Goal: Task Accomplishment & Management: Manage account settings

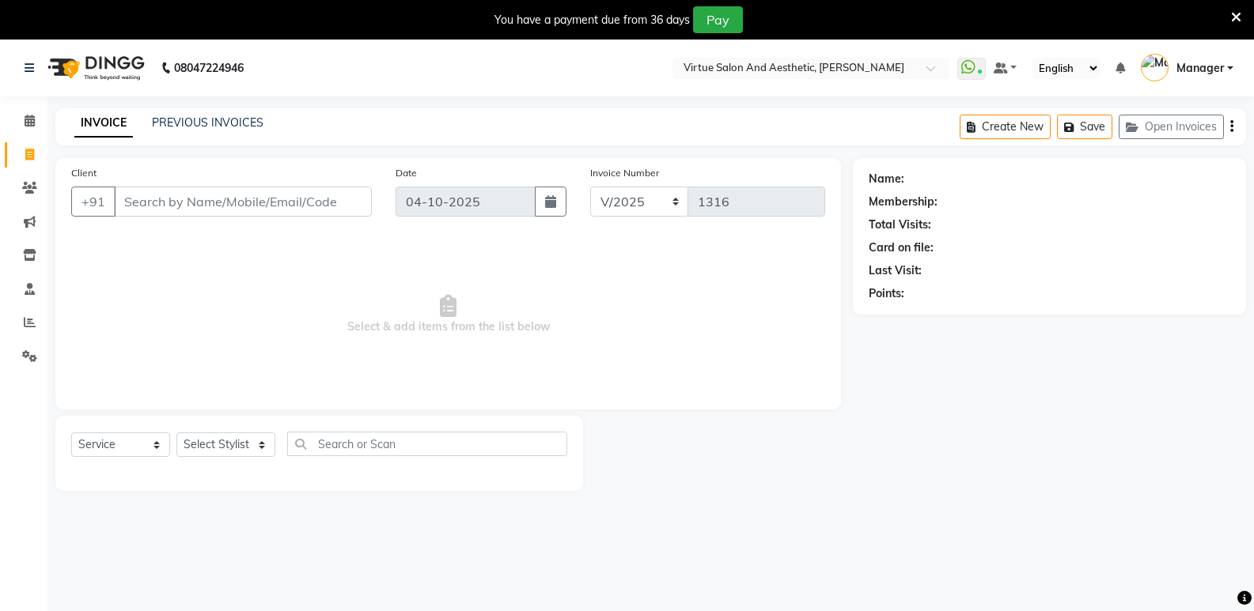
select select "service"
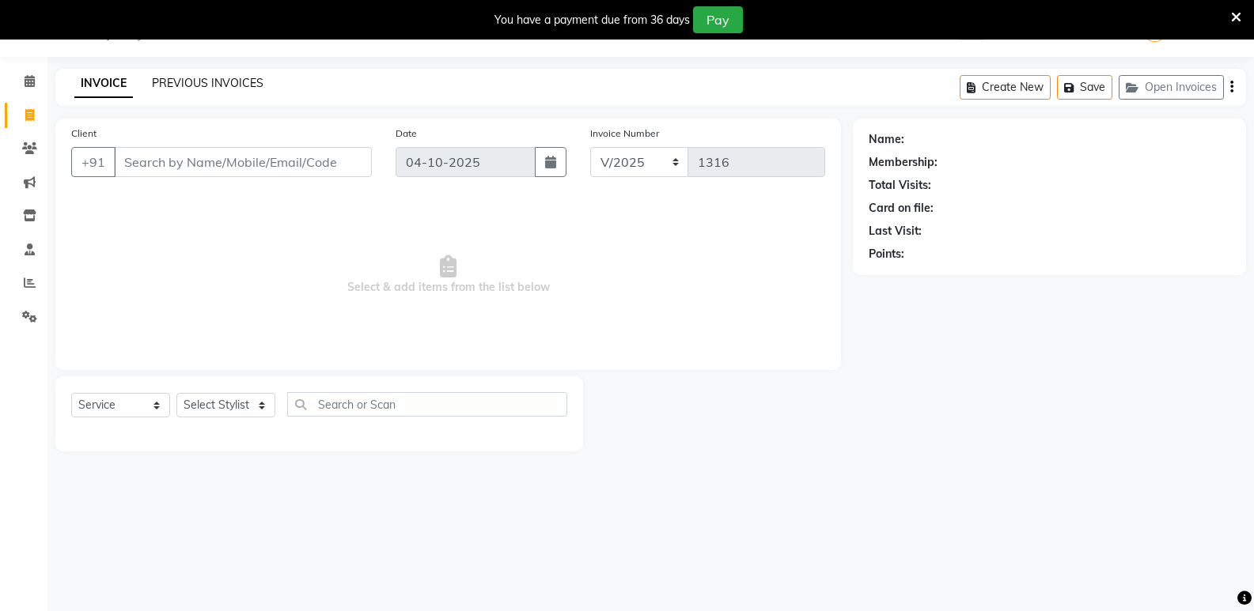
click at [162, 87] on link "PREVIOUS INVOICES" at bounding box center [208, 83] width 112 height 14
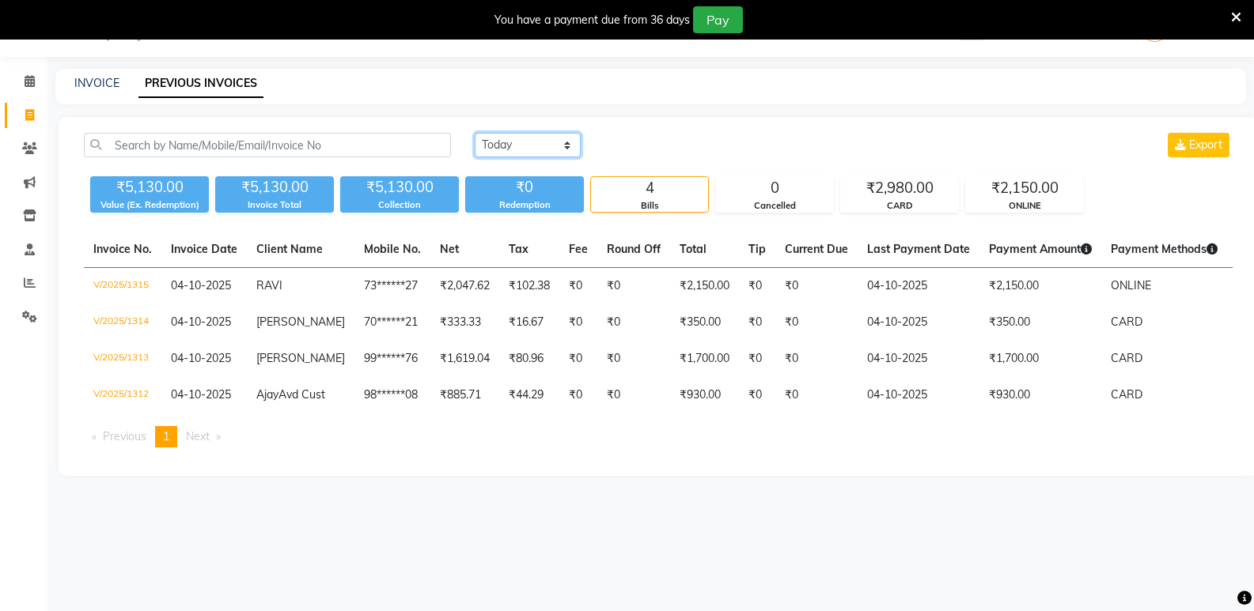
click at [525, 145] on select "Today Yesterday Custom Range" at bounding box center [528, 145] width 106 height 25
click at [475, 133] on select "Today Yesterday Custom Range" at bounding box center [528, 145] width 106 height 25
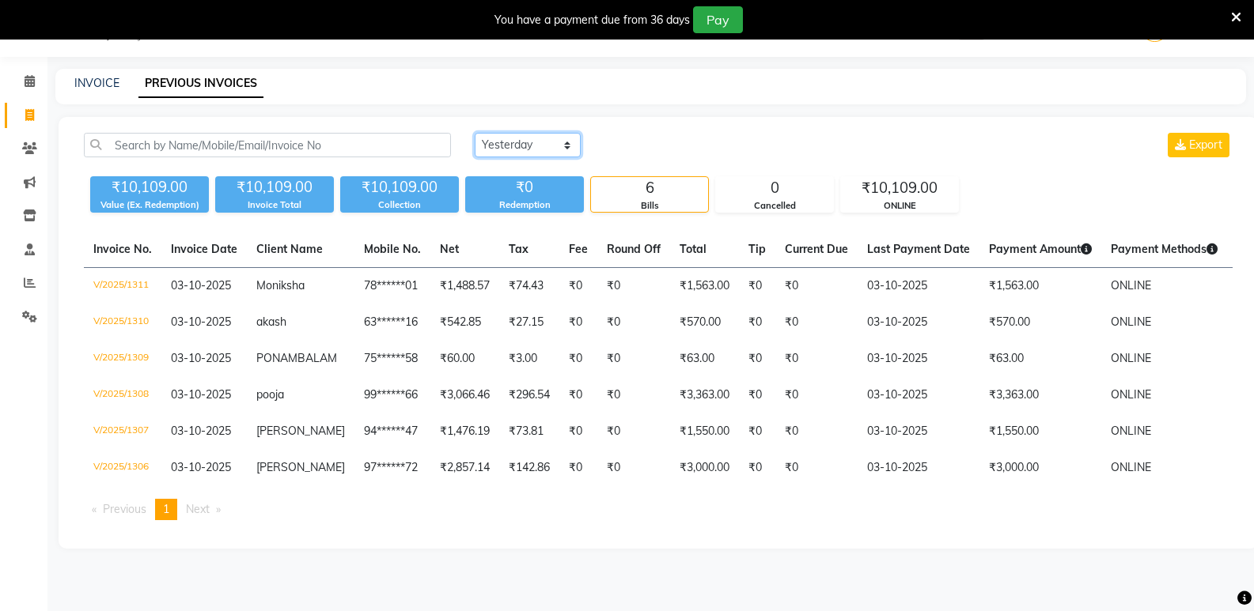
click at [519, 143] on select "Today Yesterday Custom Range" at bounding box center [528, 145] width 106 height 25
select select "today"
click at [475, 133] on select "Today Yesterday Custom Range" at bounding box center [528, 145] width 106 height 25
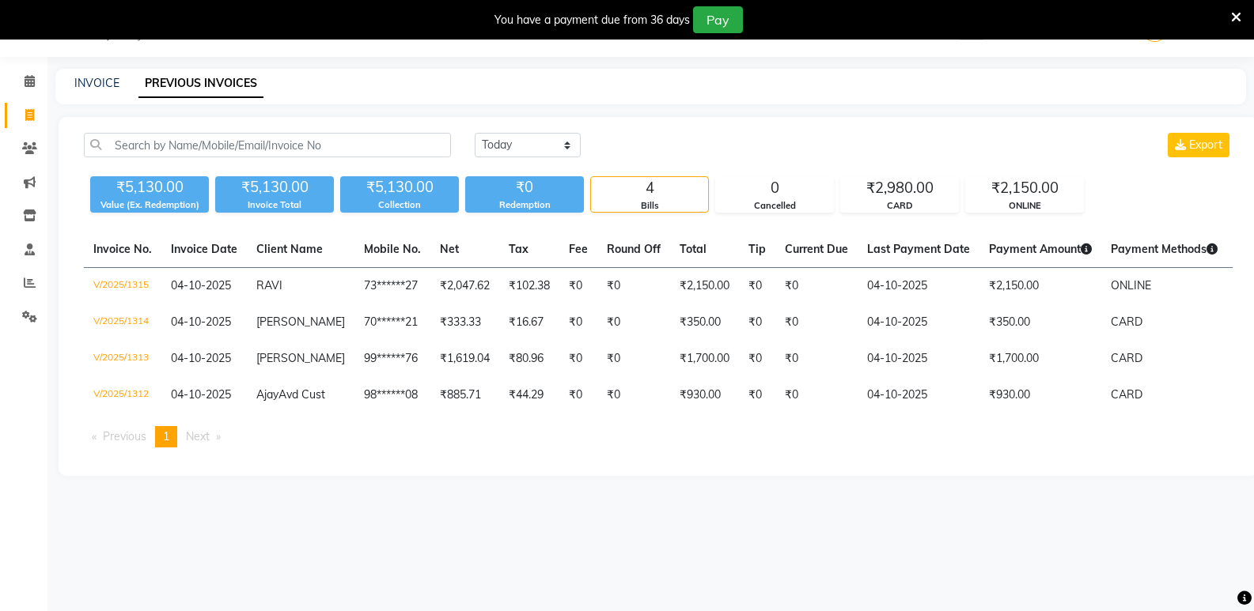
click at [85, 73] on div "INVOICE PREVIOUS INVOICES" at bounding box center [650, 87] width 1191 height 36
click at [97, 84] on link "INVOICE" at bounding box center [96, 83] width 45 height 14
select select "service"
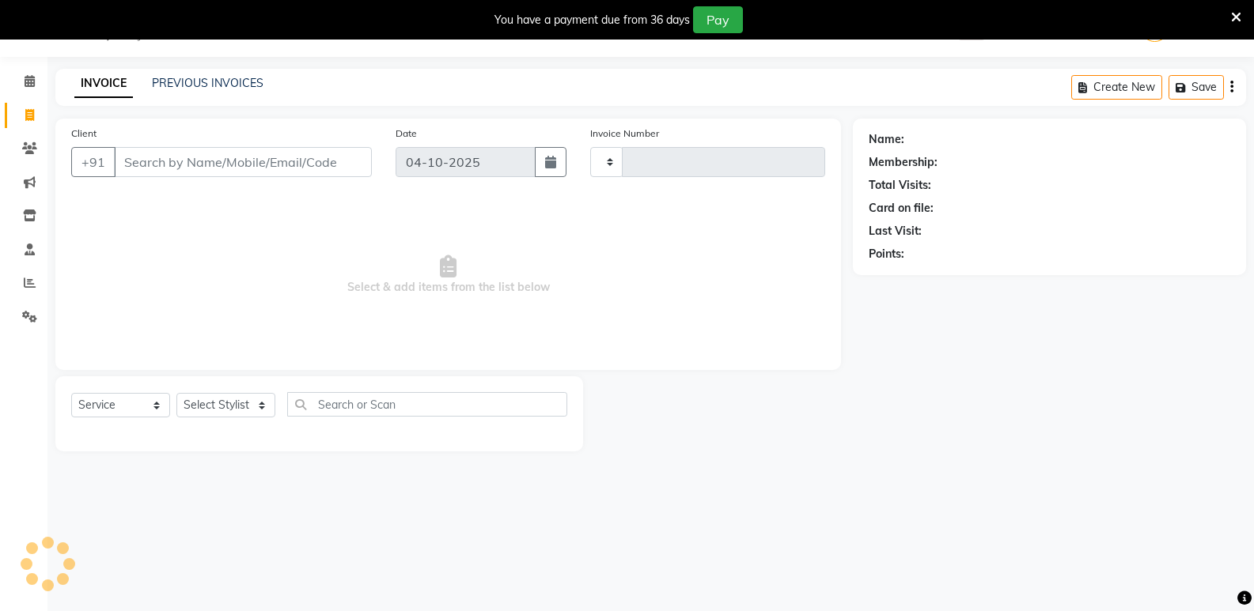
type input "1316"
select select "4611"
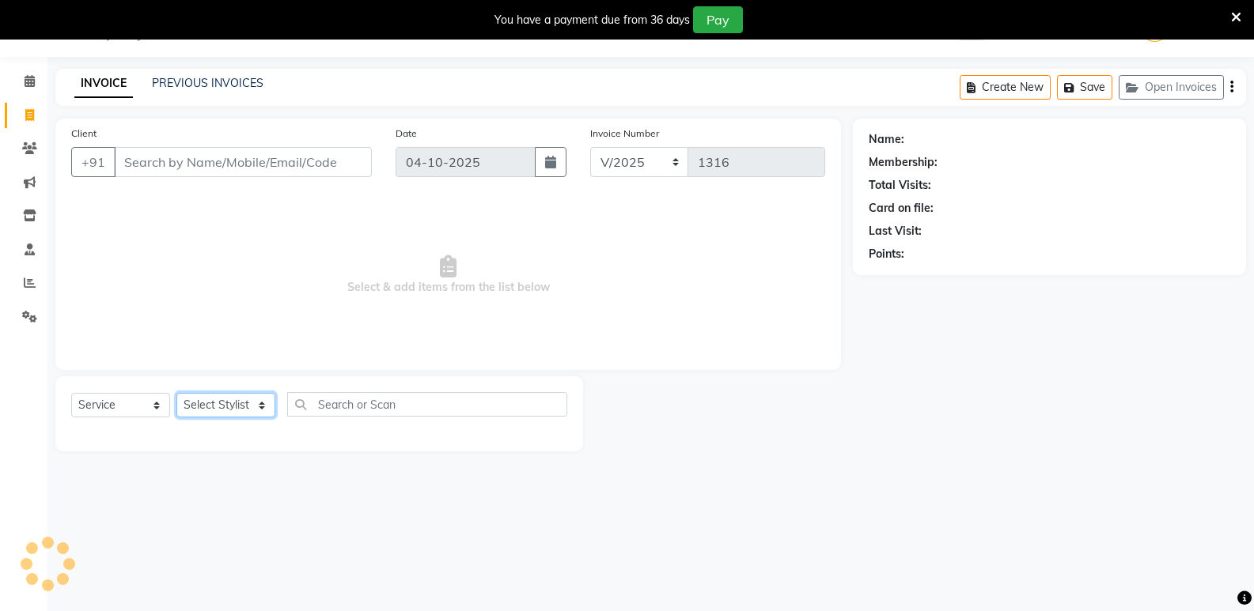
click at [205, 406] on select "Select Stylist" at bounding box center [225, 405] width 99 height 25
click at [206, 422] on div "Select Service Product Membership Package Voucher Prepaid Gift Card Select Styl…" at bounding box center [319, 410] width 496 height 37
click at [199, 399] on select "Select Stylist ADMIN Ashwini ASWANI DIVYA Kanna keerthana Manager MONICA PRIYA …" at bounding box center [225, 405] width 99 height 25
click at [32, 283] on icon at bounding box center [30, 283] width 12 height 12
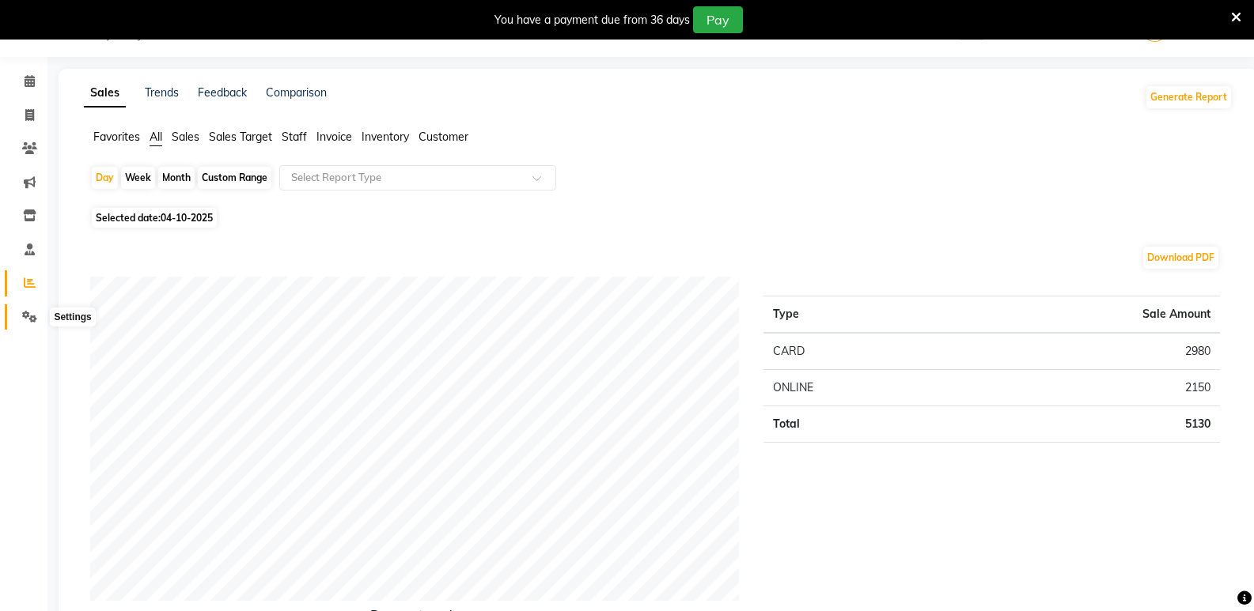
click at [31, 315] on icon at bounding box center [29, 317] width 15 height 12
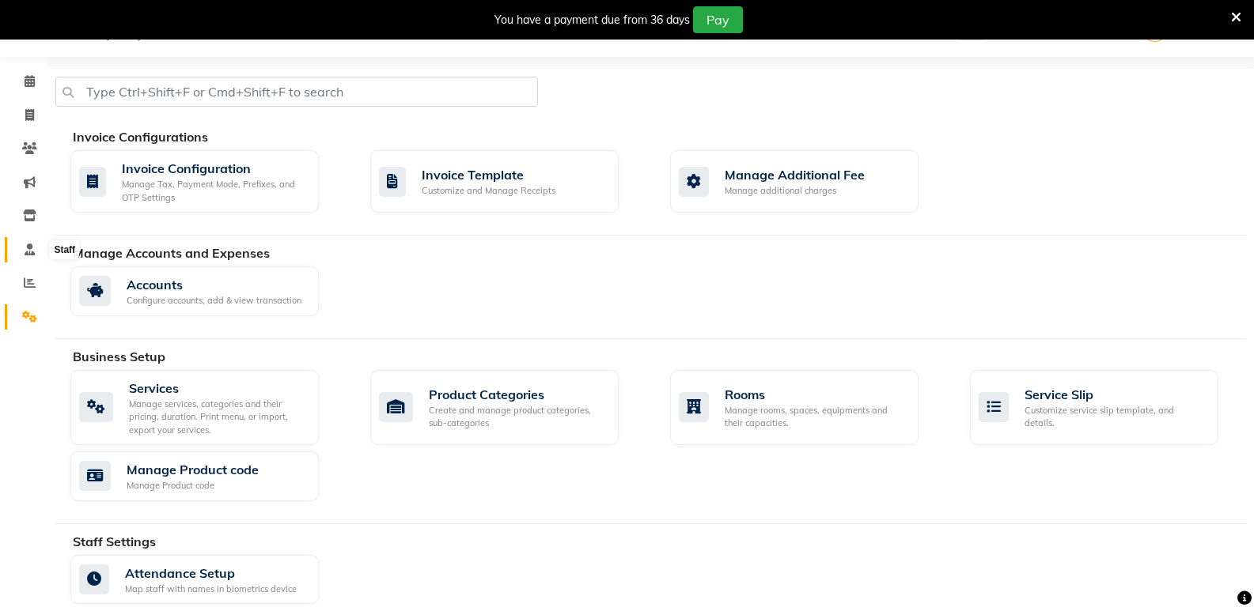
click at [37, 250] on span at bounding box center [30, 250] width 28 height 18
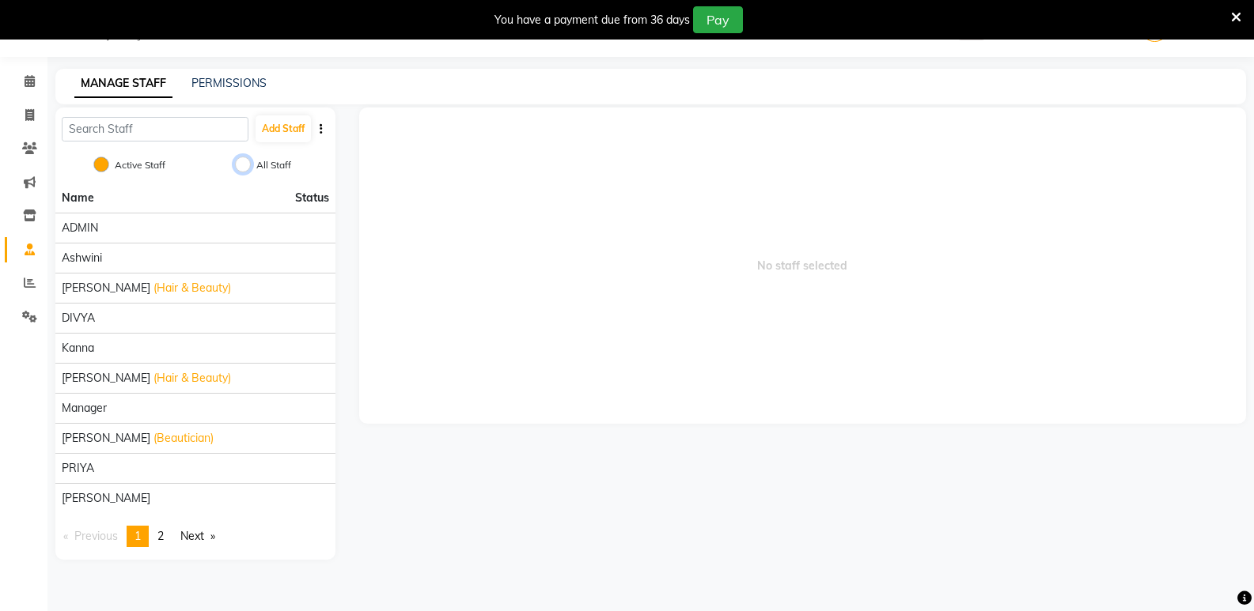
click at [246, 167] on input "All Staff" at bounding box center [243, 165] width 16 height 16
radio input "true"
radio input "false"
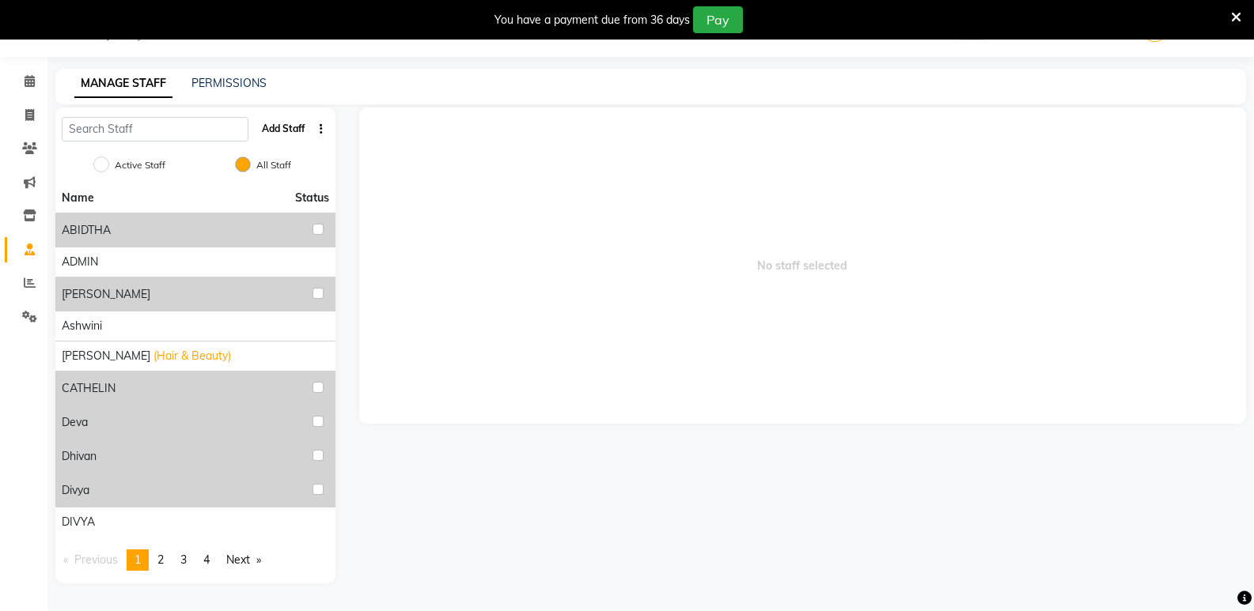
click at [295, 127] on button "Add Staff" at bounding box center [283, 128] width 55 height 27
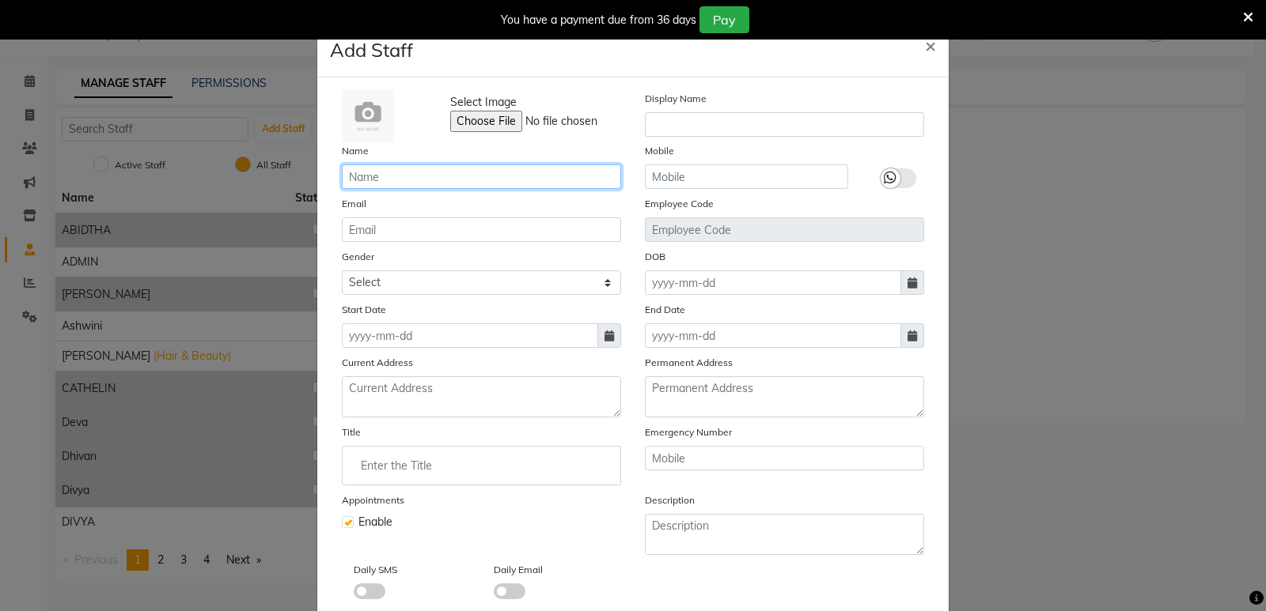
click at [449, 168] on input "text" at bounding box center [481, 177] width 279 height 25
paste input "[PERSON_NAME]"
type input "[PERSON_NAME]"
click at [1051, 199] on ngb-modal-window "Add Staff × Select Image Display Name Name REBECCA Mobile Email Employee Code G…" at bounding box center [633, 305] width 1266 height 611
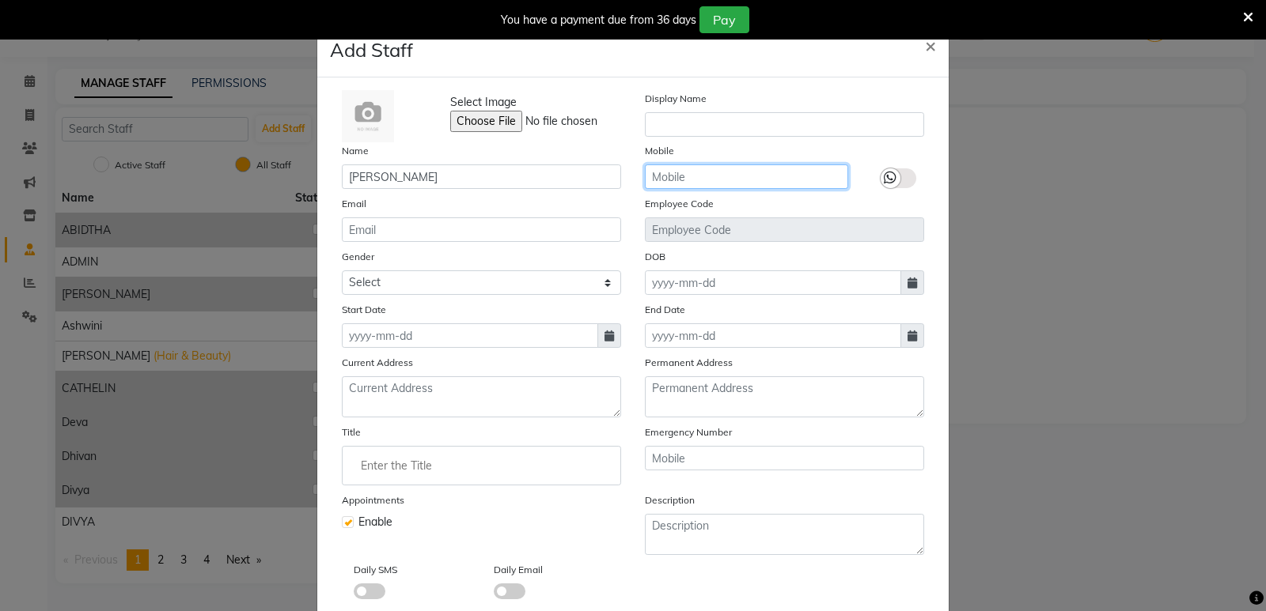
click at [714, 176] on input "text" at bounding box center [746, 177] width 203 height 25
paste input "6909631718"
type input "6909631718"
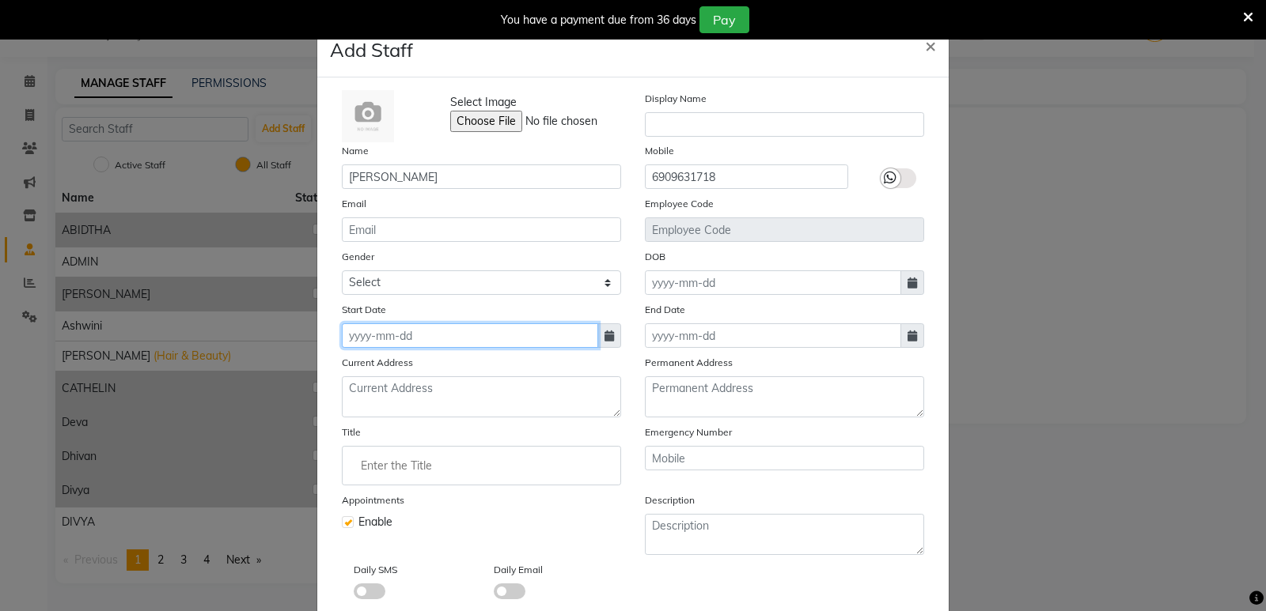
click at [452, 346] on input at bounding box center [470, 336] width 256 height 25
select select "10"
select select "2025"
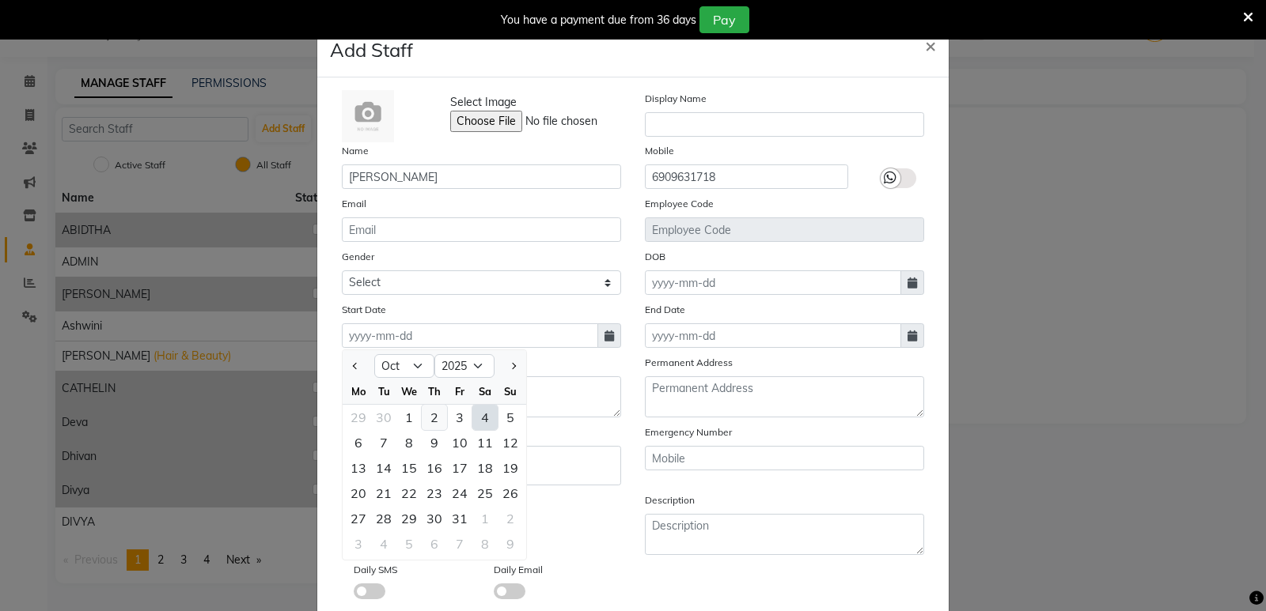
click at [424, 417] on div "2" at bounding box center [434, 417] width 25 height 25
type input "02-10-2025"
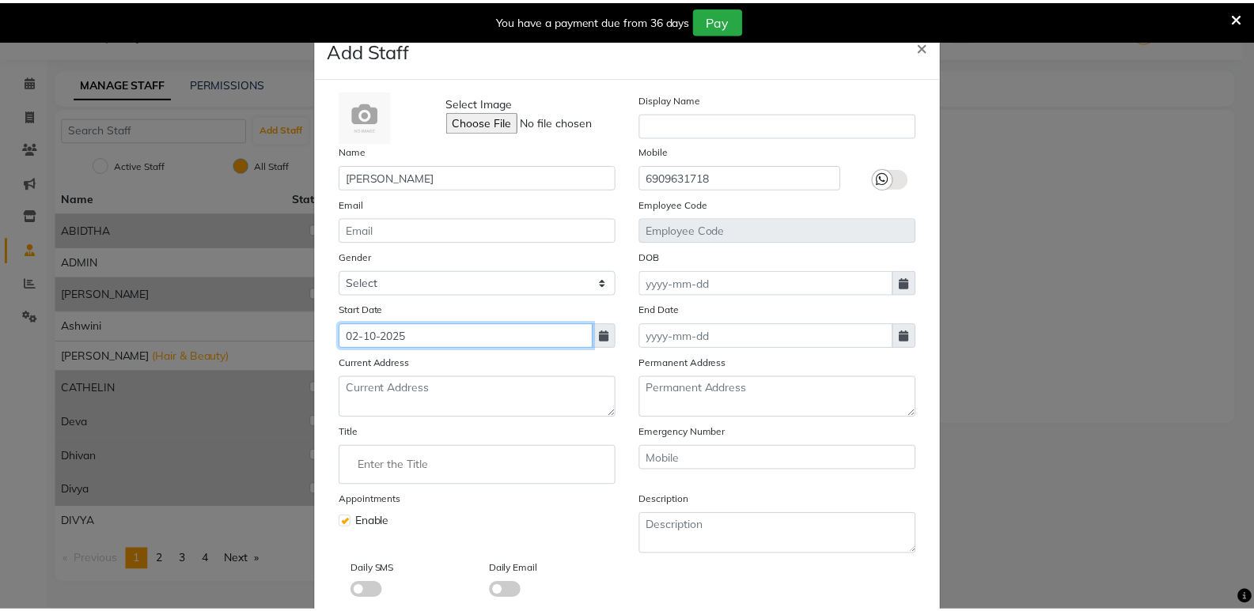
scroll to position [86, 0]
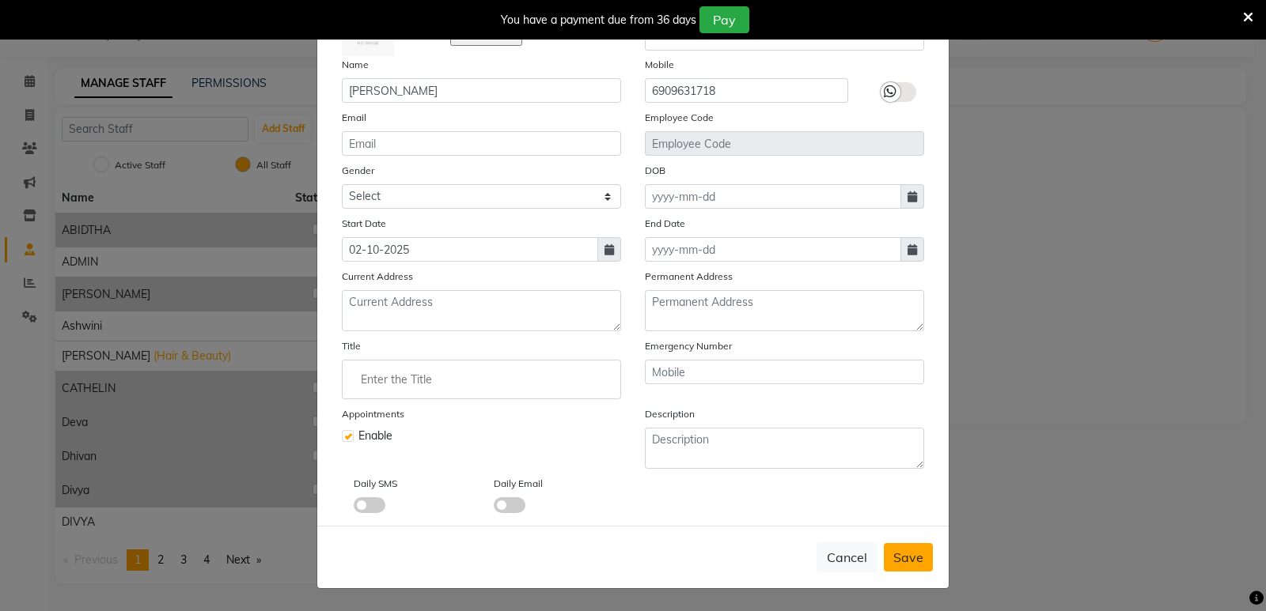
click at [914, 562] on span "Save" at bounding box center [908, 558] width 30 height 16
checkbox input "false"
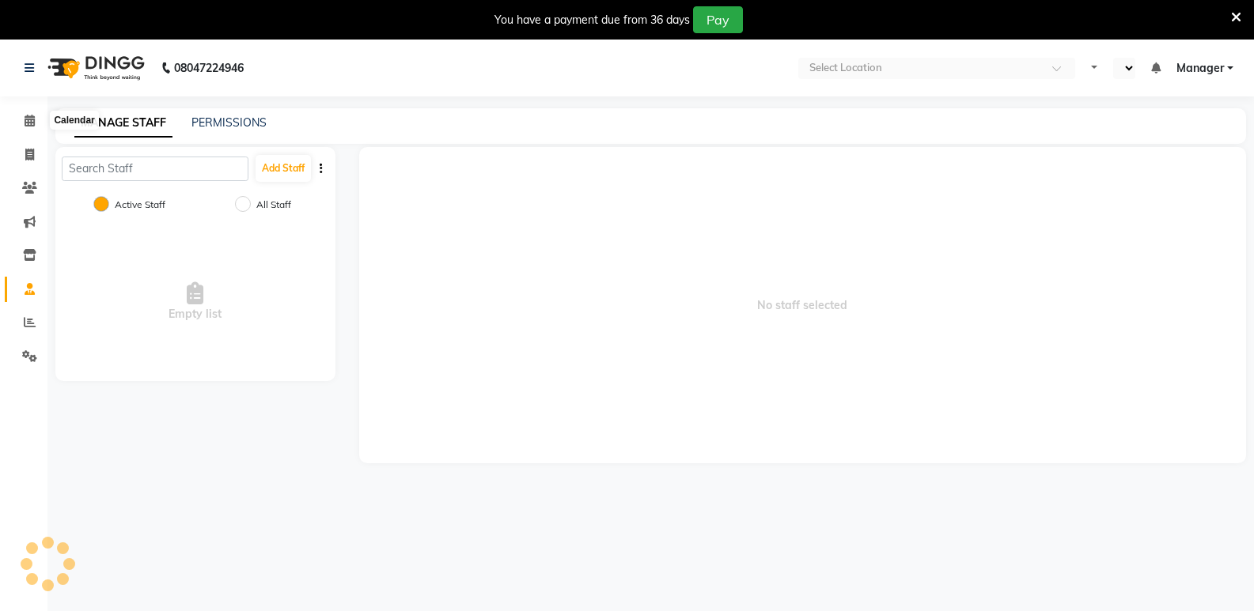
select select "en"
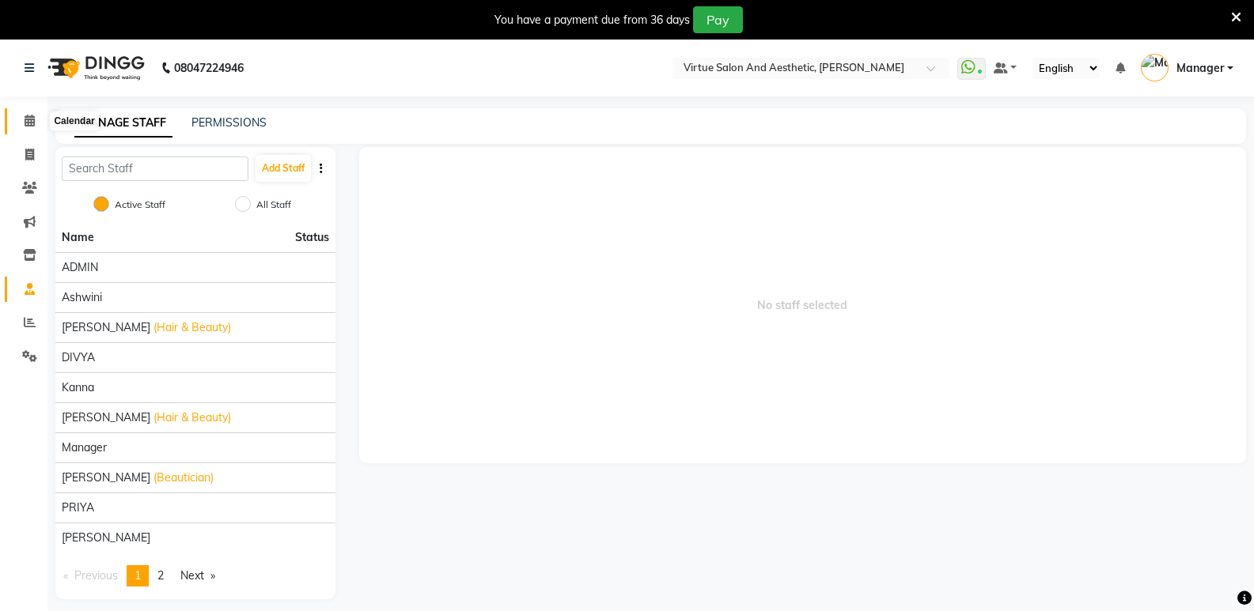
click at [33, 123] on icon at bounding box center [30, 121] width 10 height 12
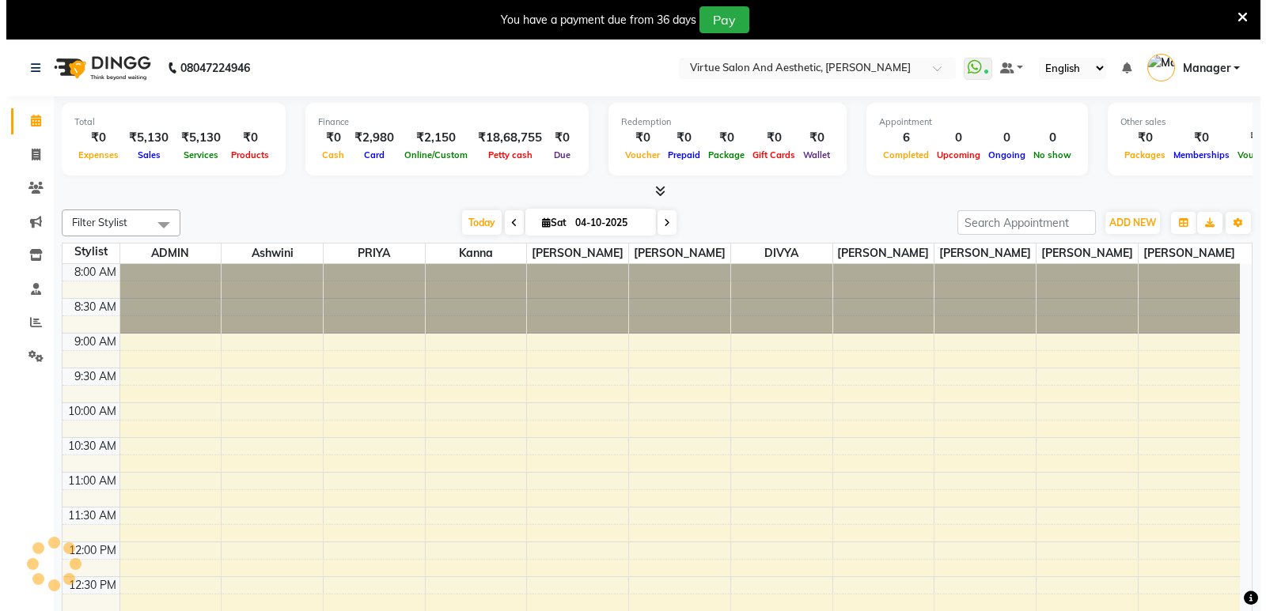
scroll to position [488, 0]
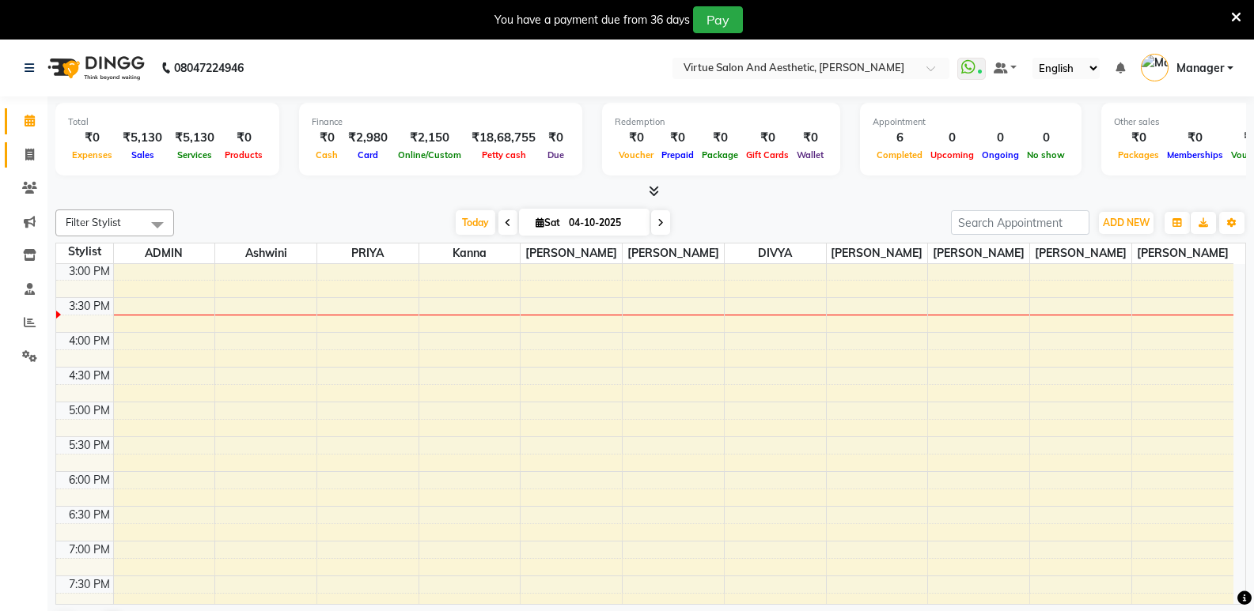
click at [36, 143] on link "Invoice" at bounding box center [24, 155] width 38 height 26
select select "service"
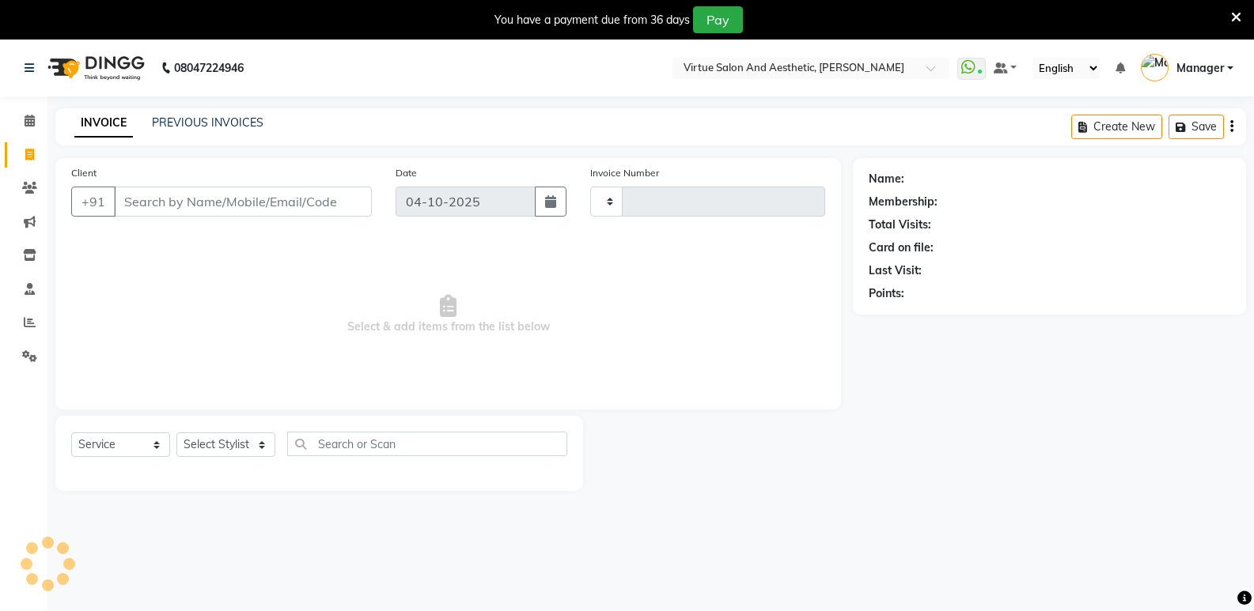
type input "1316"
select select "4611"
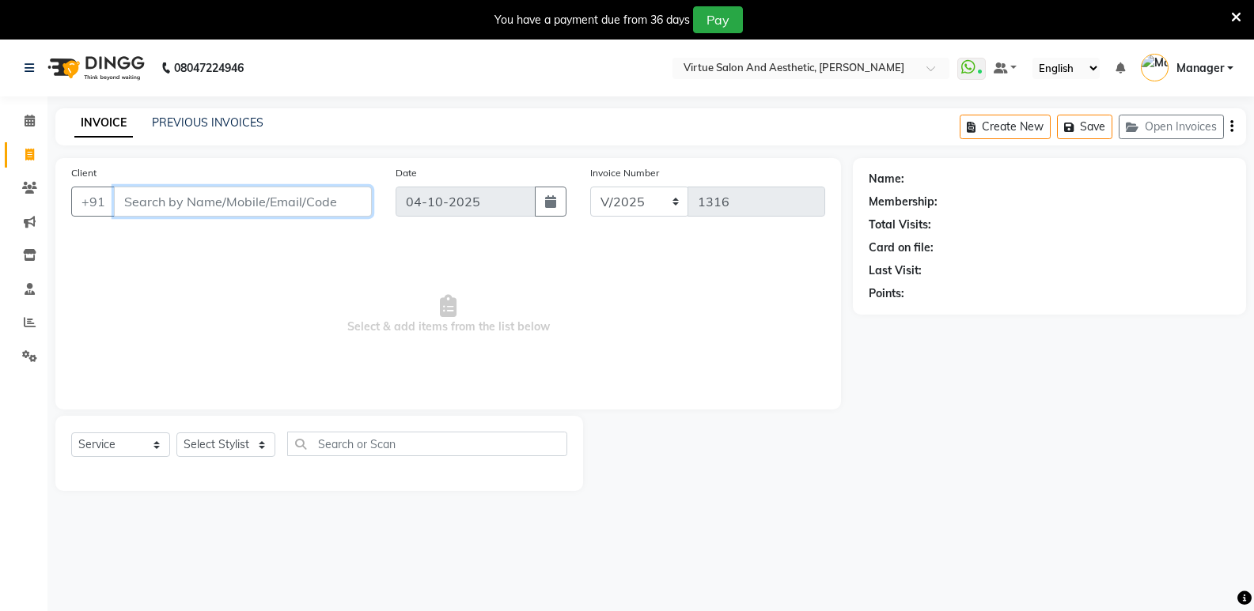
click at [217, 209] on input "Client" at bounding box center [243, 202] width 258 height 30
click at [201, 448] on select "Select Stylist [PERSON_NAME] [PERSON_NAME] Manager [PERSON_NAME] [PERSON_NAME] …" at bounding box center [225, 445] width 99 height 25
select select "93768"
click at [176, 433] on select "Select Stylist [PERSON_NAME] [PERSON_NAME] Manager [PERSON_NAME] [PERSON_NAME] …" at bounding box center [225, 445] width 99 height 25
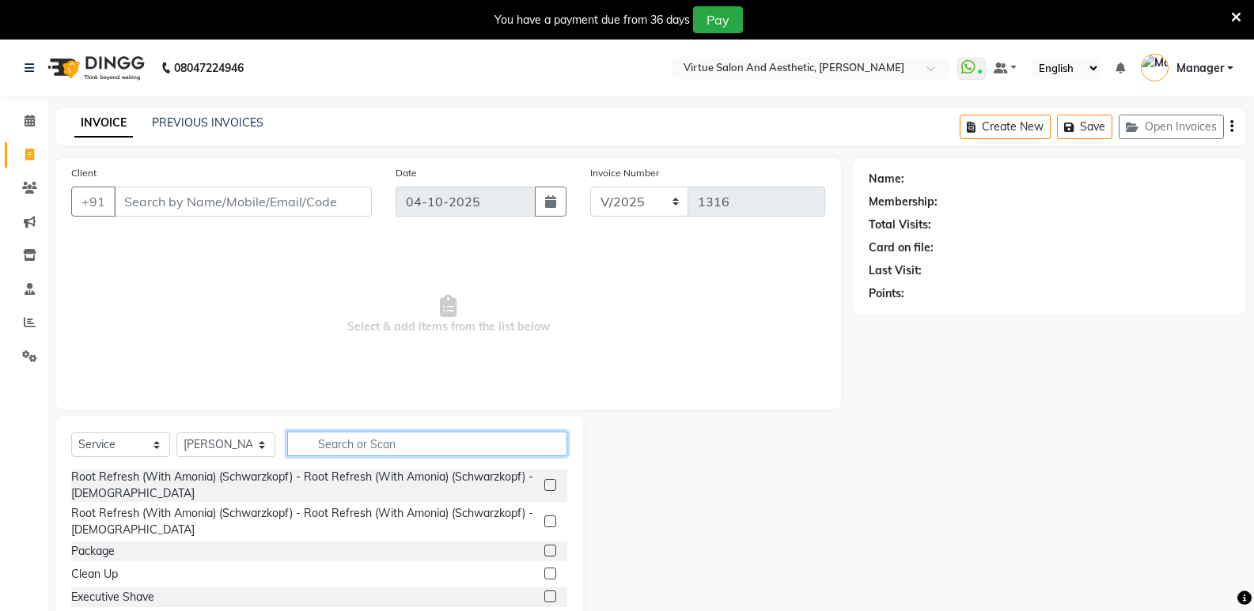
click at [321, 445] on input "text" at bounding box center [427, 444] width 280 height 25
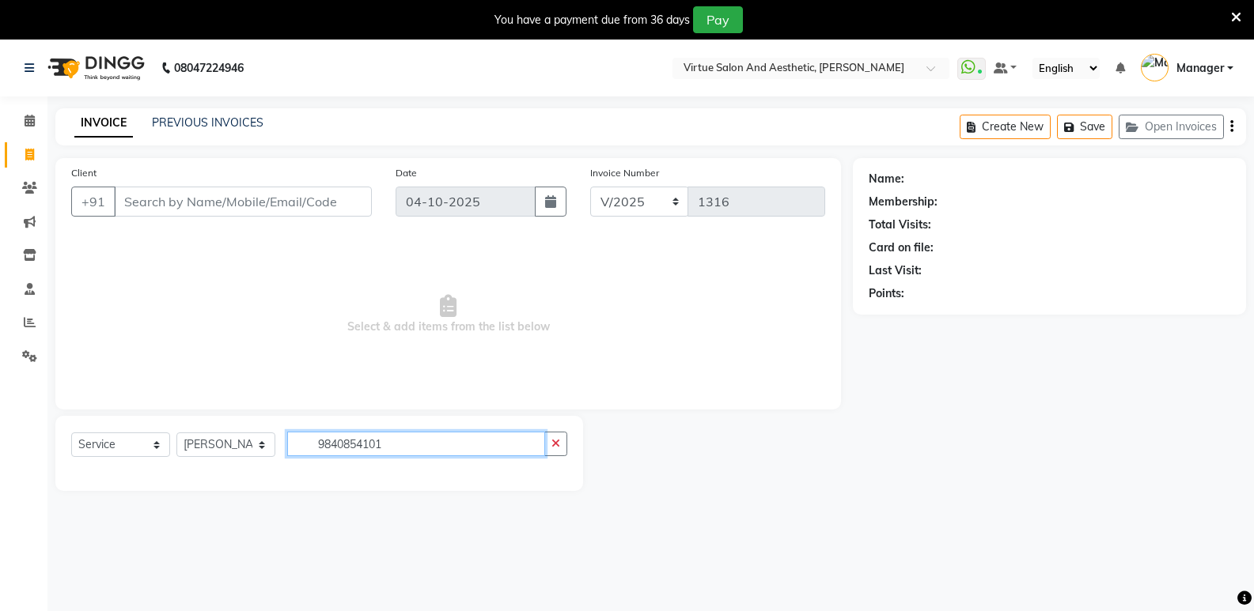
drag, startPoint x: 400, startPoint y: 441, endPoint x: 307, endPoint y: 452, distance: 94.0
click at [307, 452] on input "9840854101" at bounding box center [416, 444] width 258 height 25
type input "9840854101"
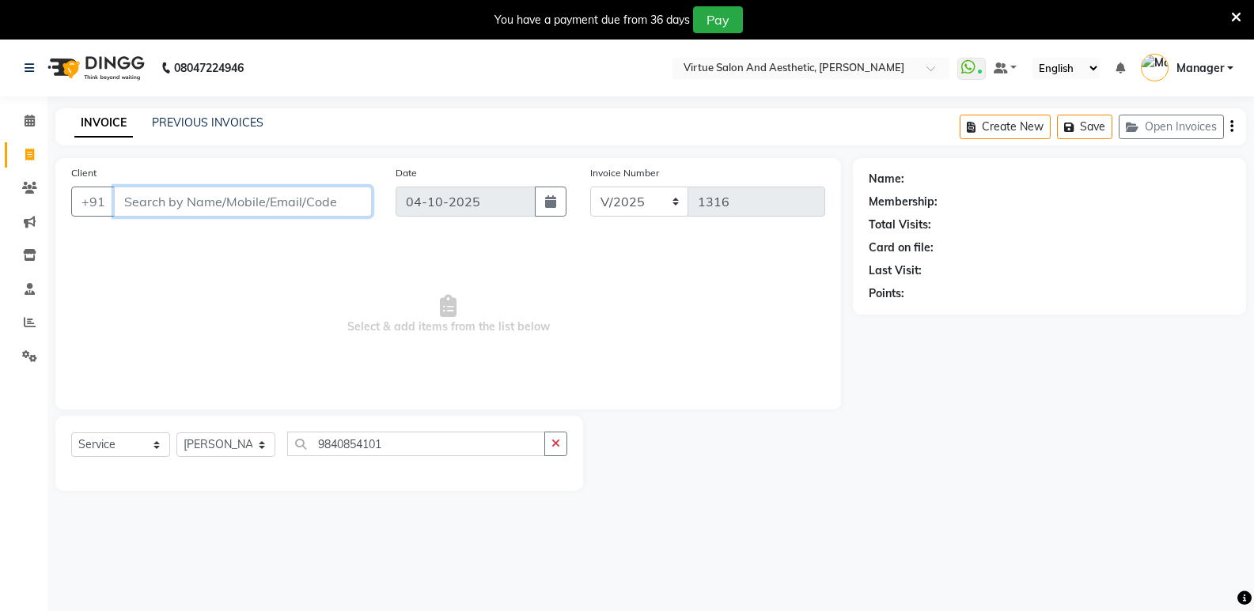
click at [191, 203] on input "Client" at bounding box center [243, 202] width 258 height 30
paste input "9840854101"
type input "9840854101"
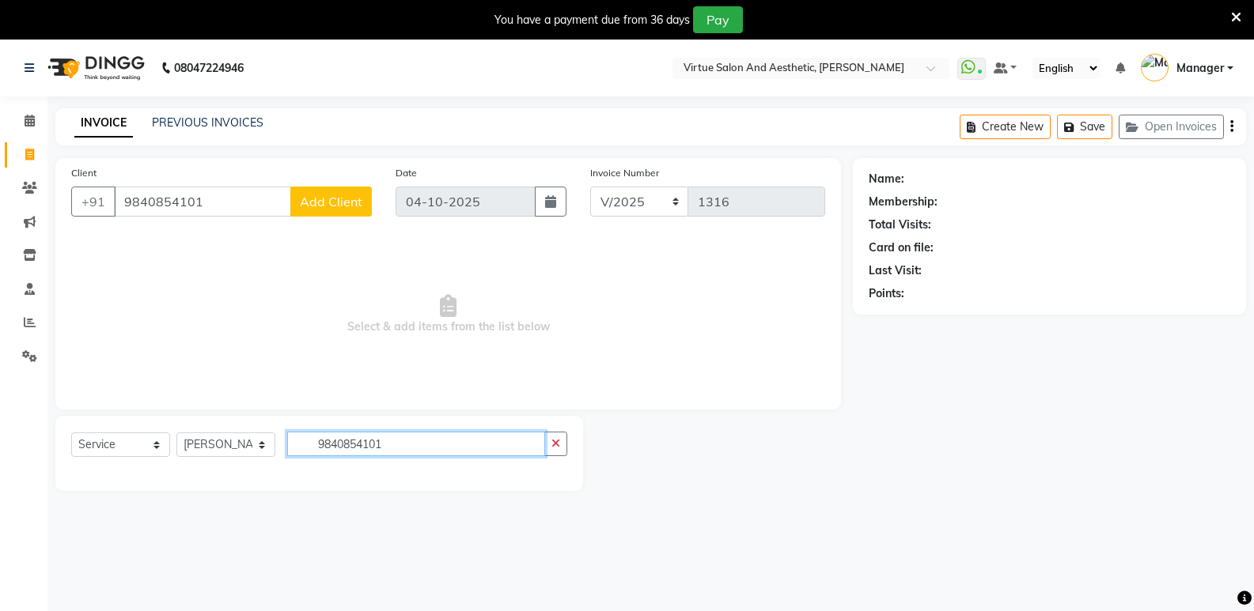
click at [408, 450] on input "9840854101" at bounding box center [416, 444] width 258 height 25
type input "9"
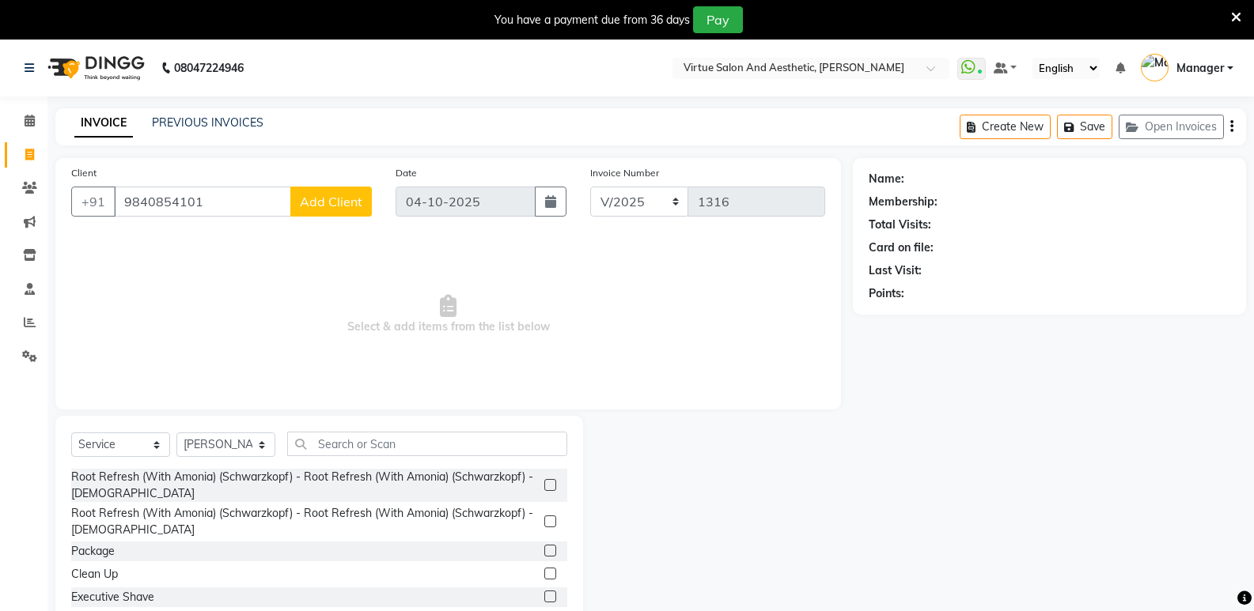
click at [306, 201] on span "Add Client" at bounding box center [331, 202] width 62 height 16
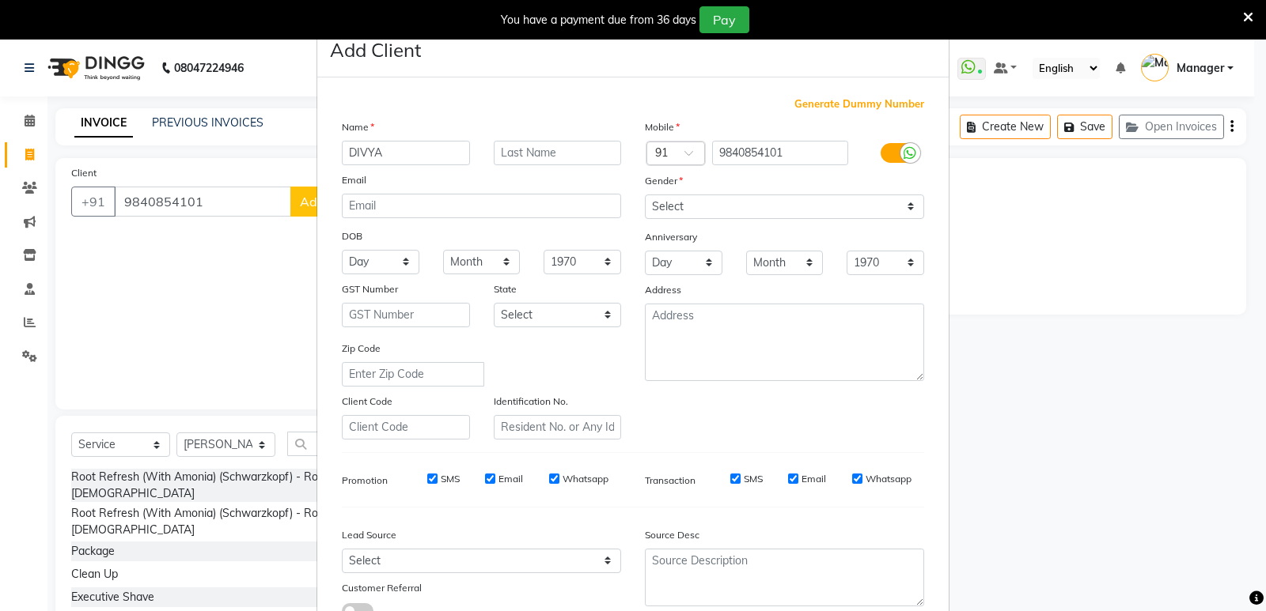
type input "DIVYA"
click at [683, 214] on select "Select [DEMOGRAPHIC_DATA] [DEMOGRAPHIC_DATA] Other Prefer Not To Say" at bounding box center [784, 207] width 279 height 25
select select "[DEMOGRAPHIC_DATA]"
click at [645, 195] on select "Select [DEMOGRAPHIC_DATA] [DEMOGRAPHIC_DATA] Other Prefer Not To Say" at bounding box center [784, 207] width 279 height 25
click at [456, 570] on select "Select Walk-in Referral Internet Friend Word of Mouth Advertisement Facebook Ju…" at bounding box center [481, 561] width 279 height 25
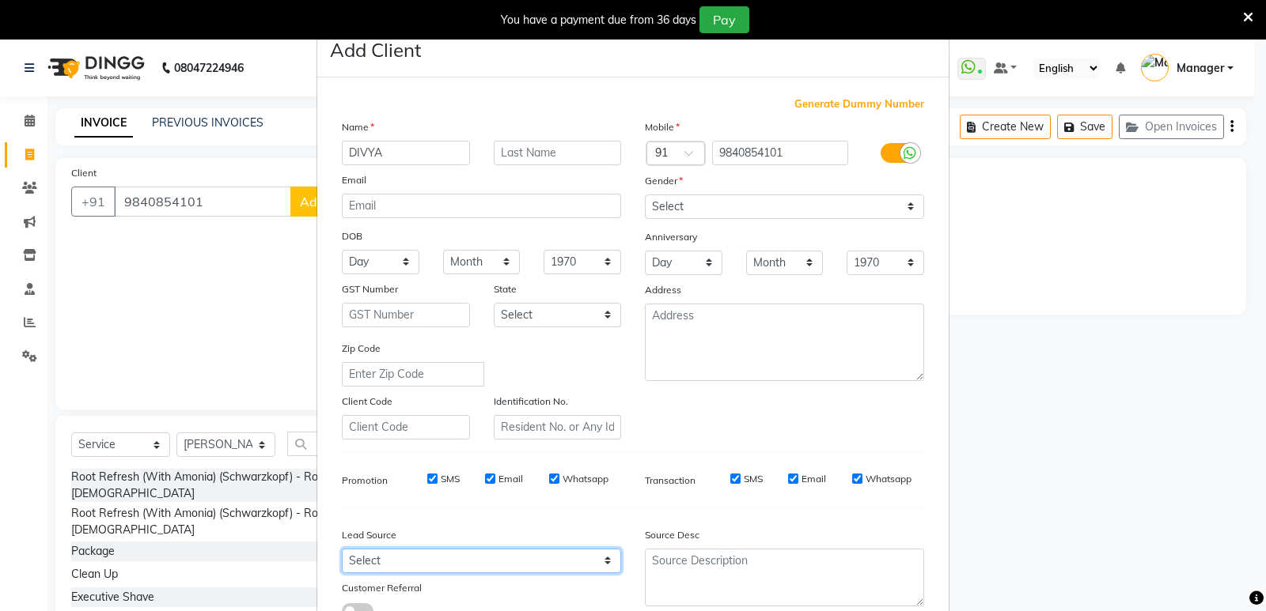
select select "31244"
click at [342, 549] on select "Select Walk-in Referral Internet Friend Word of Mouth Advertisement Facebook Ju…" at bounding box center [481, 561] width 279 height 25
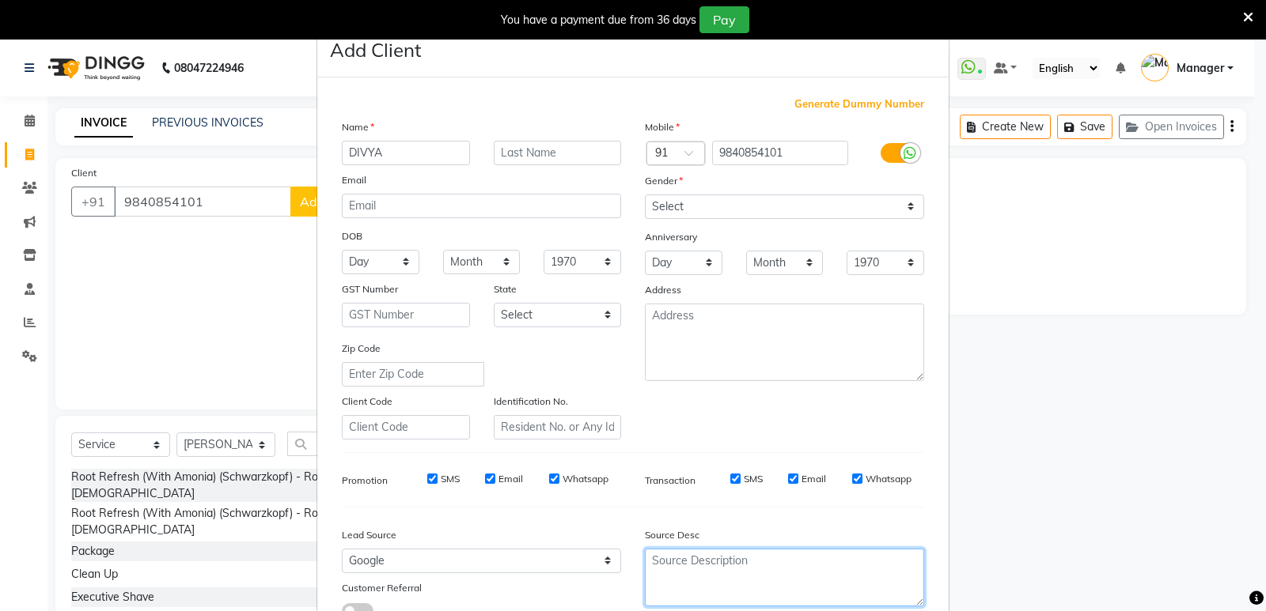
click at [720, 575] on textarea at bounding box center [784, 578] width 279 height 58
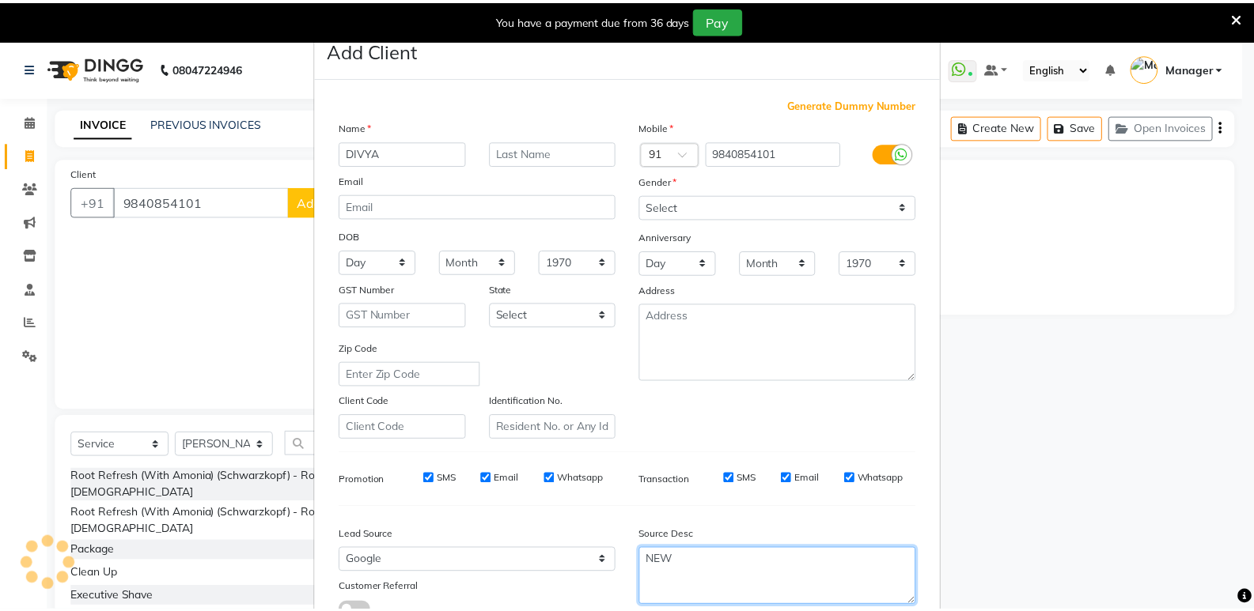
scroll to position [119, 0]
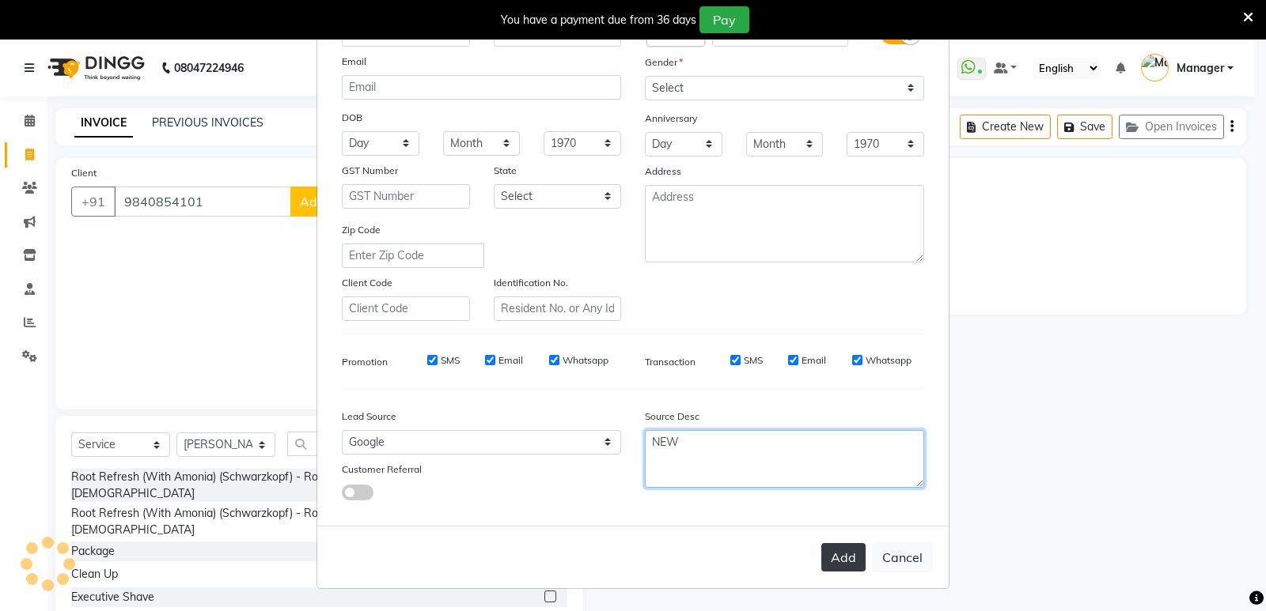
type textarea "NEW"
click at [839, 557] on button "Add" at bounding box center [843, 557] width 44 height 28
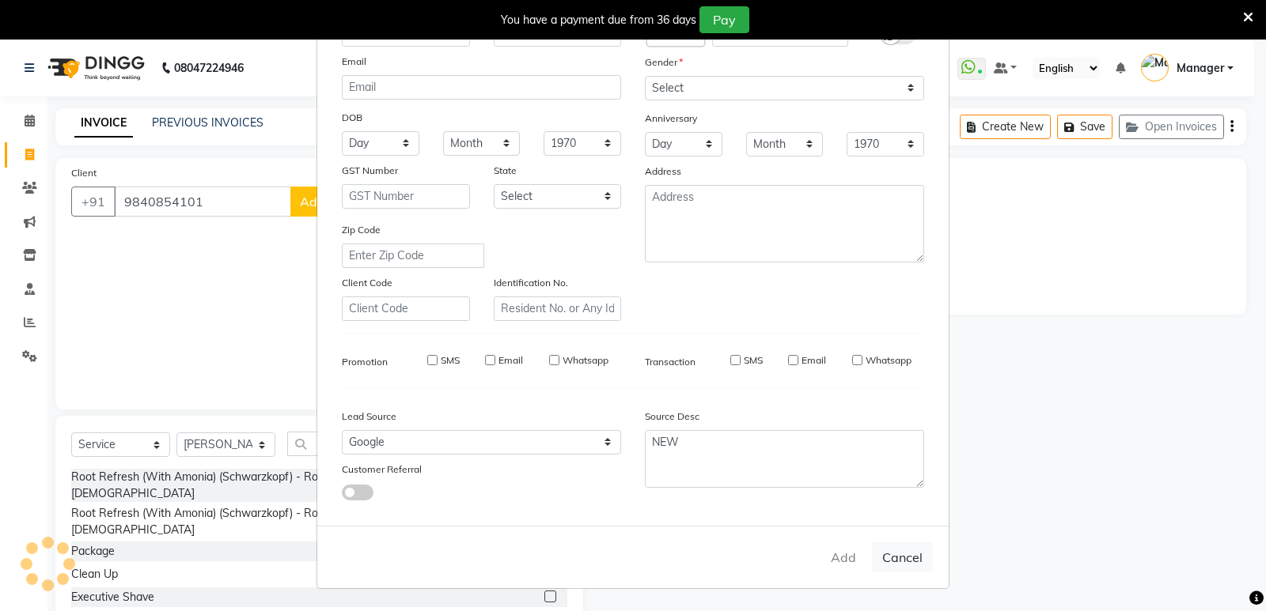
type input "98******01"
select select
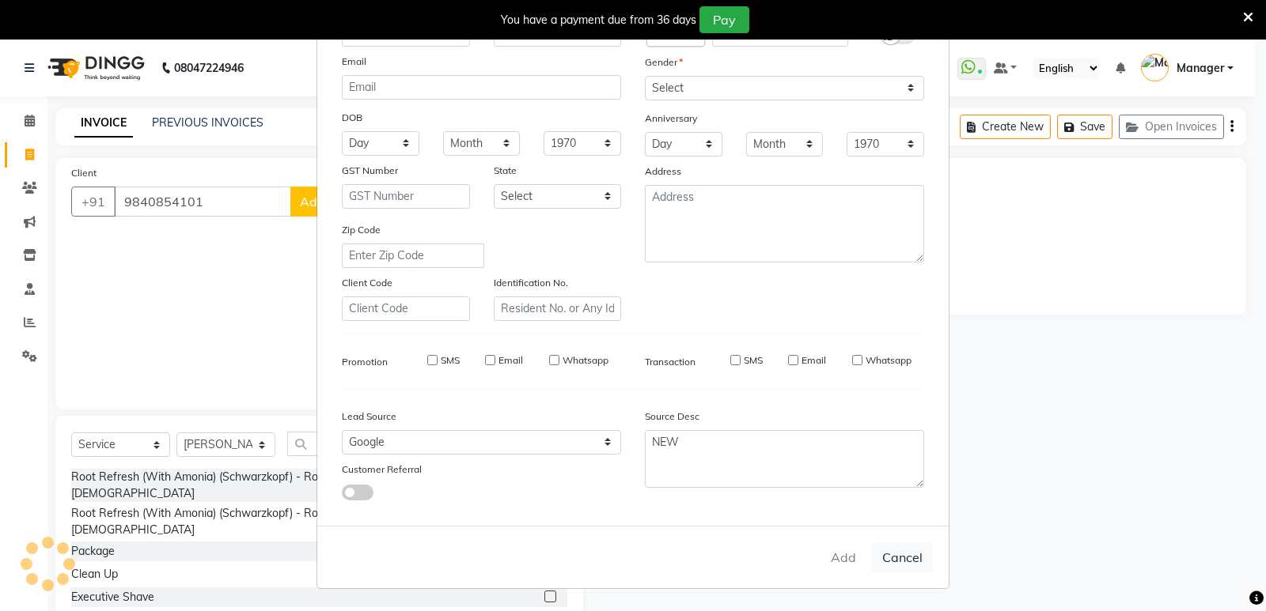
select select
checkbox input "false"
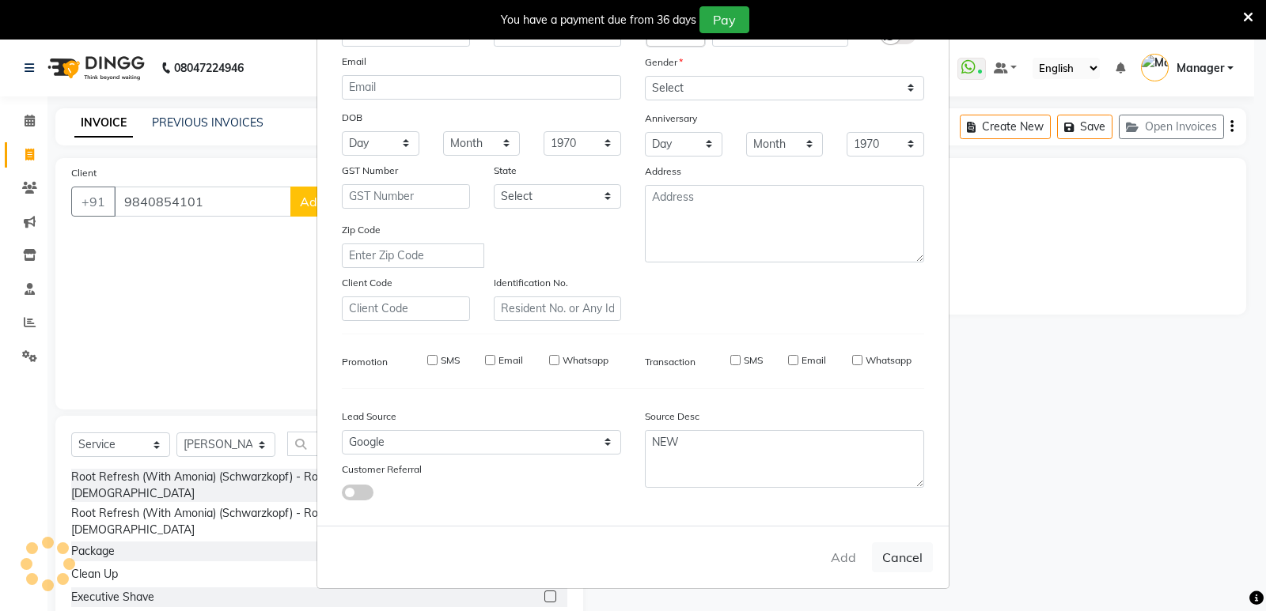
checkbox input "false"
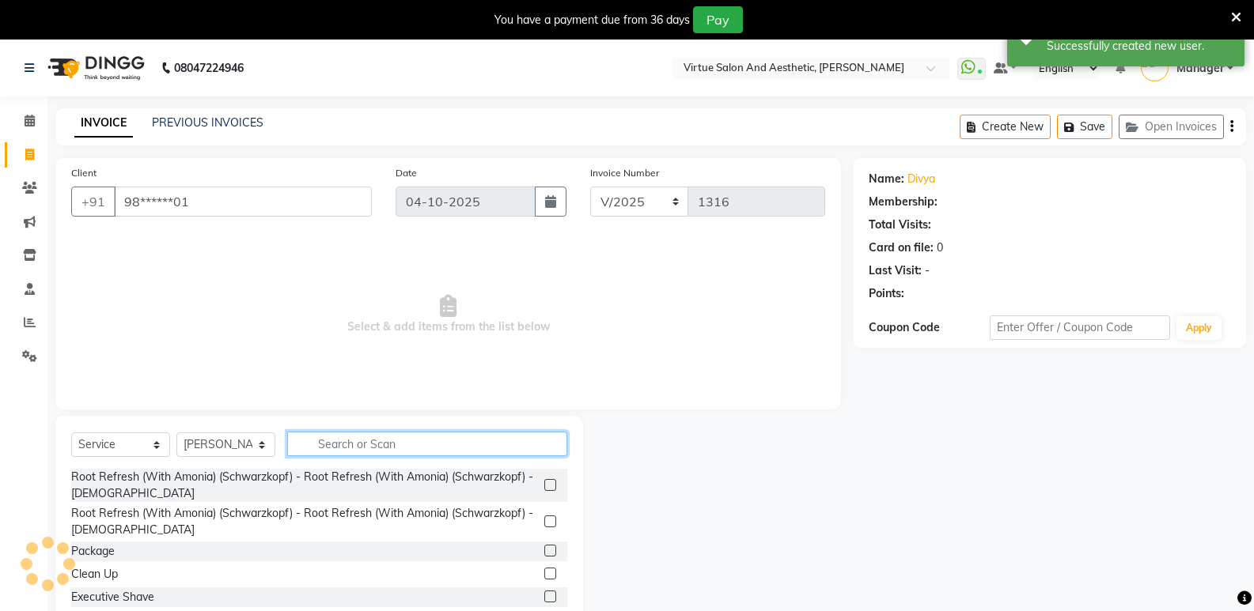
click at [346, 444] on input "text" at bounding box center [427, 444] width 280 height 25
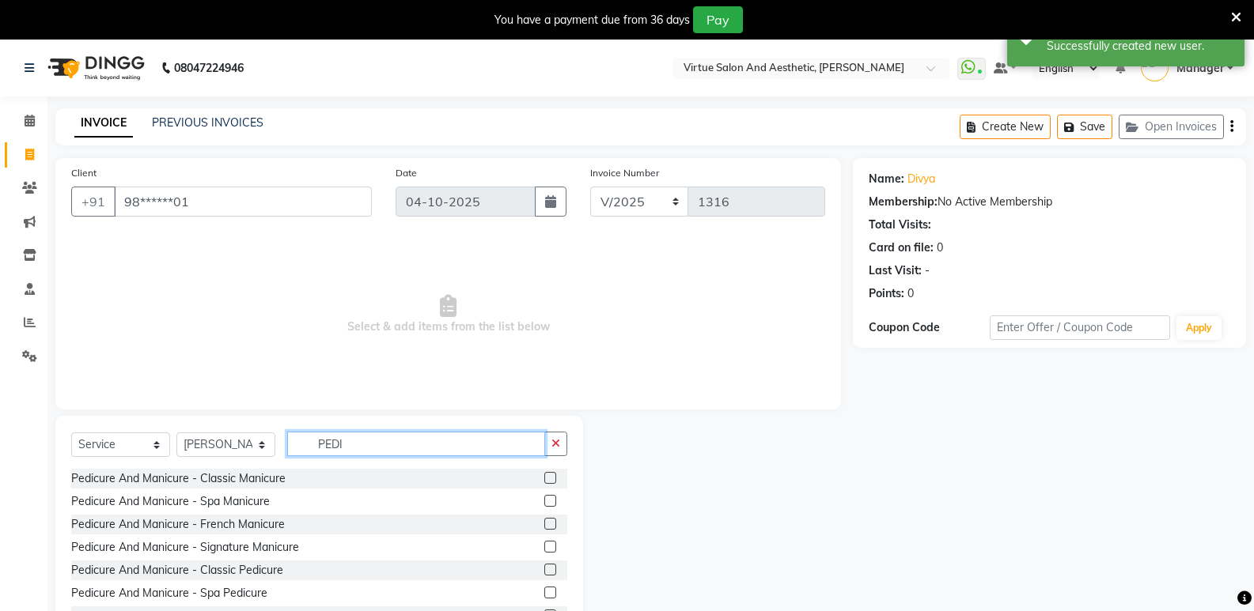
type input "PEDI"
click at [544, 482] on label at bounding box center [550, 478] width 12 height 12
click at [544, 482] on input "checkbox" at bounding box center [549, 479] width 10 height 10
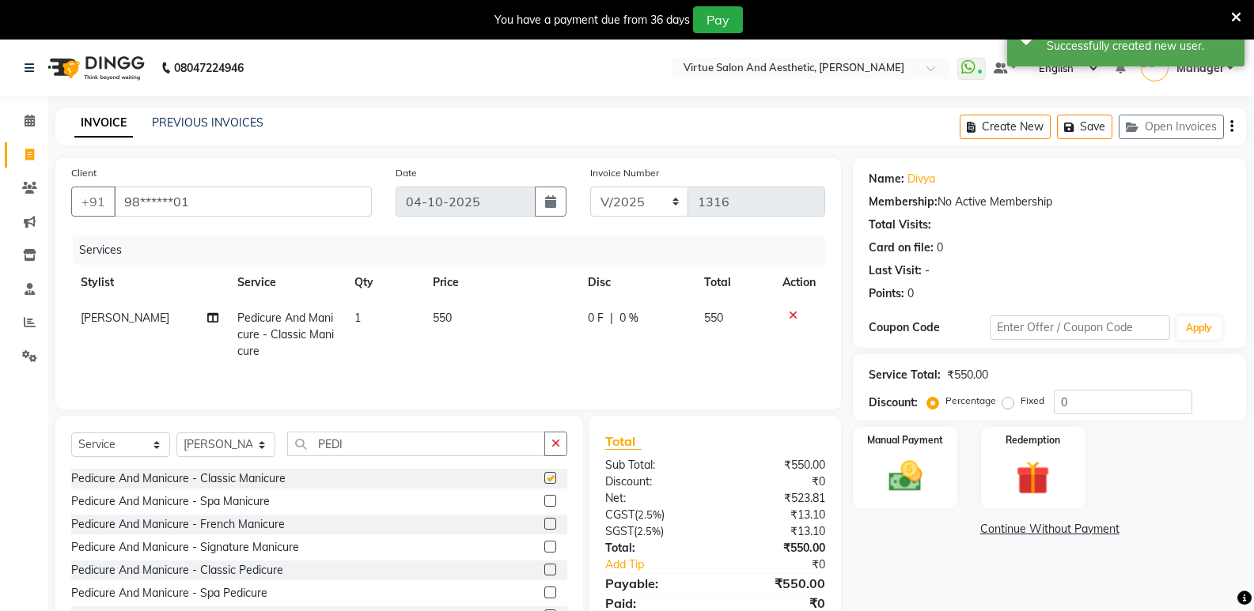
checkbox input "false"
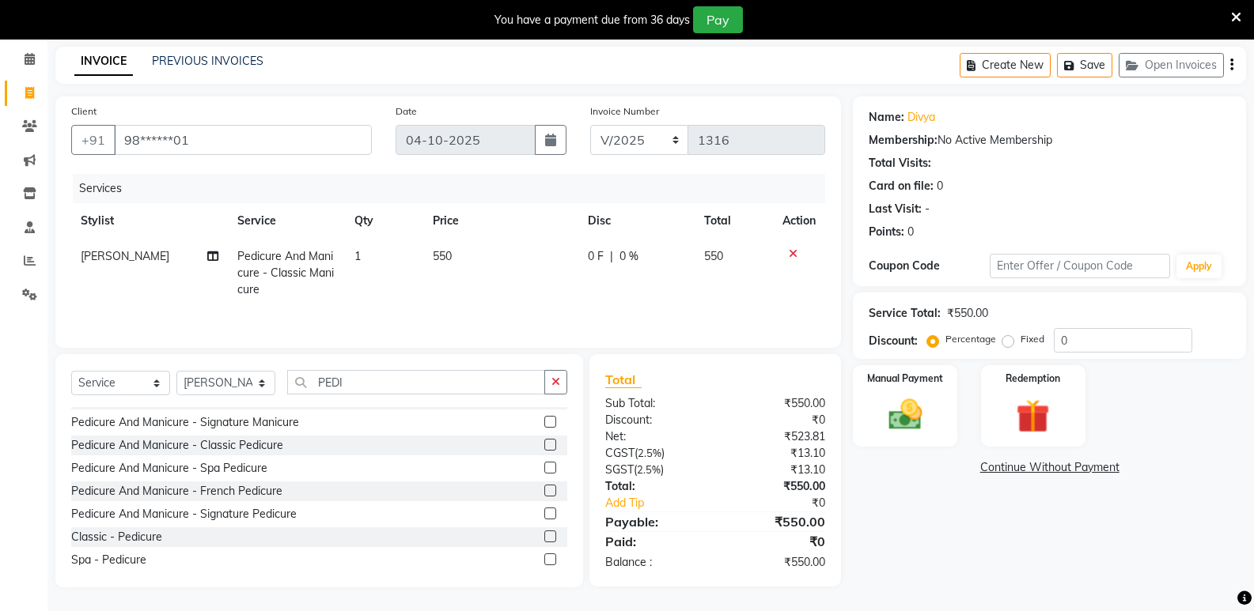
scroll to position [94, 0]
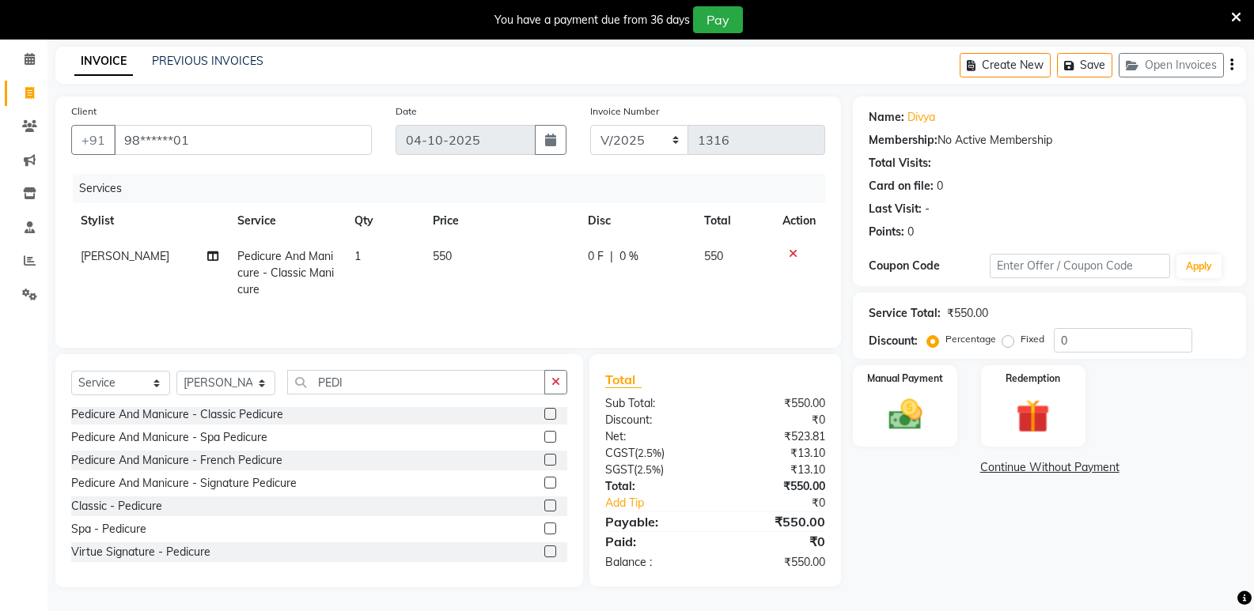
click at [544, 504] on label at bounding box center [550, 506] width 12 height 12
click at [544, 504] on input "checkbox" at bounding box center [549, 507] width 10 height 10
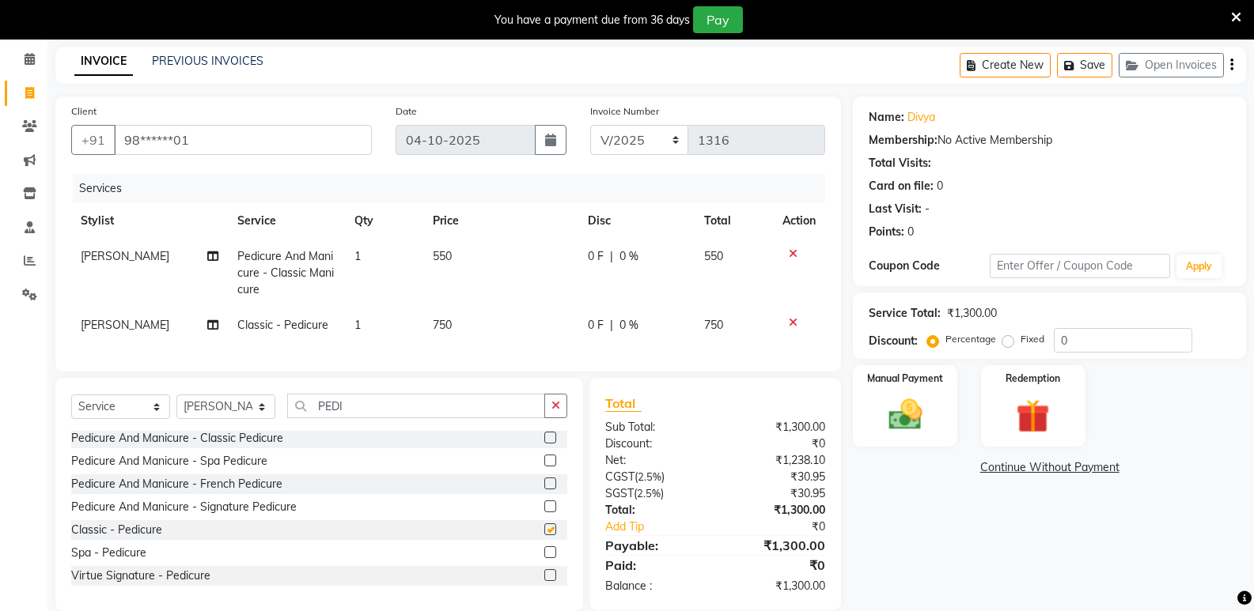
checkbox input "false"
click at [416, 418] on input "PEDI" at bounding box center [416, 406] width 258 height 25
click at [233, 419] on select "Select Stylist [PERSON_NAME] [PERSON_NAME] Manager [PERSON_NAME] [PERSON_NAME] …" at bounding box center [225, 407] width 99 height 25
select select "44177"
click at [176, 407] on select "Select Stylist [PERSON_NAME] [PERSON_NAME] Manager [PERSON_NAME] [PERSON_NAME] …" at bounding box center [225, 407] width 99 height 25
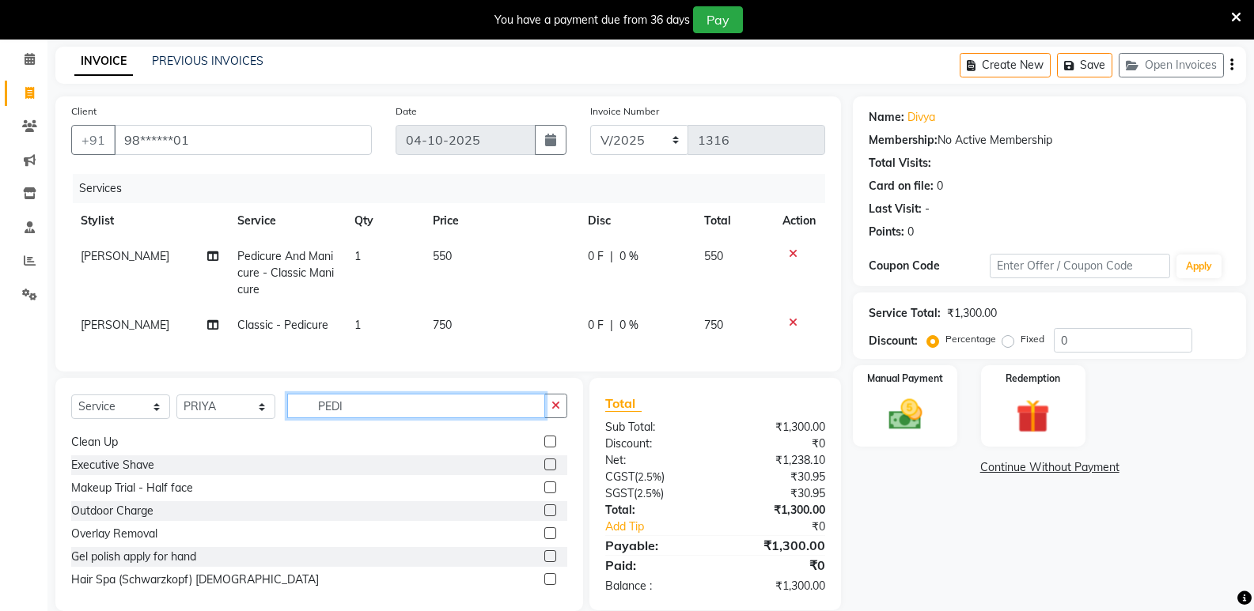
click at [396, 415] on input "PEDI" at bounding box center [416, 406] width 258 height 25
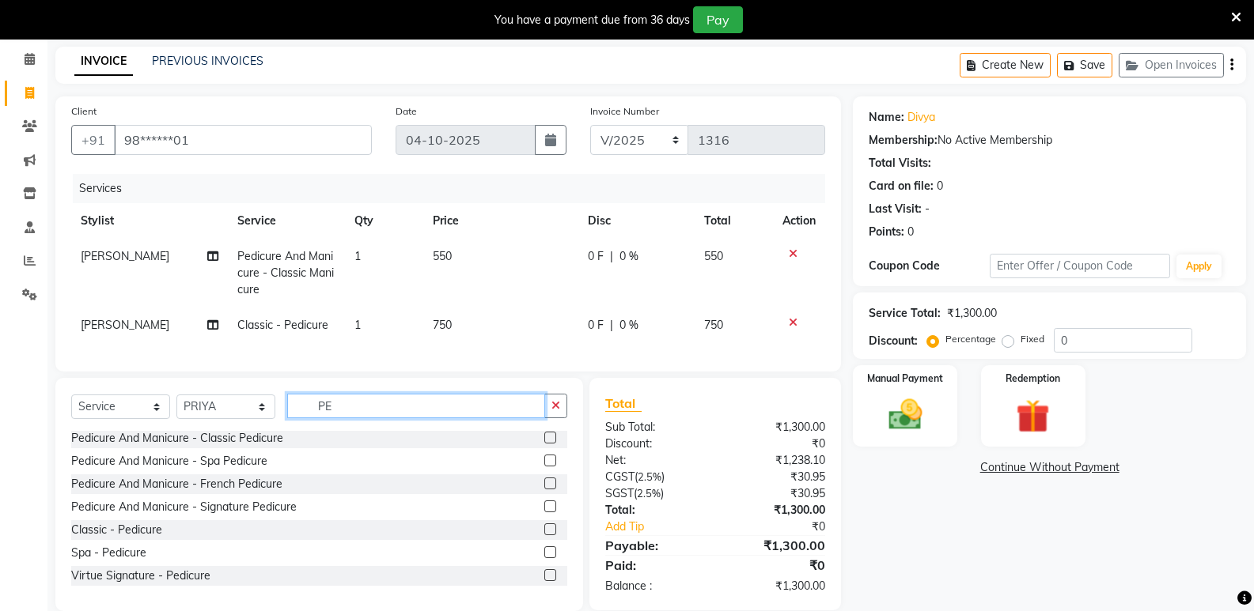
type input "P"
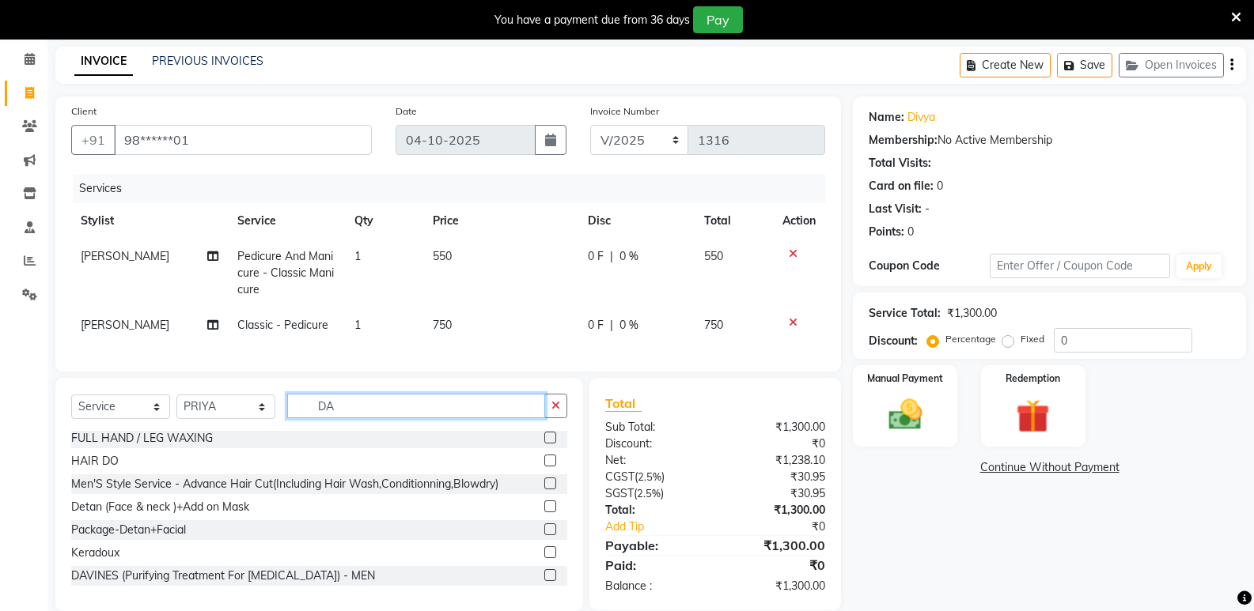
scroll to position [0, 0]
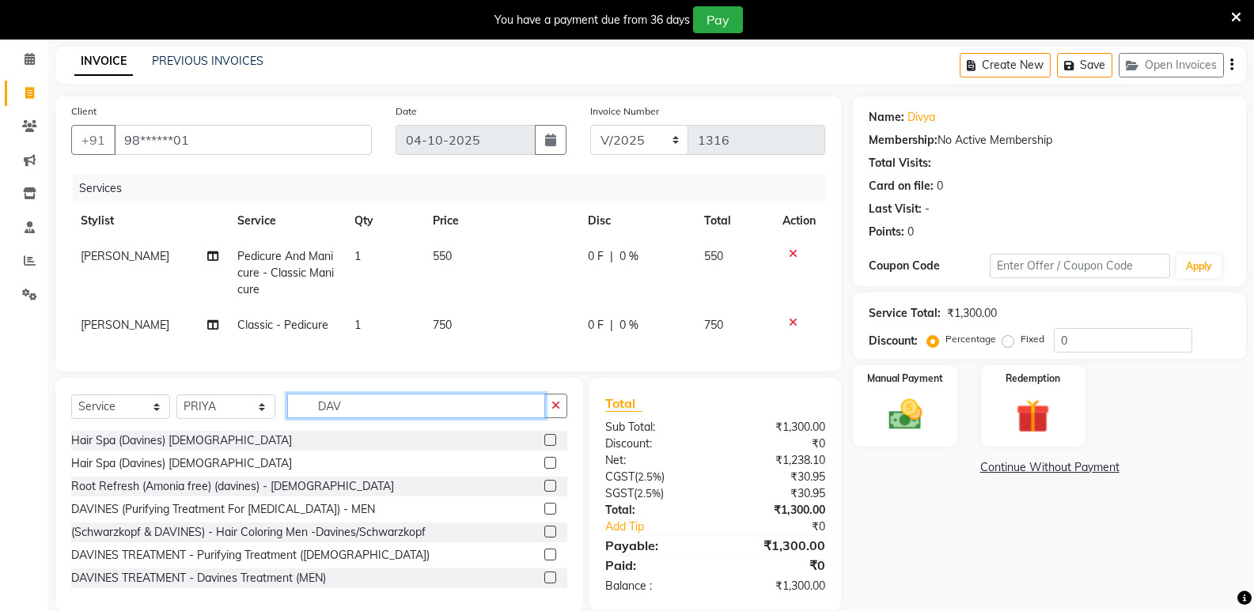
type input "DAV"
click at [544, 446] on label at bounding box center [550, 440] width 12 height 12
click at [544, 446] on input "checkbox" at bounding box center [549, 441] width 10 height 10
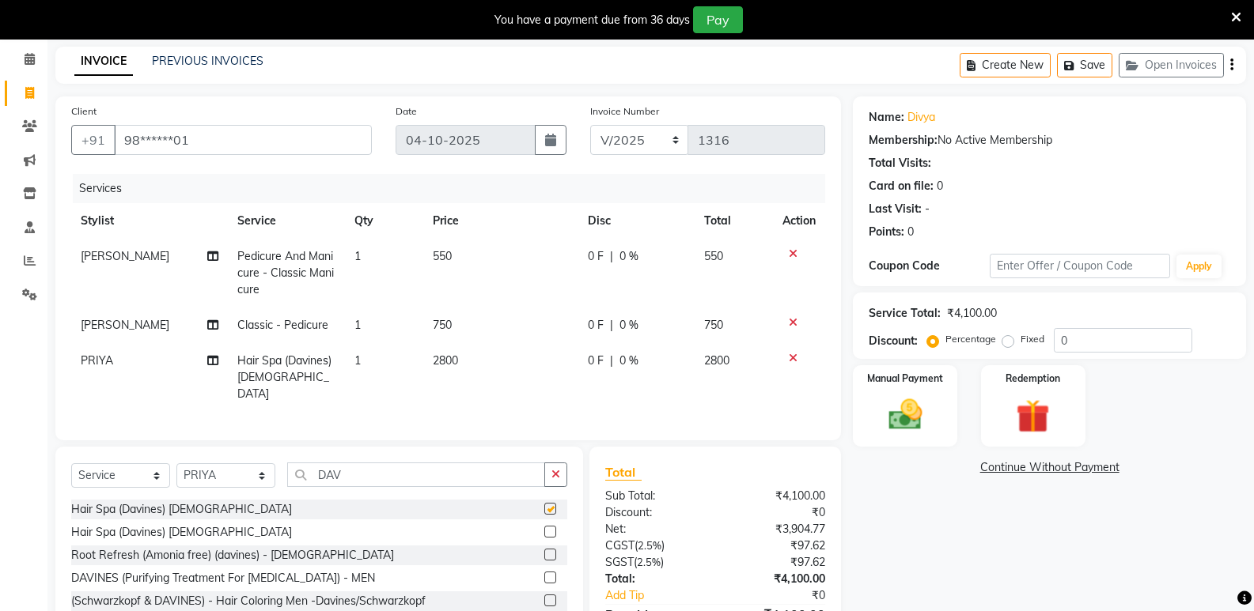
checkbox input "false"
click at [449, 365] on span "2800" at bounding box center [445, 361] width 25 height 14
select select "44177"
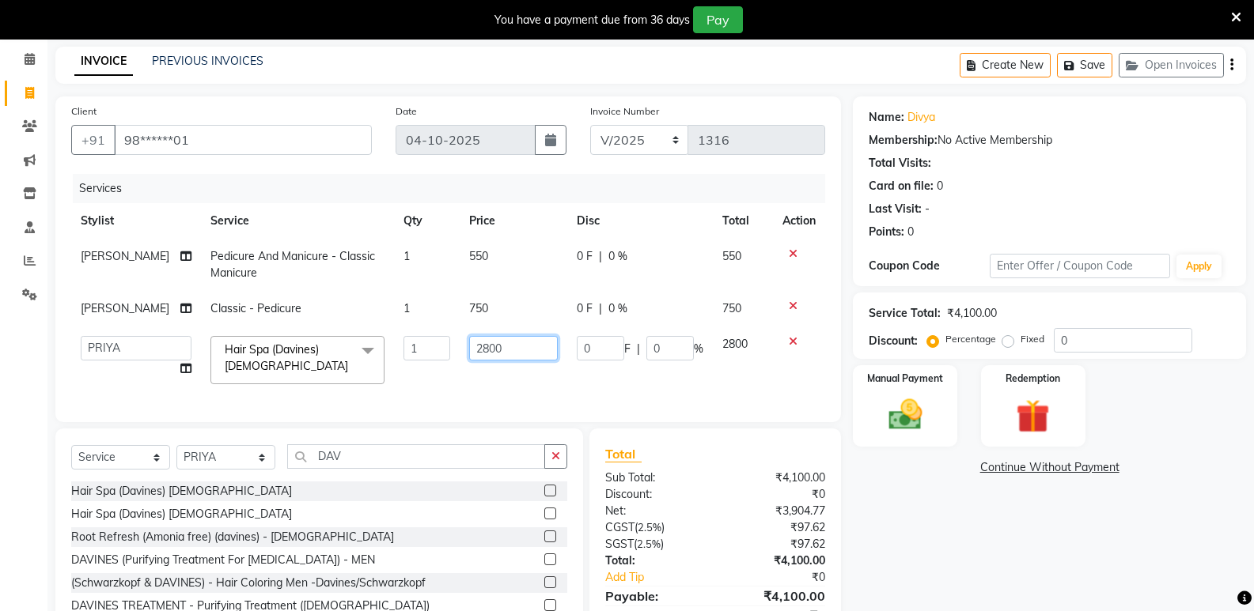
click at [526, 349] on input "2800" at bounding box center [513, 348] width 89 height 25
type input "2520"
click at [706, 503] on div "Discount:" at bounding box center [654, 494] width 122 height 17
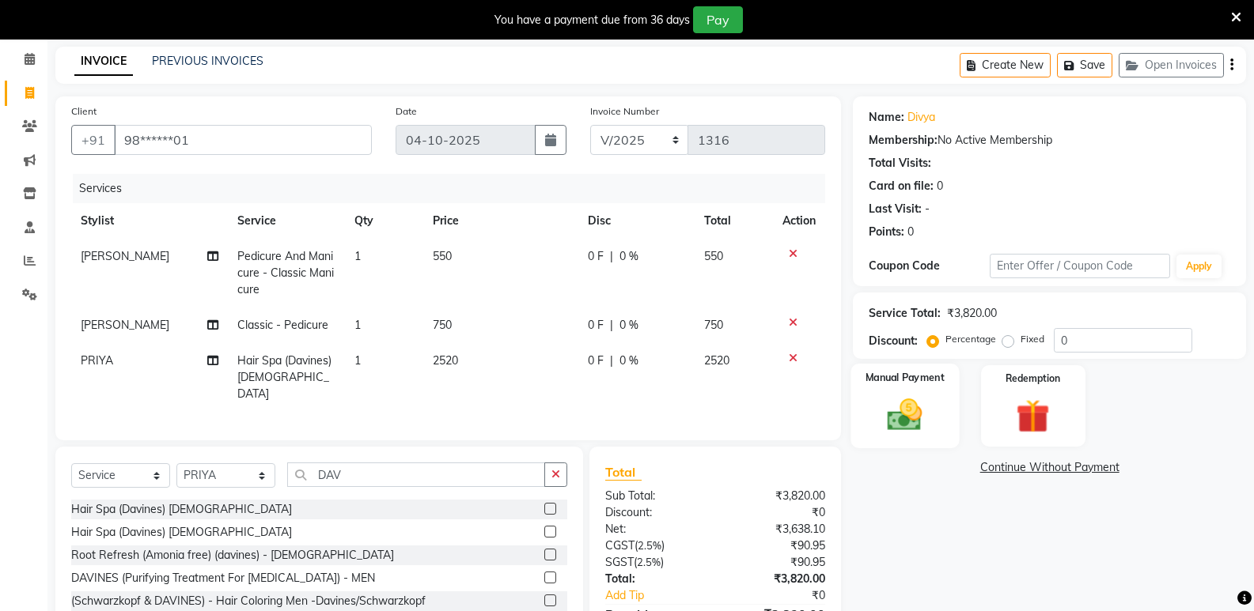
click at [910, 384] on label "Manual Payment" at bounding box center [904, 377] width 79 height 15
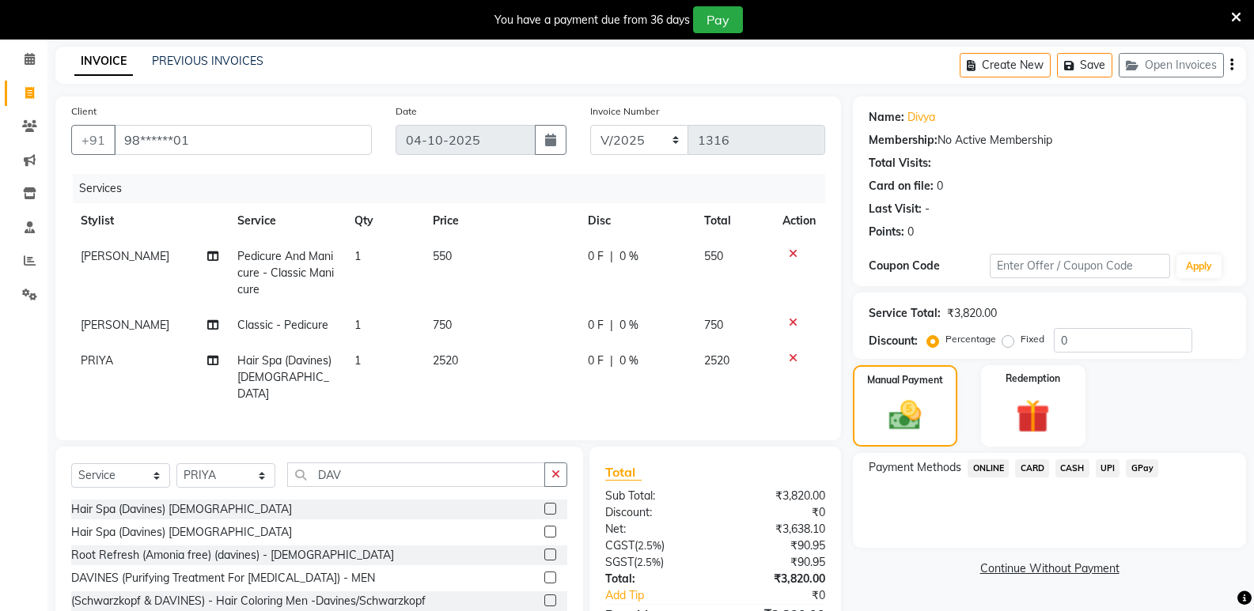
click at [1032, 472] on span "CARD" at bounding box center [1032, 469] width 34 height 18
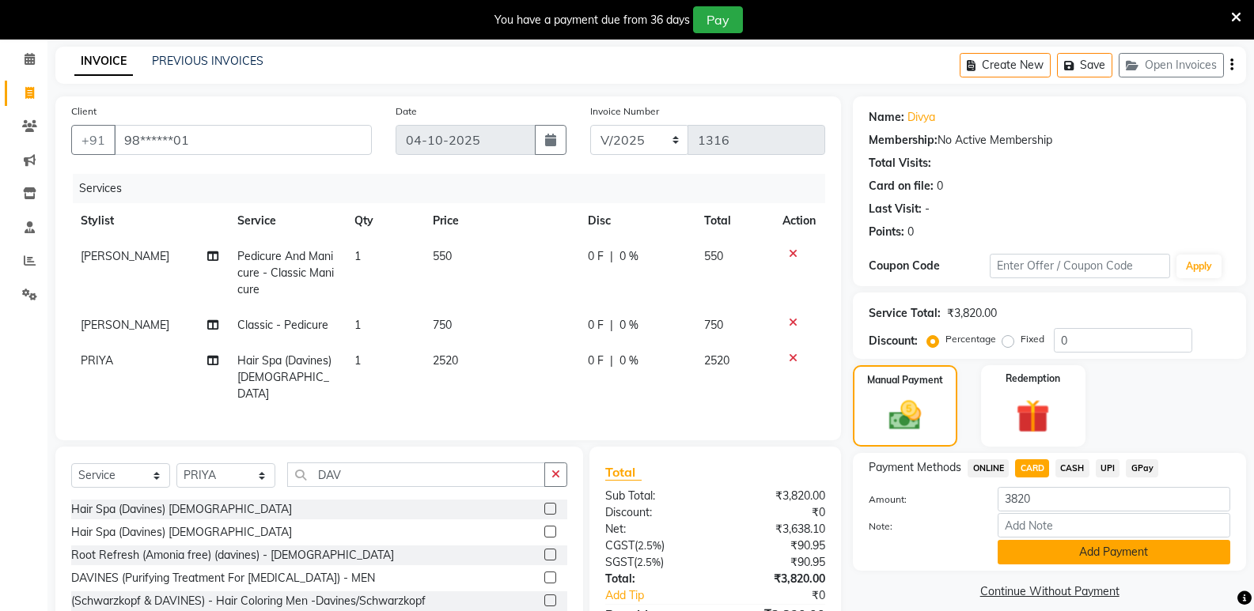
click at [1016, 551] on button "Add Payment" at bounding box center [1114, 552] width 233 height 25
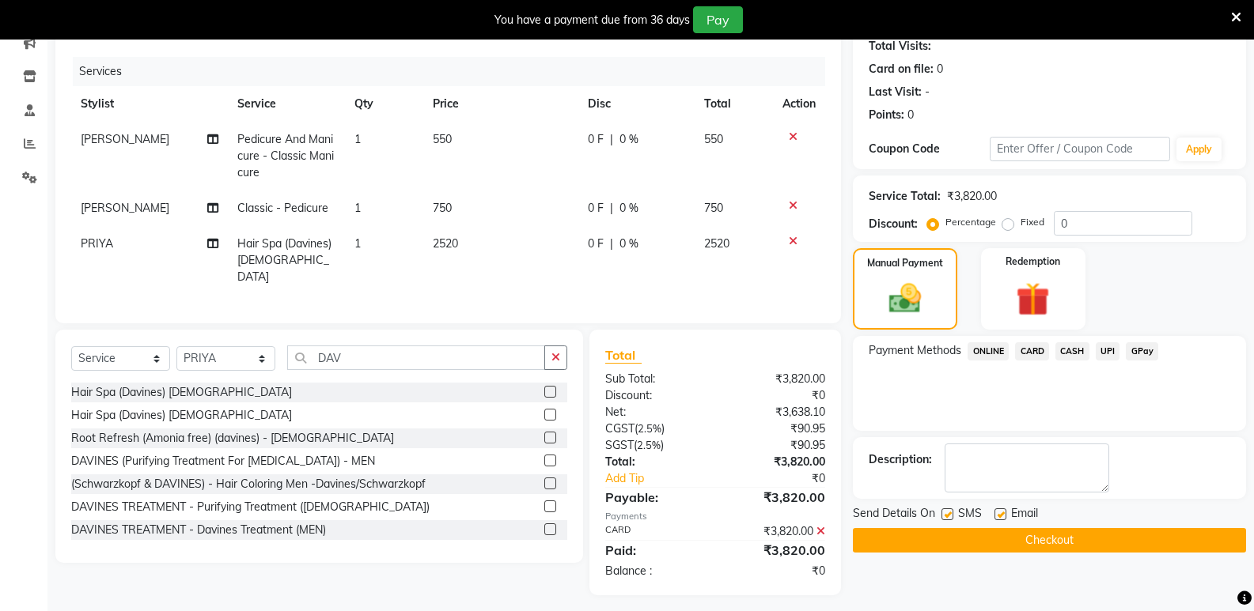
scroll to position [182, 0]
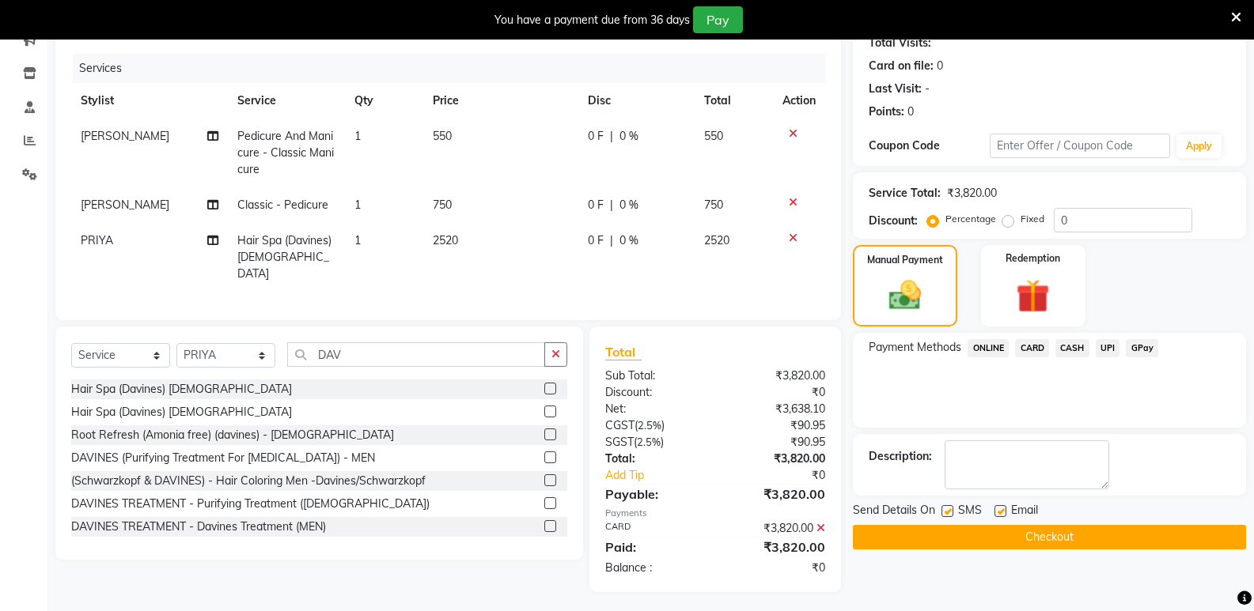
click at [950, 536] on button "Checkout" at bounding box center [1049, 537] width 393 height 25
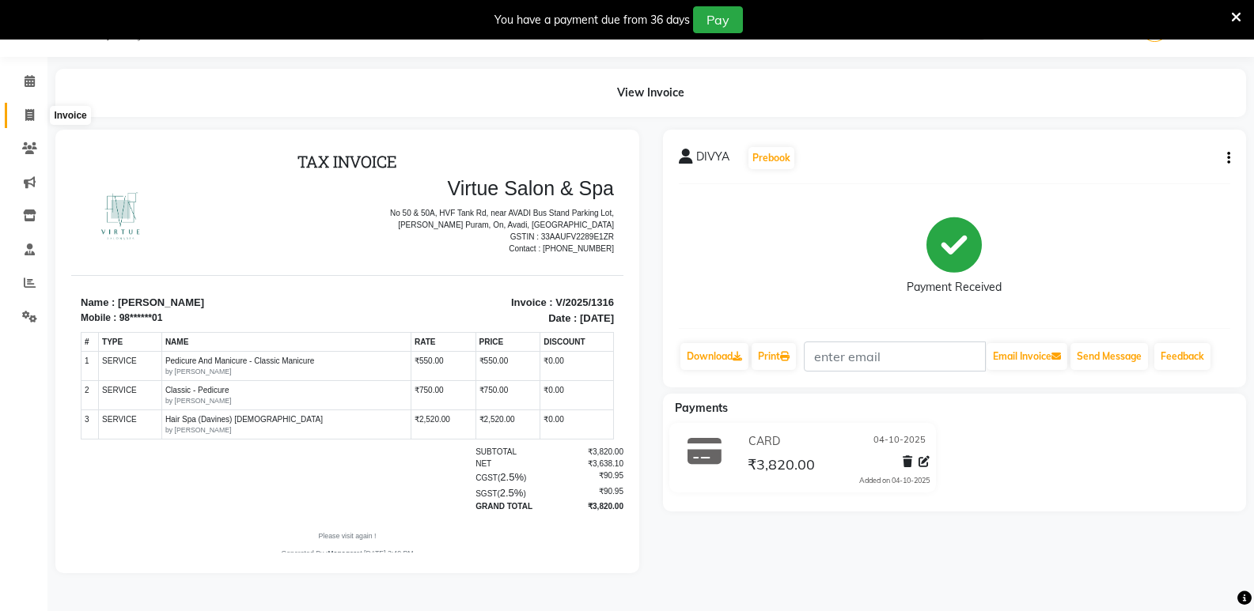
click at [27, 115] on icon at bounding box center [29, 115] width 9 height 12
select select "service"
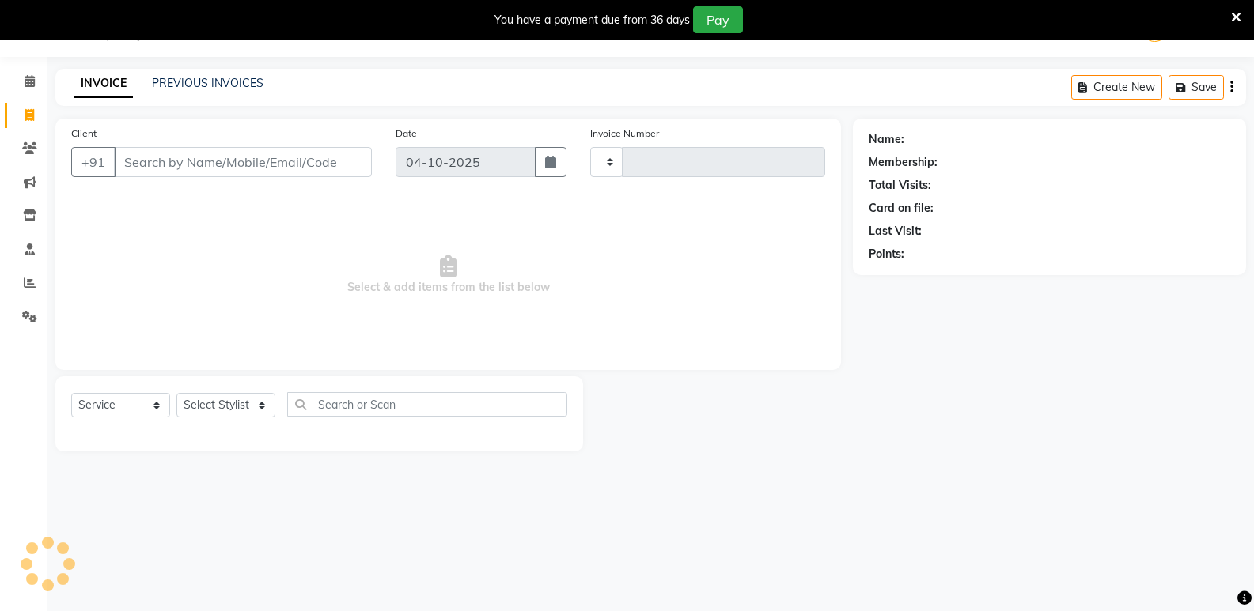
type input "1317"
select select "4611"
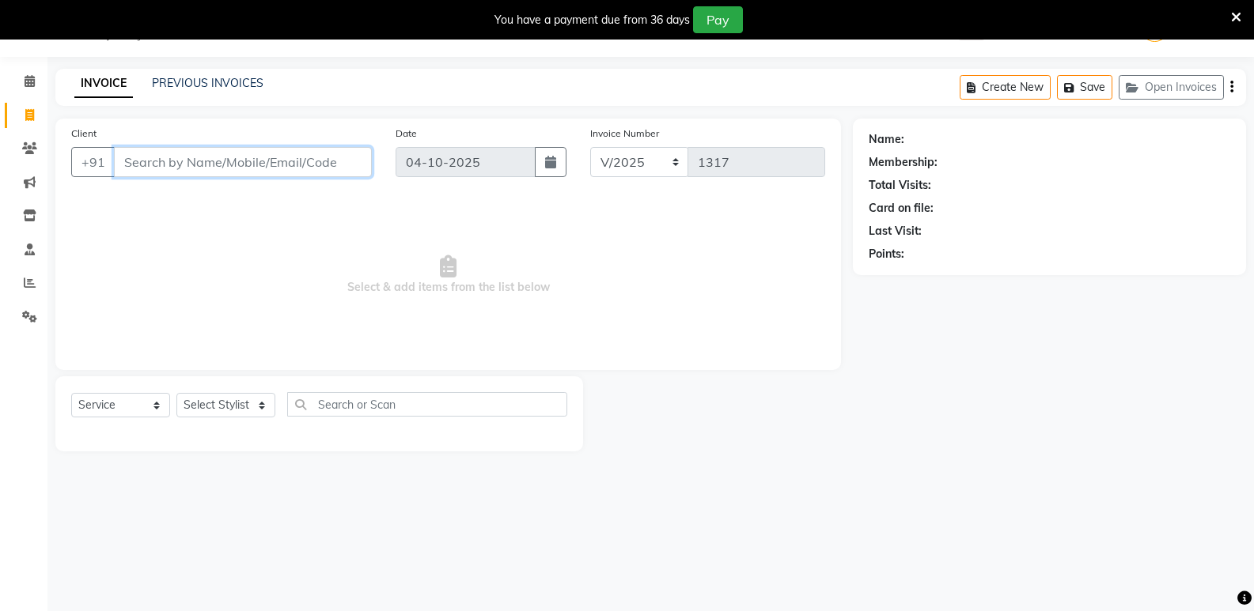
click at [172, 165] on input "Client" at bounding box center [243, 162] width 258 height 30
type input "9940348272"
click at [319, 168] on span "Add Client" at bounding box center [331, 162] width 62 height 16
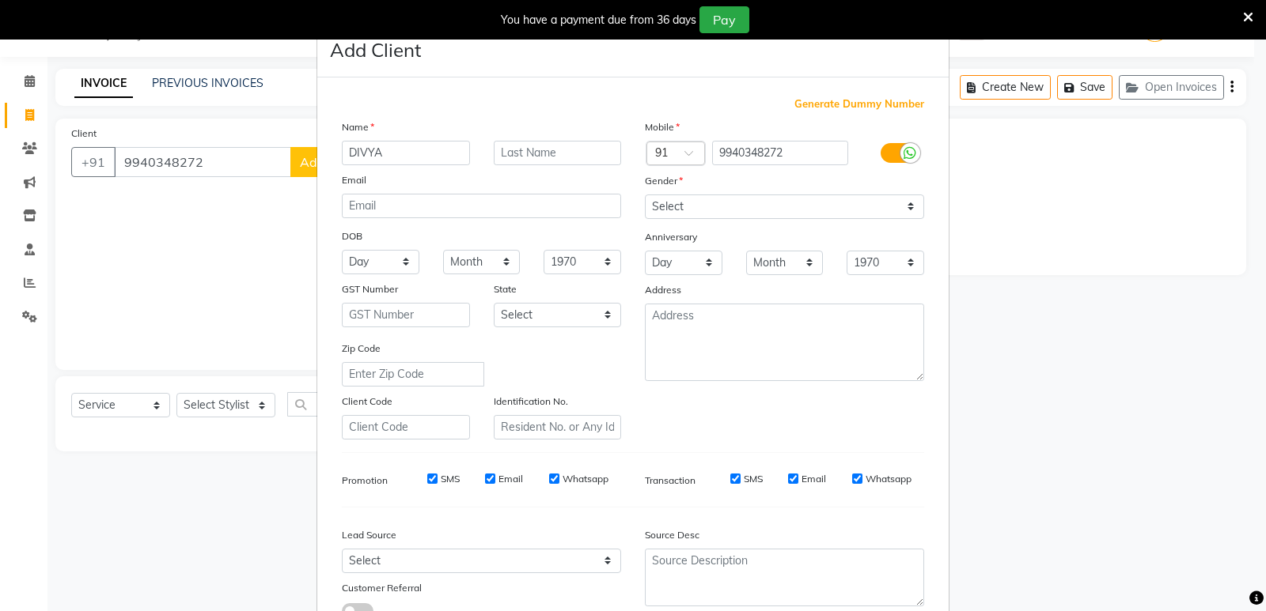
type input "DIVYA"
click at [752, 206] on select "Select [DEMOGRAPHIC_DATA] [DEMOGRAPHIC_DATA] Other Prefer Not To Say" at bounding box center [784, 207] width 279 height 25
select select "[DEMOGRAPHIC_DATA]"
click at [645, 195] on select "Select [DEMOGRAPHIC_DATA] [DEMOGRAPHIC_DATA] Other Prefer Not To Say" at bounding box center [784, 207] width 279 height 25
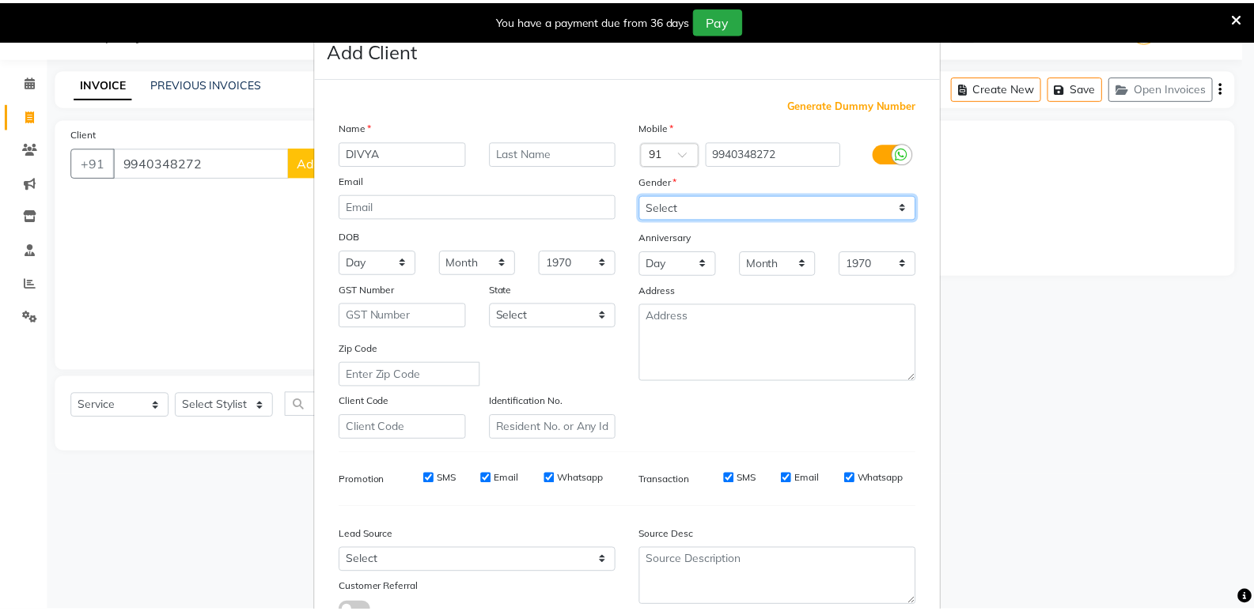
scroll to position [119, 0]
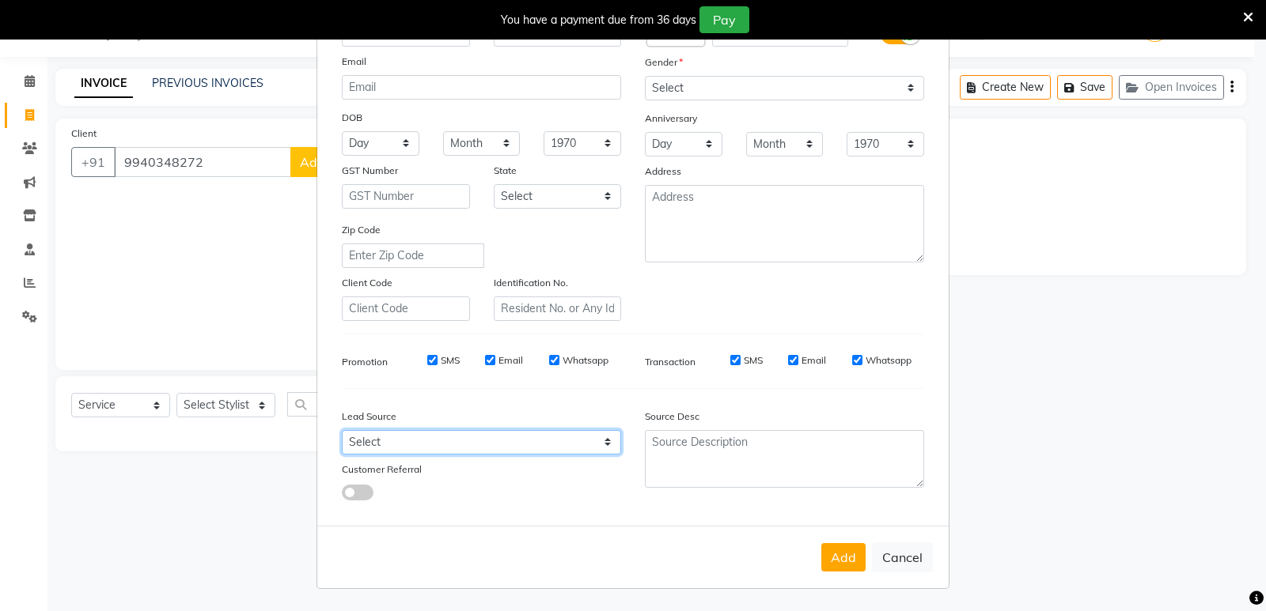
click at [490, 444] on select "Select Walk-in Referral Internet Friend Word of Mouth Advertisement Facebook Ju…" at bounding box center [481, 442] width 279 height 25
select select "31244"
click at [342, 430] on select "Select Walk-in Referral Internet Friend Word of Mouth Advertisement Facebook Ju…" at bounding box center [481, 442] width 279 height 25
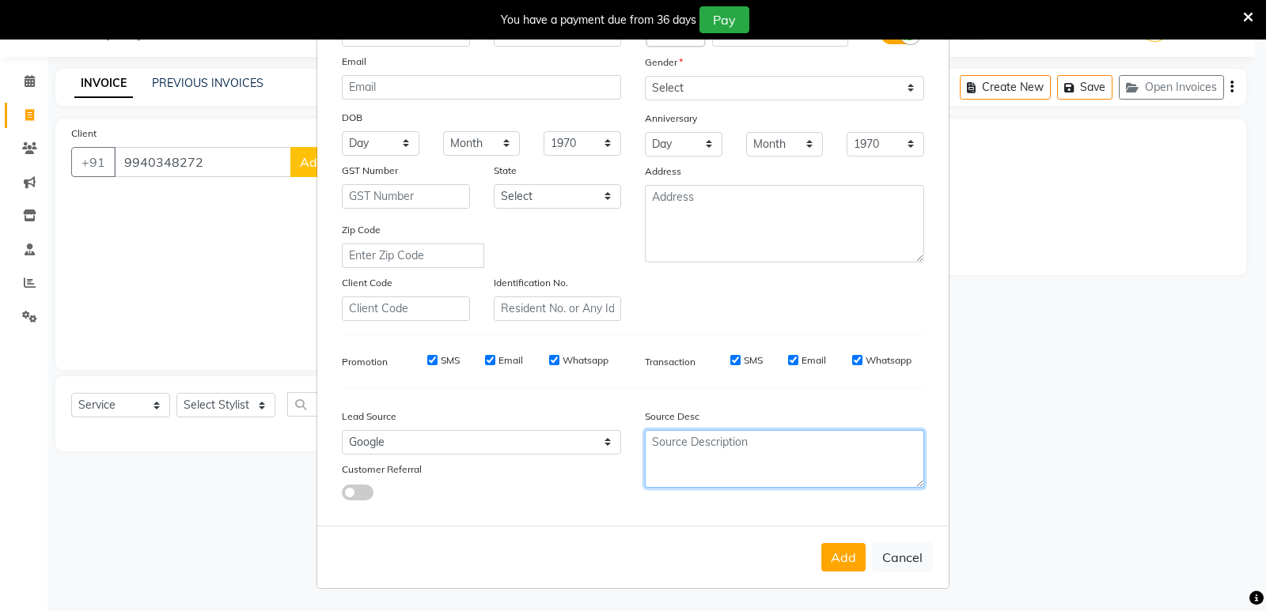
click at [653, 439] on textarea at bounding box center [784, 459] width 279 height 58
type textarea "NEW"
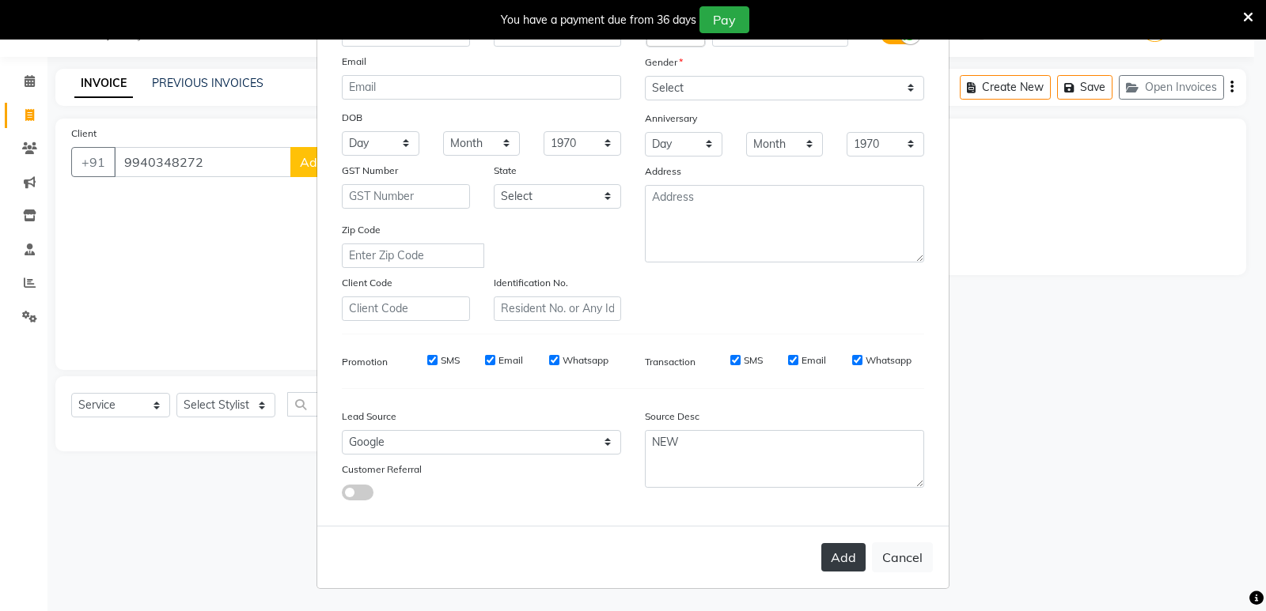
click at [843, 562] on button "Add" at bounding box center [843, 557] width 44 height 28
type input "99******72"
select select
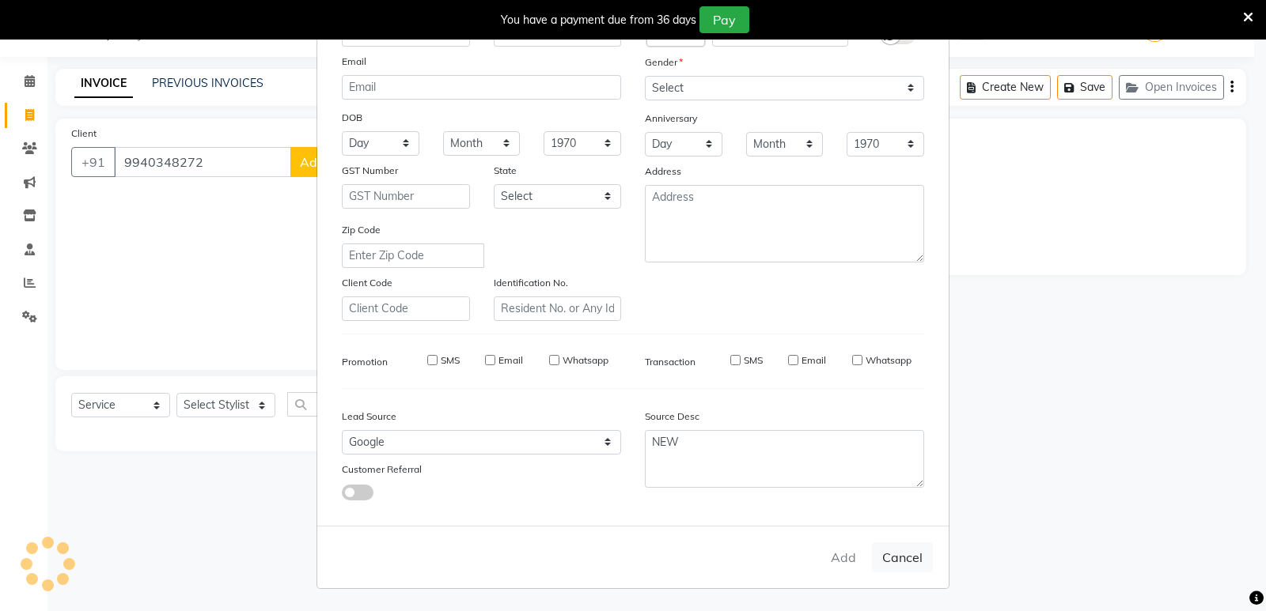
select select
checkbox input "false"
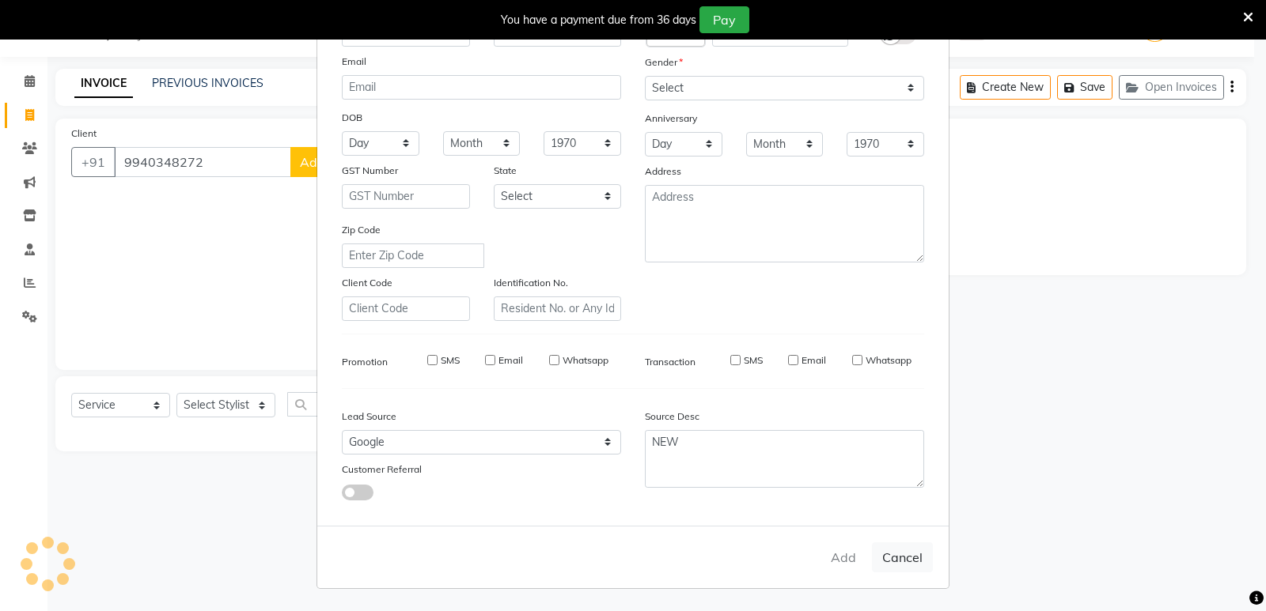
checkbox input "false"
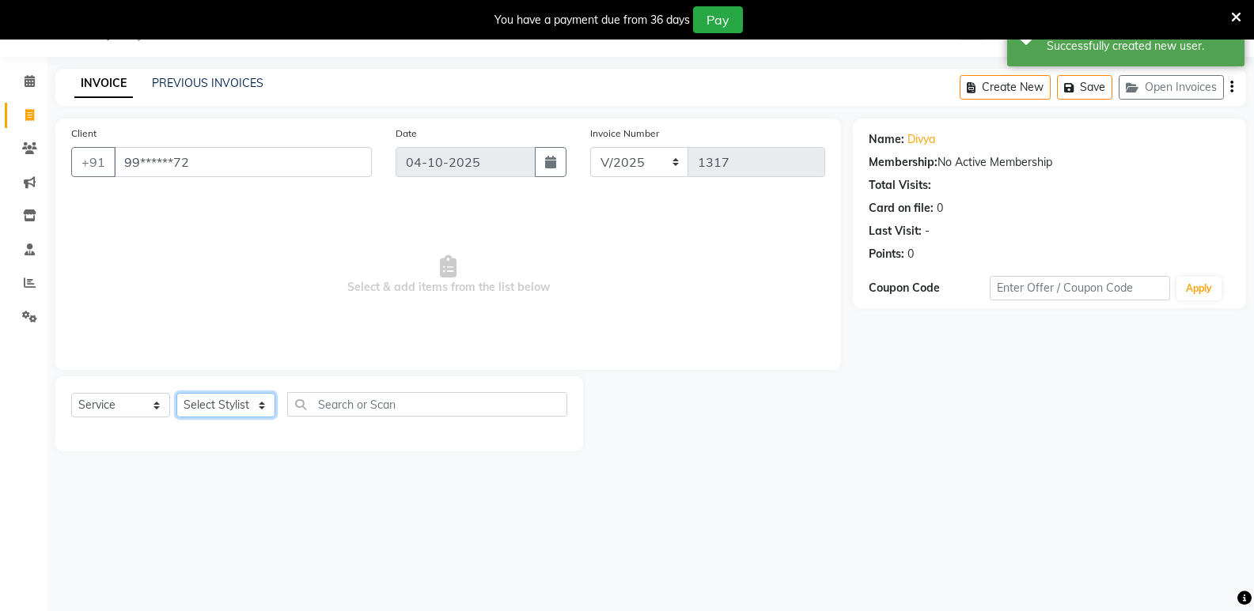
click at [226, 406] on select "Select Stylist [PERSON_NAME] [PERSON_NAME] Manager [PERSON_NAME] [PERSON_NAME] …" at bounding box center [225, 405] width 99 height 25
select select "92936"
click at [176, 393] on select "Select Stylist [PERSON_NAME] [PERSON_NAME] Manager [PERSON_NAME] [PERSON_NAME] …" at bounding box center [225, 405] width 99 height 25
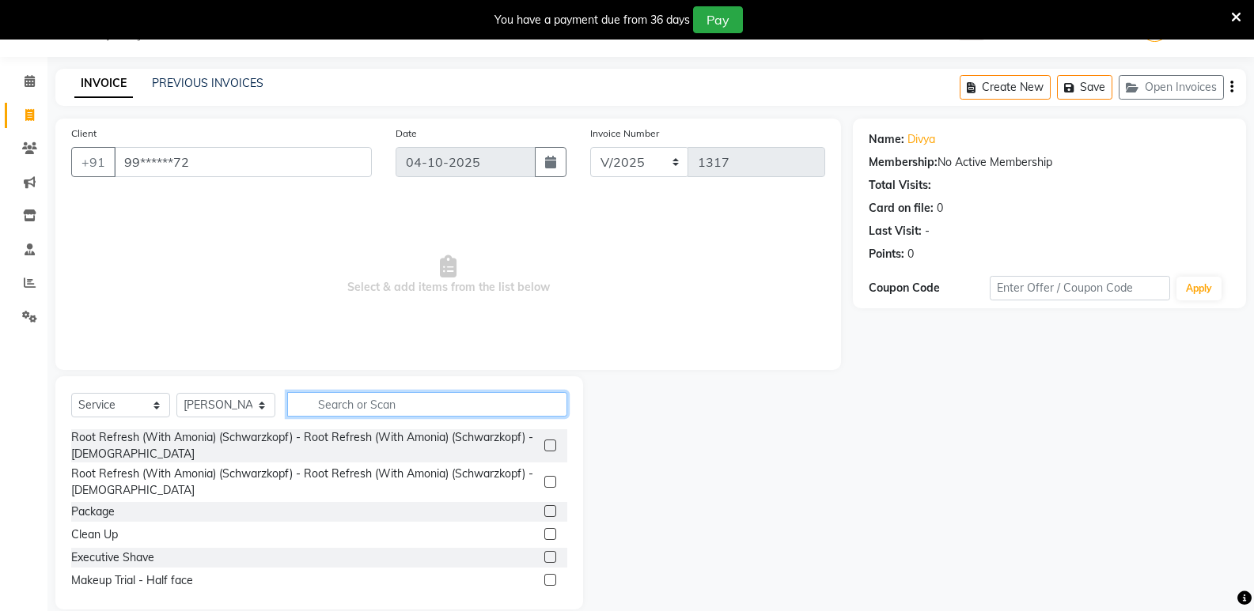
click at [452, 410] on input "text" at bounding box center [427, 404] width 280 height 25
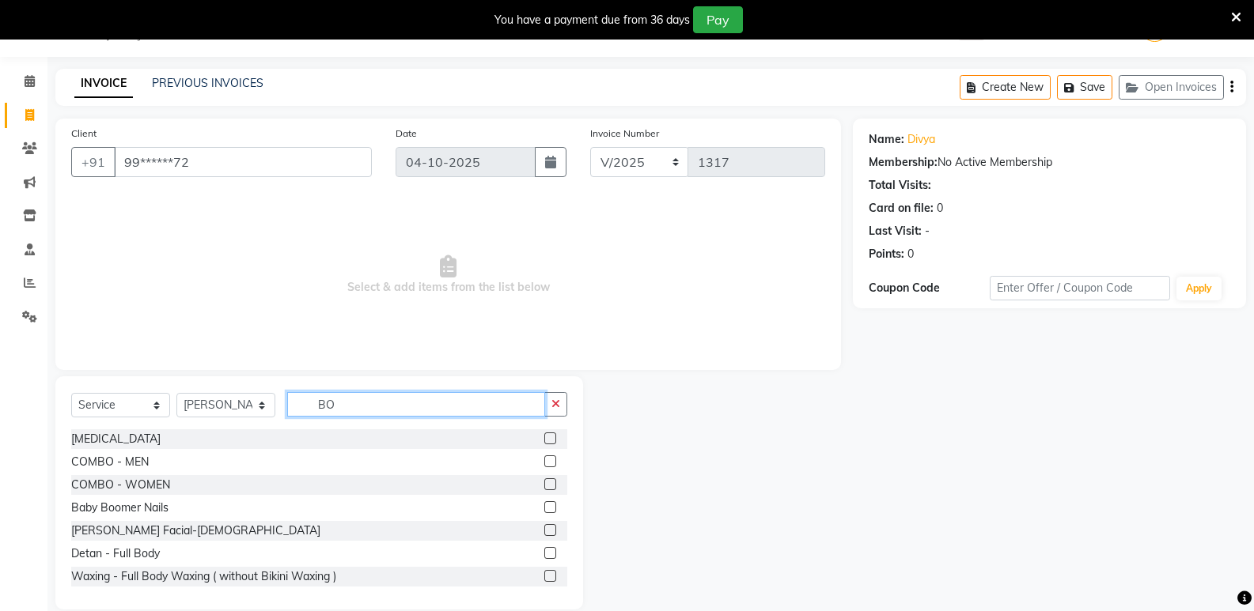
type input "BO"
click at [544, 445] on div at bounding box center [549, 441] width 10 height 17
click at [544, 444] on label at bounding box center [550, 439] width 12 height 12
click at [544, 444] on input "checkbox" at bounding box center [549, 439] width 10 height 10
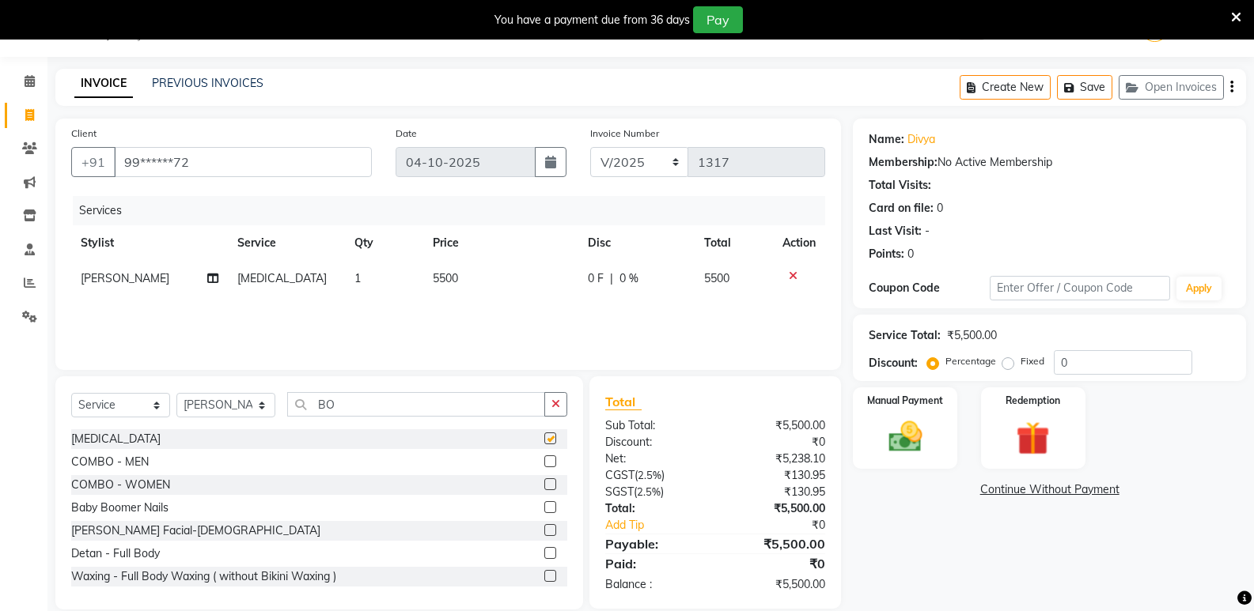
checkbox input "false"
click at [484, 270] on td "5500" at bounding box center [500, 279] width 155 height 36
select select "92936"
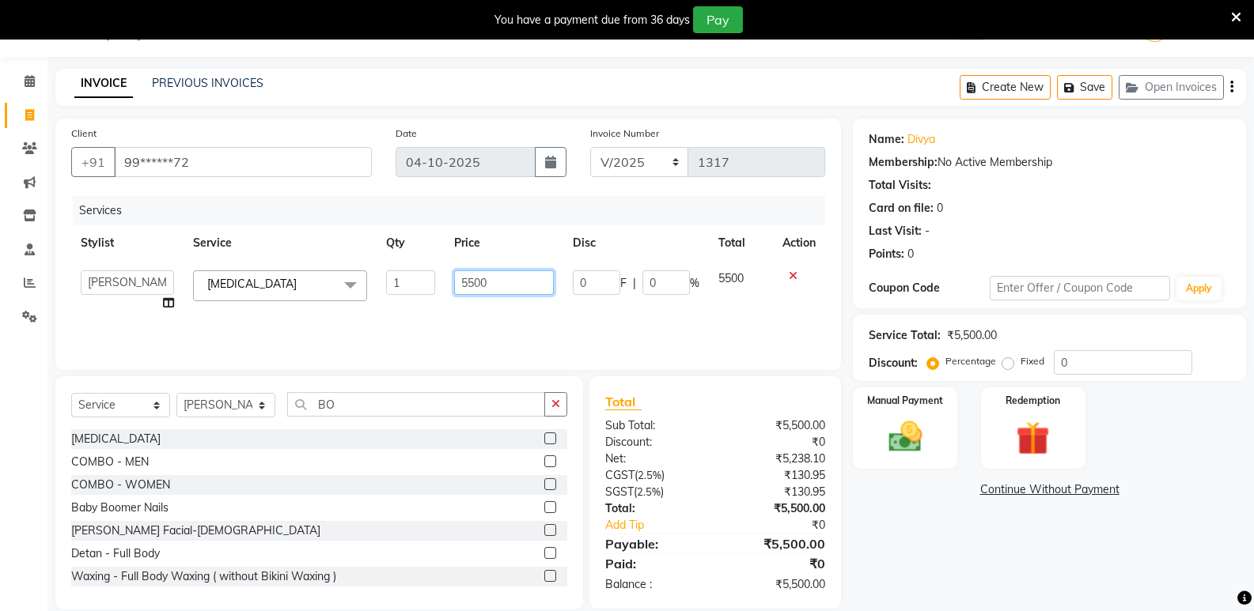
click at [495, 275] on input "5500" at bounding box center [503, 283] width 99 height 25
type input "5"
type input "8000"
click at [417, 404] on input "BO" at bounding box center [416, 404] width 258 height 25
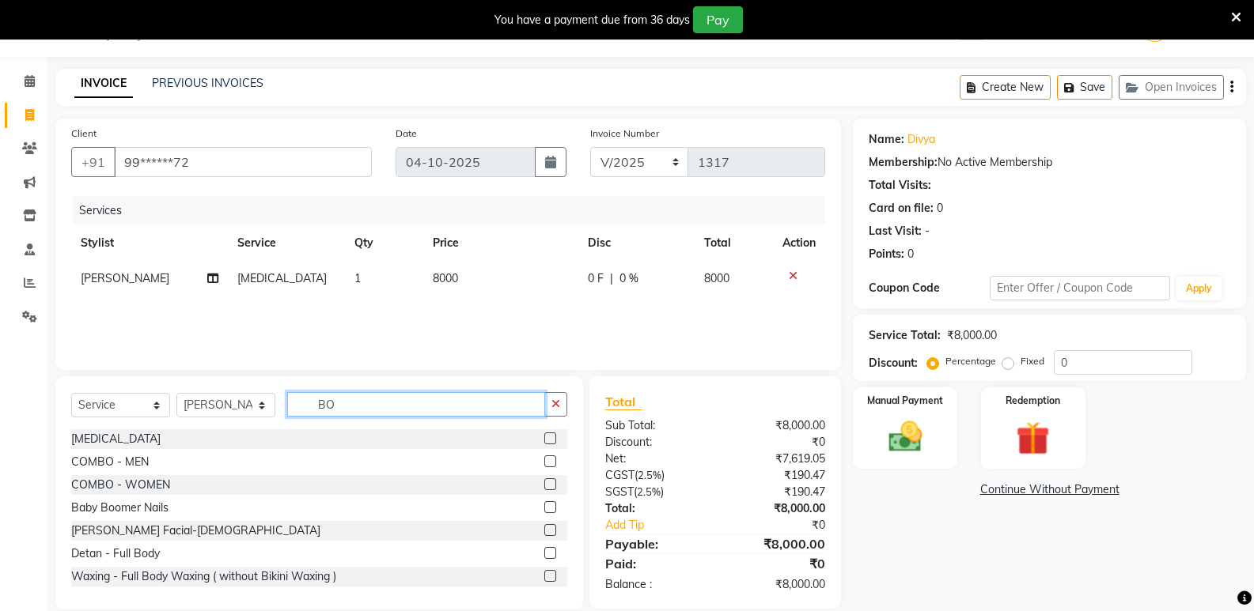
type input "B"
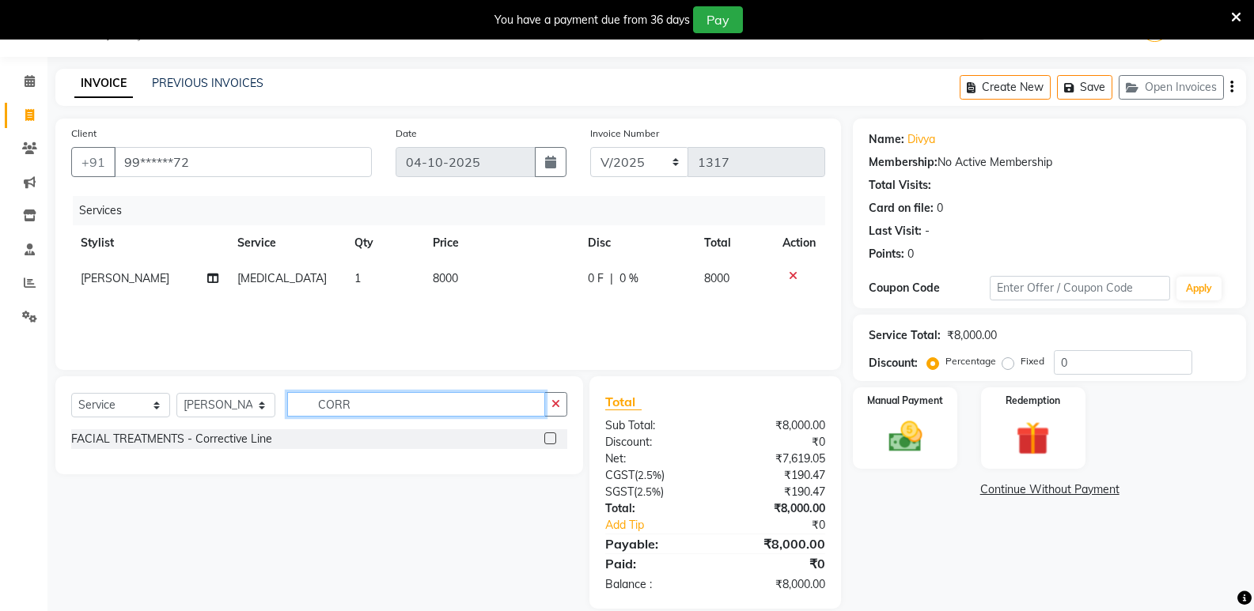
type input "CORR"
click at [546, 437] on label at bounding box center [550, 439] width 12 height 12
click at [546, 437] on input "checkbox" at bounding box center [549, 439] width 10 height 10
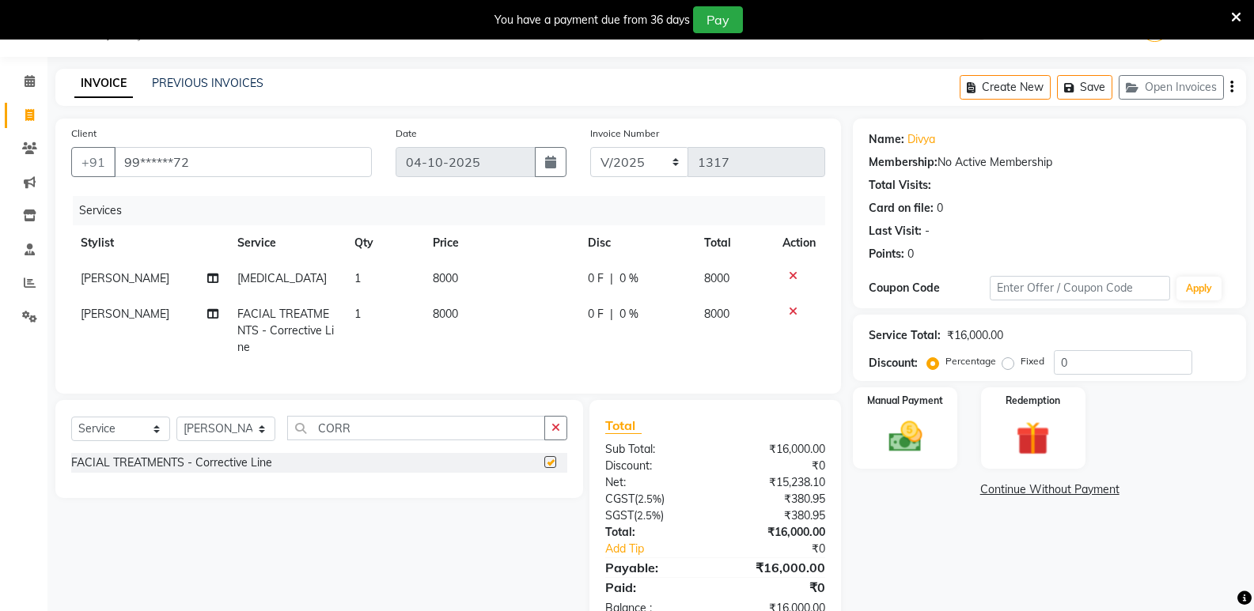
checkbox input "false"
click at [397, 435] on input "CORR" at bounding box center [416, 428] width 258 height 25
type input "C"
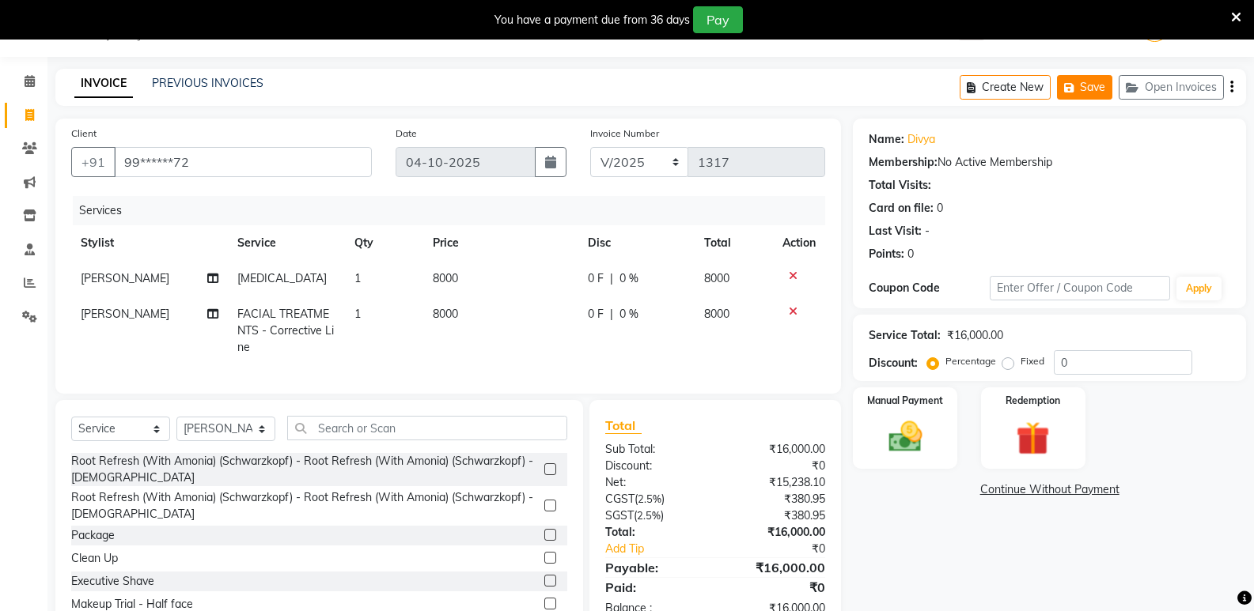
click at [1076, 92] on icon "button" at bounding box center [1072, 87] width 16 height 11
drag, startPoint x: 494, startPoint y: 43, endPoint x: 873, endPoint y: 221, distance: 418.3
click at [1085, 74] on div "Create New Save Open Invoices" at bounding box center [1103, 87] width 286 height 37
click at [1086, 85] on button "Save" at bounding box center [1084, 87] width 55 height 25
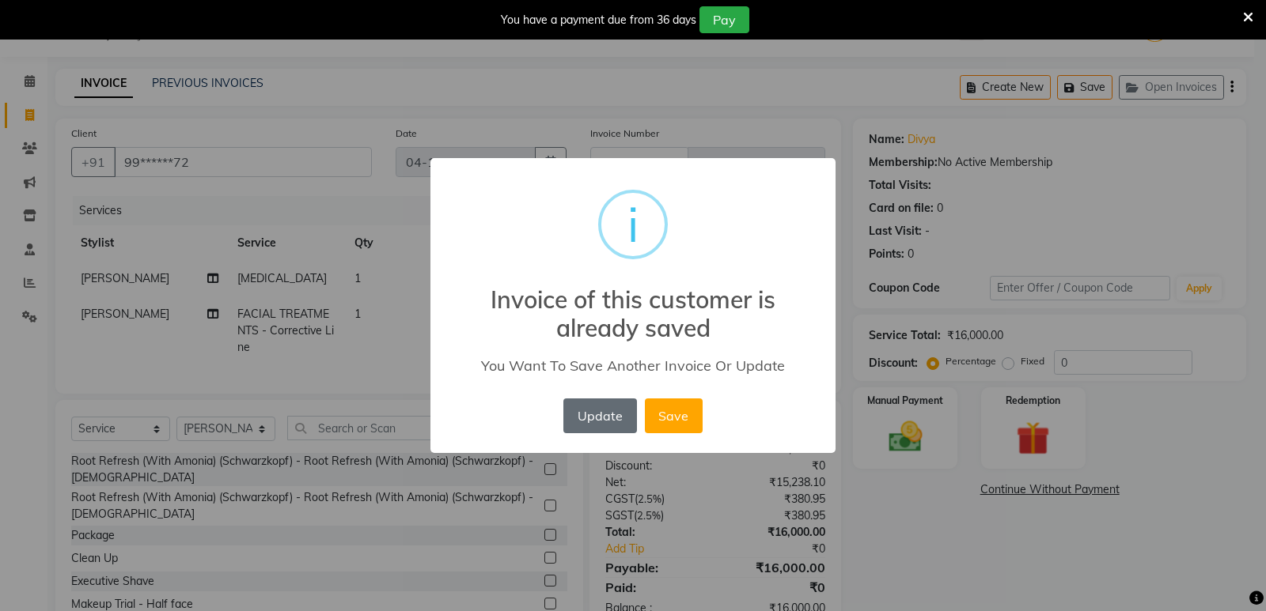
click at [605, 405] on button "Update" at bounding box center [599, 416] width 73 height 35
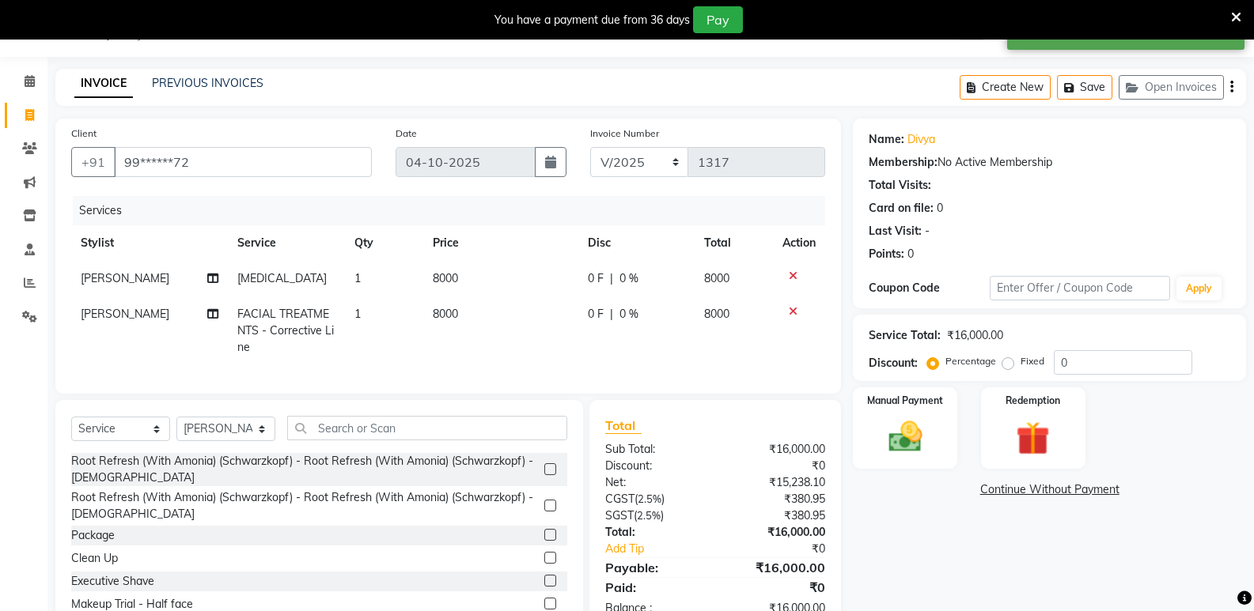
click at [220, 74] on div "INVOICE PREVIOUS INVOICES Create New Save Open Invoices" at bounding box center [650, 87] width 1191 height 37
click at [225, 83] on link "PREVIOUS INVOICES" at bounding box center [208, 83] width 112 height 14
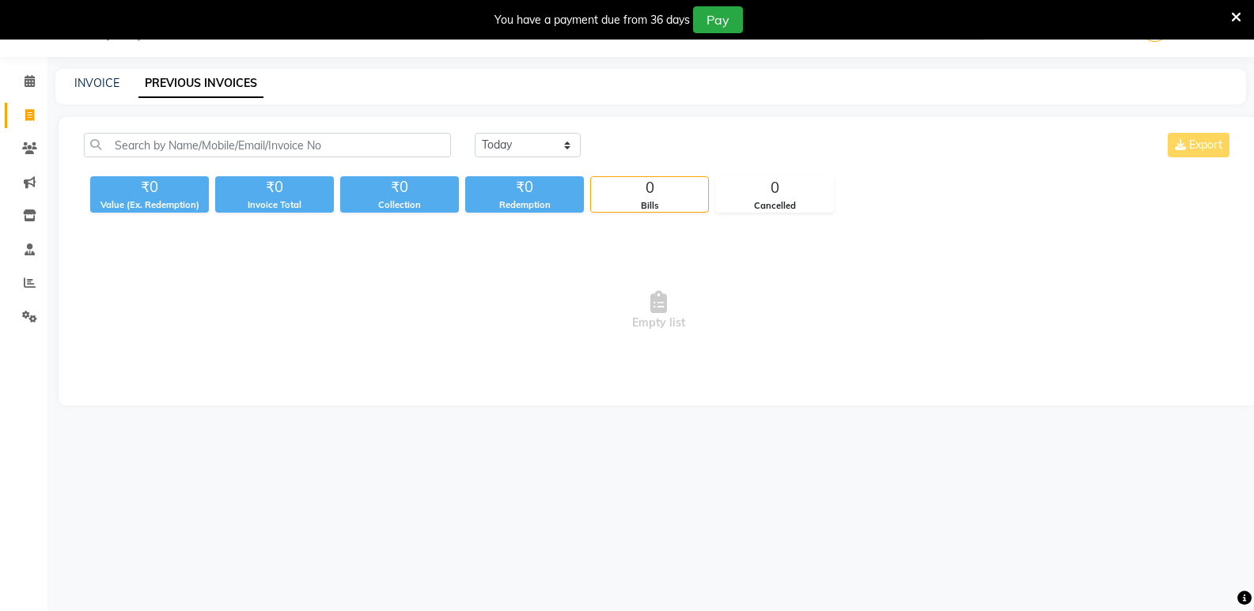
drag, startPoint x: 93, startPoint y: 240, endPoint x: 336, endPoint y: 610, distance: 443.2
click at [170, 324] on span "Empty list" at bounding box center [658, 311] width 1149 height 158
click at [97, 85] on link "INVOICE" at bounding box center [96, 83] width 45 height 14
select select "service"
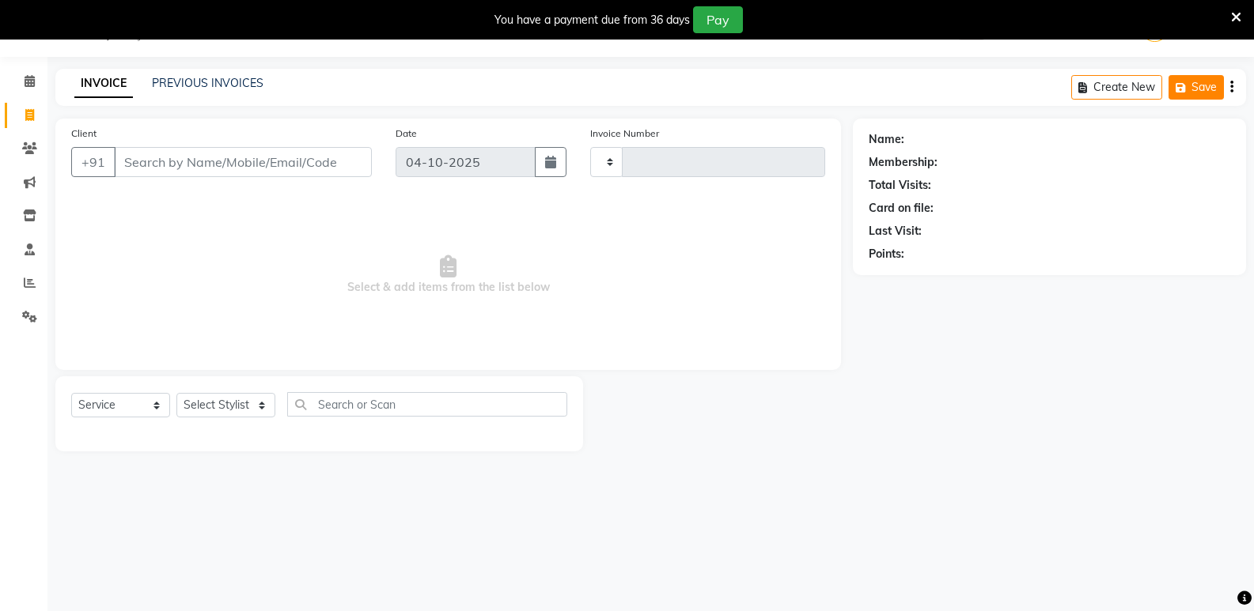
click at [1196, 96] on button "Save" at bounding box center [1195, 87] width 55 height 25
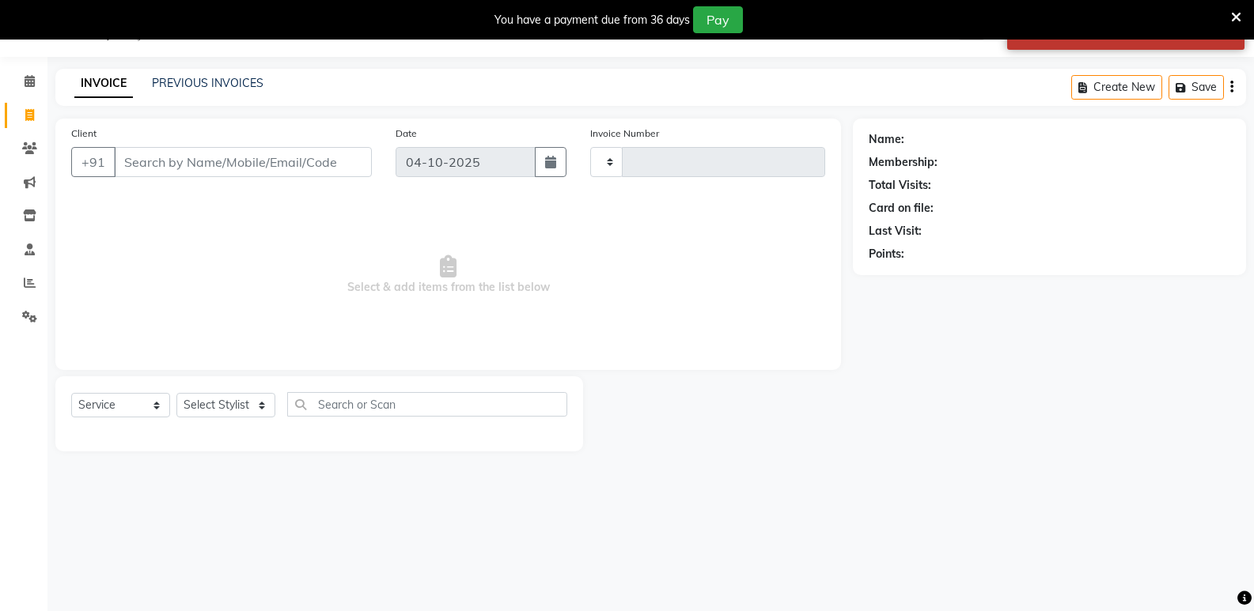
click at [1228, 92] on div "Create New Save" at bounding box center [1158, 87] width 175 height 37
click at [1232, 88] on icon "button" at bounding box center [1231, 87] width 3 height 1
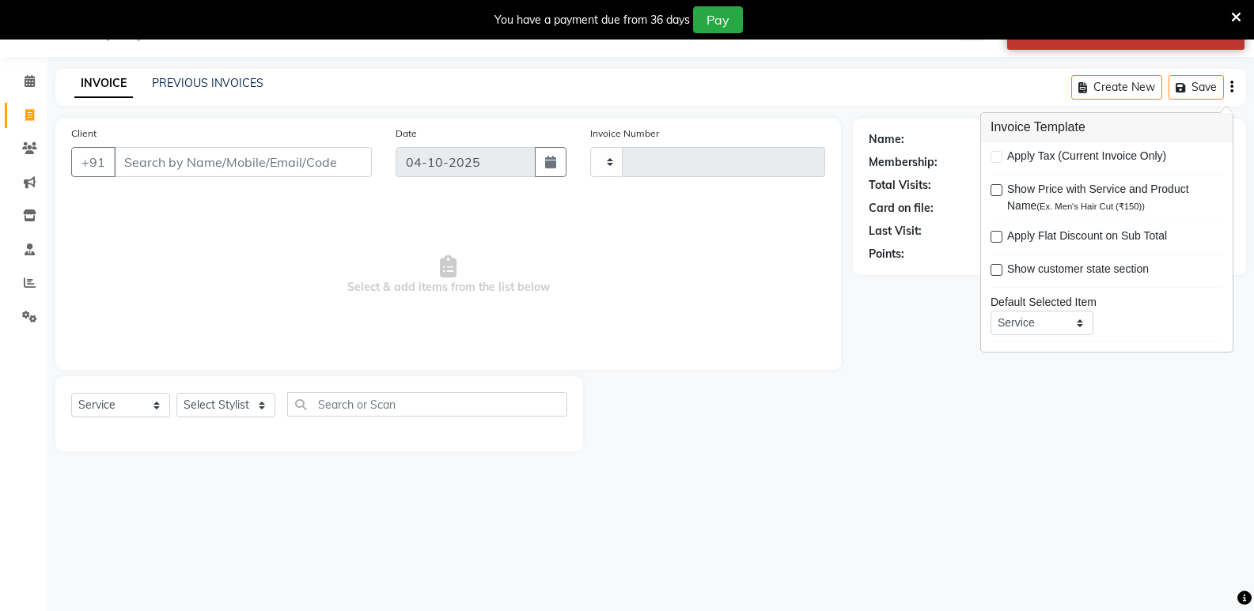
click at [996, 160] on label at bounding box center [996, 157] width 12 height 12
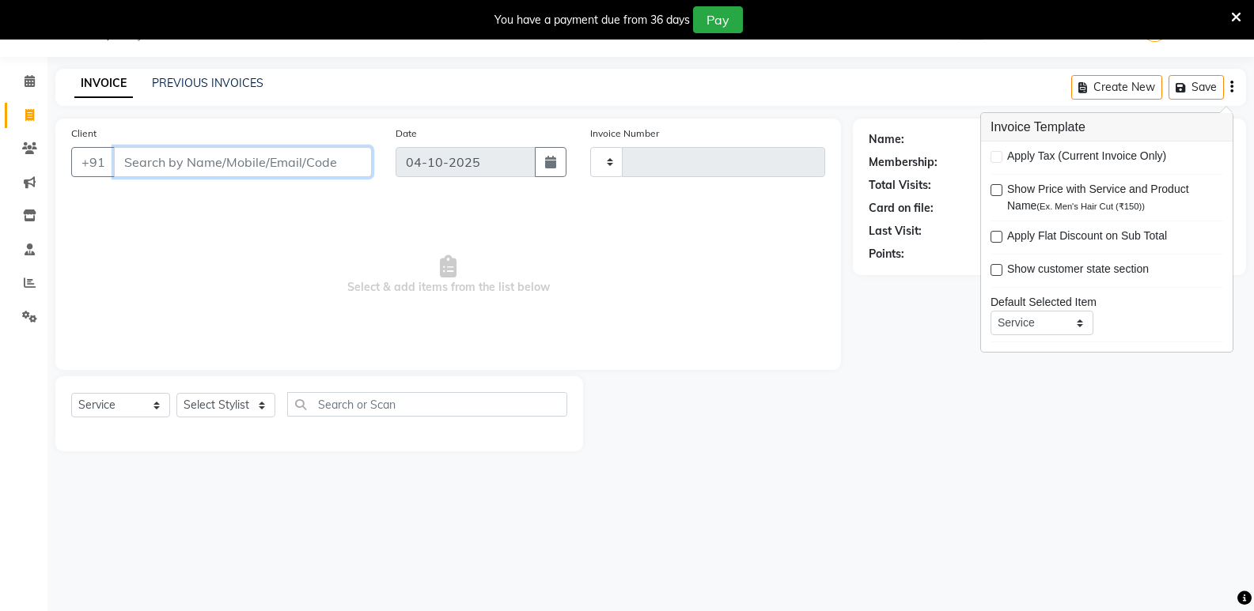
click at [214, 165] on input "Client" at bounding box center [243, 162] width 258 height 30
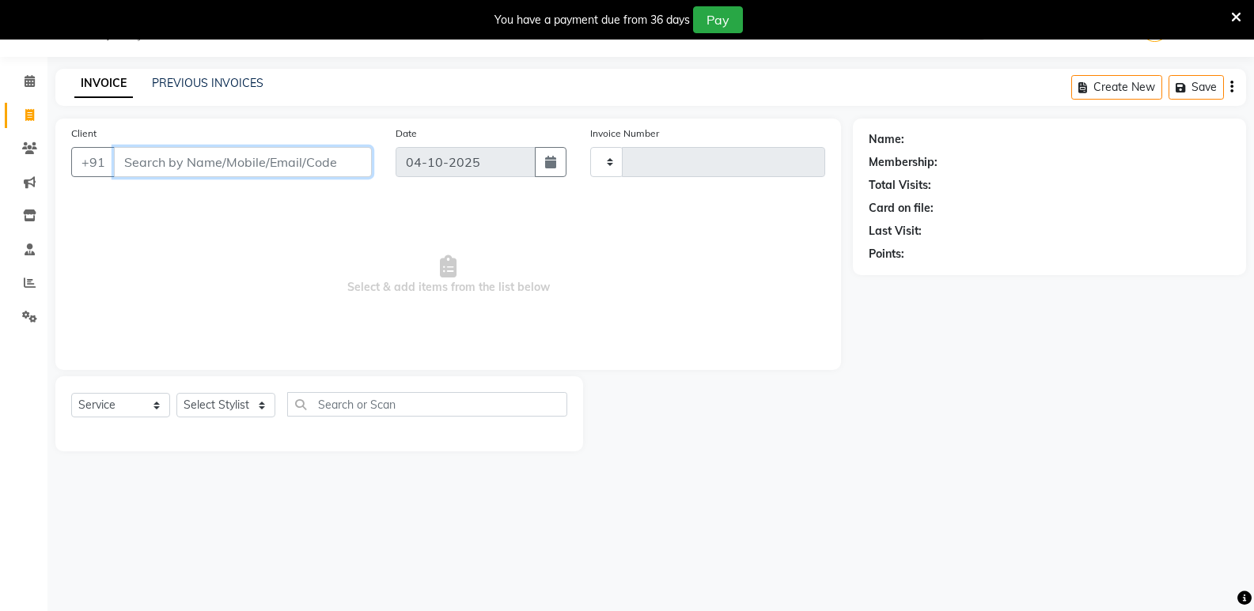
click at [163, 158] on input "Client" at bounding box center [243, 162] width 258 height 30
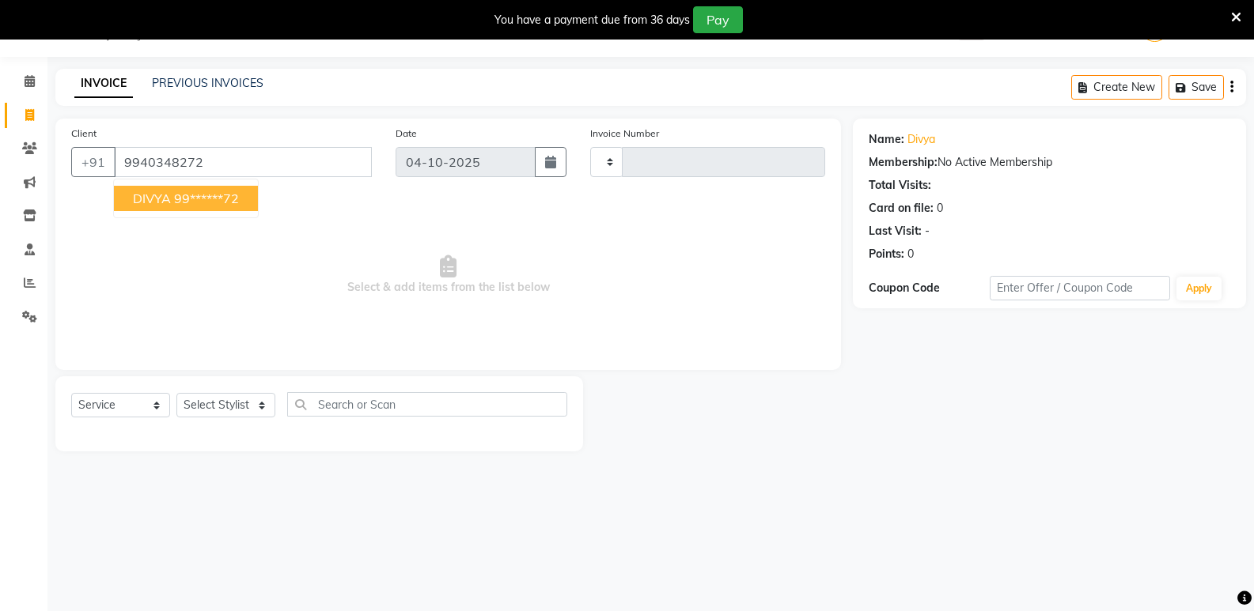
click at [176, 201] on ngb-highlight "99******72" at bounding box center [206, 199] width 65 height 16
type input "99******72"
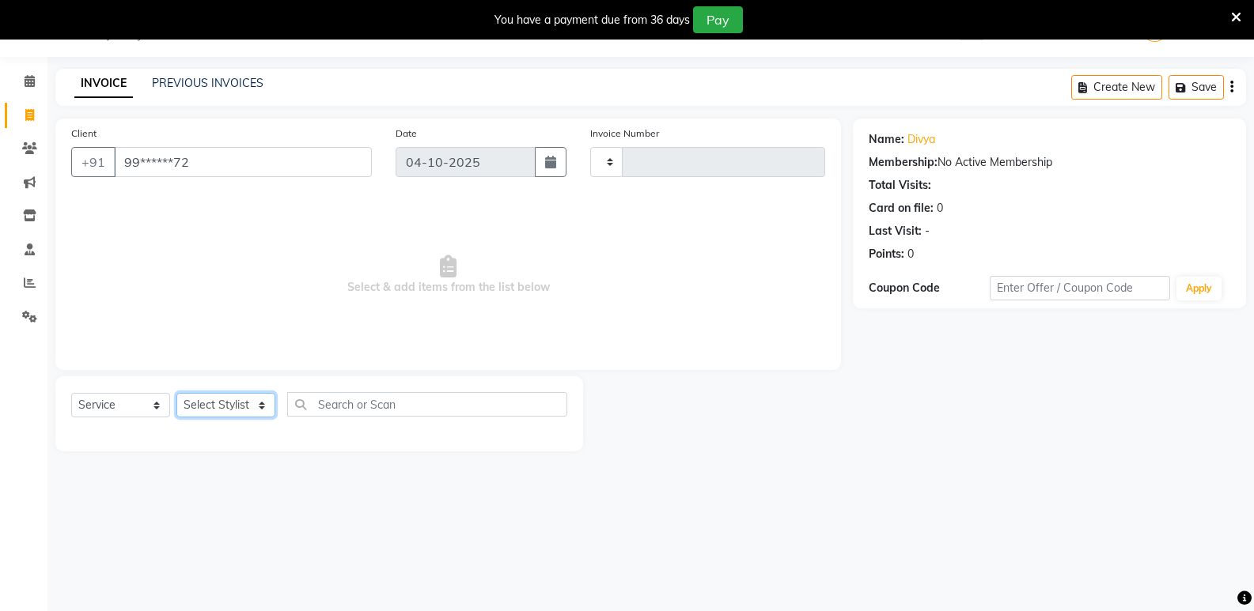
click at [240, 406] on select "Select Stylist" at bounding box center [225, 405] width 99 height 25
click at [222, 411] on select "Select Stylist" at bounding box center [225, 405] width 99 height 25
click at [222, 406] on select "Select Stylist" at bounding box center [225, 405] width 99 height 25
click at [81, 391] on div "Select Service Product Membership Package Voucher Prepaid Gift Card Select Styl…" at bounding box center [319, 414] width 528 height 75
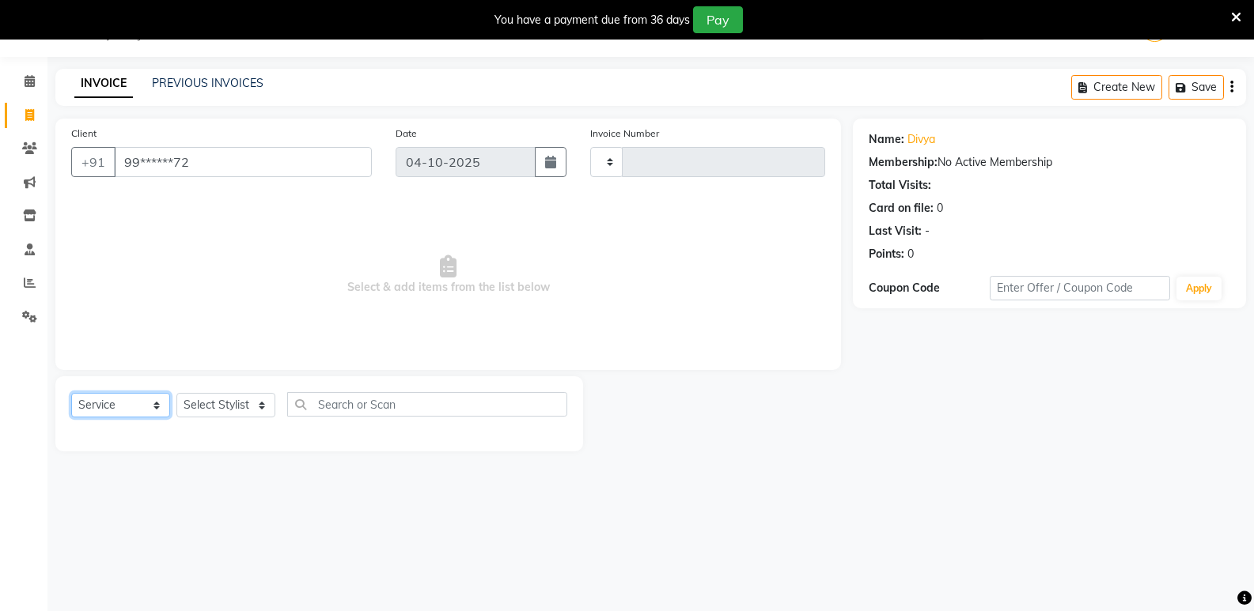
click at [96, 401] on select "Select Service Product Membership Package Voucher Prepaid Gift Card" at bounding box center [120, 405] width 99 height 25
click at [71, 393] on select "Select Service Product Membership Package Voucher Prepaid Gift Card" at bounding box center [120, 405] width 99 height 25
click at [218, 395] on select "Select Stylist" at bounding box center [225, 405] width 99 height 25
click at [374, 346] on span "Select & add items from the list below" at bounding box center [448, 275] width 754 height 158
click at [359, 402] on input "text" at bounding box center [427, 404] width 280 height 25
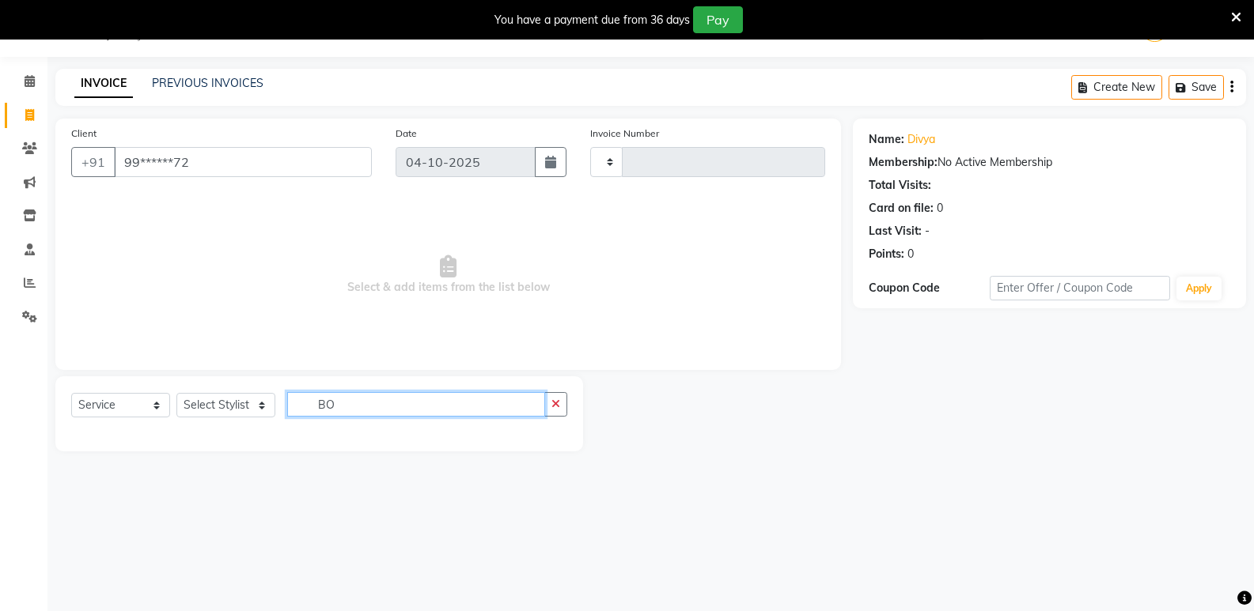
type input "B"
click at [1230, 87] on icon "button" at bounding box center [1231, 87] width 3 height 1
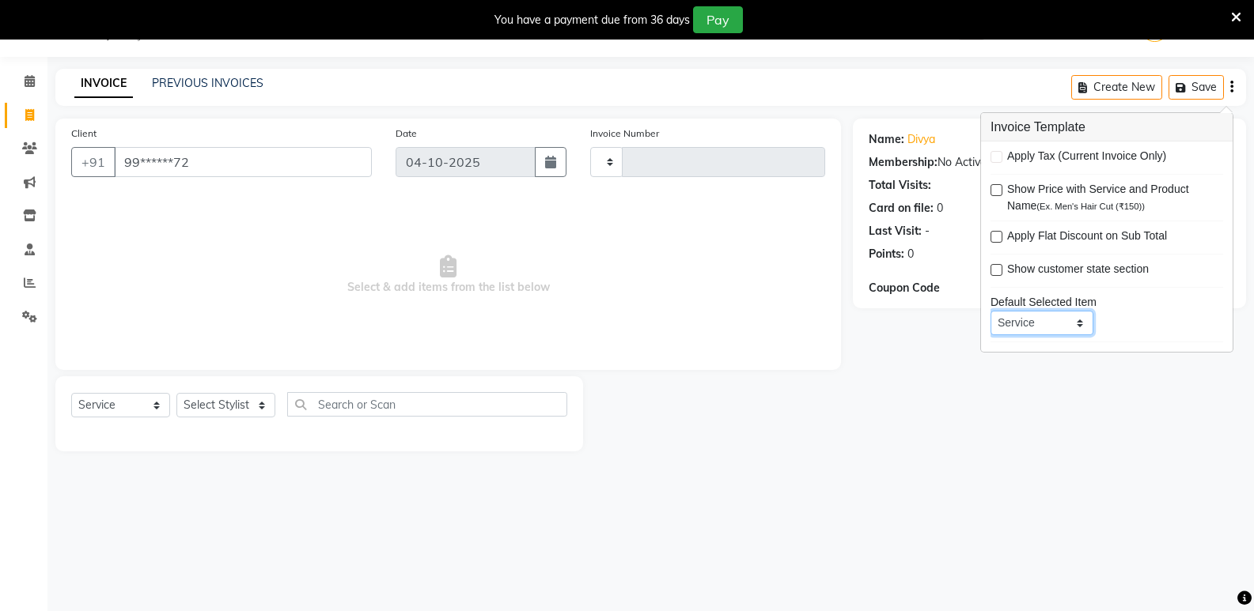
click at [1052, 320] on select "Service Product Membership Package Voucher Prepaid Gift Card" at bounding box center [1041, 323] width 103 height 25
click at [990, 311] on select "Service Product Membership Package Voucher Prepaid Gift Card" at bounding box center [1041, 323] width 103 height 25
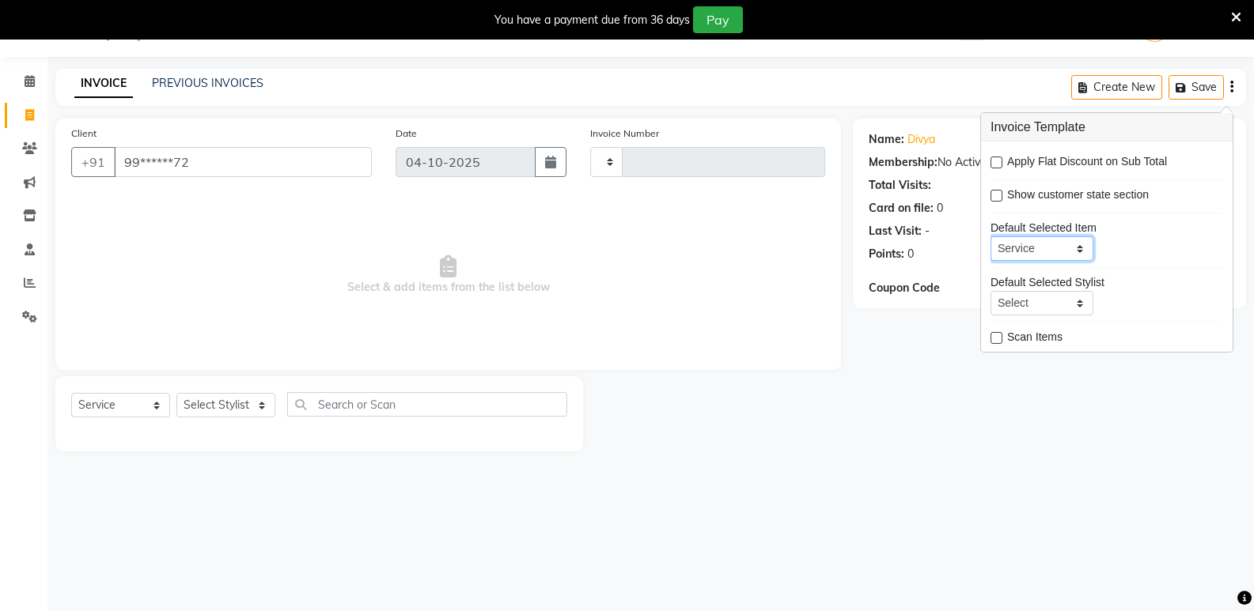
scroll to position [78, 0]
click at [692, 486] on div "08047224946 Select Location × Virtue Salon And Aesthetic, Avadi WhatsApp Status…" at bounding box center [627, 305] width 1254 height 611
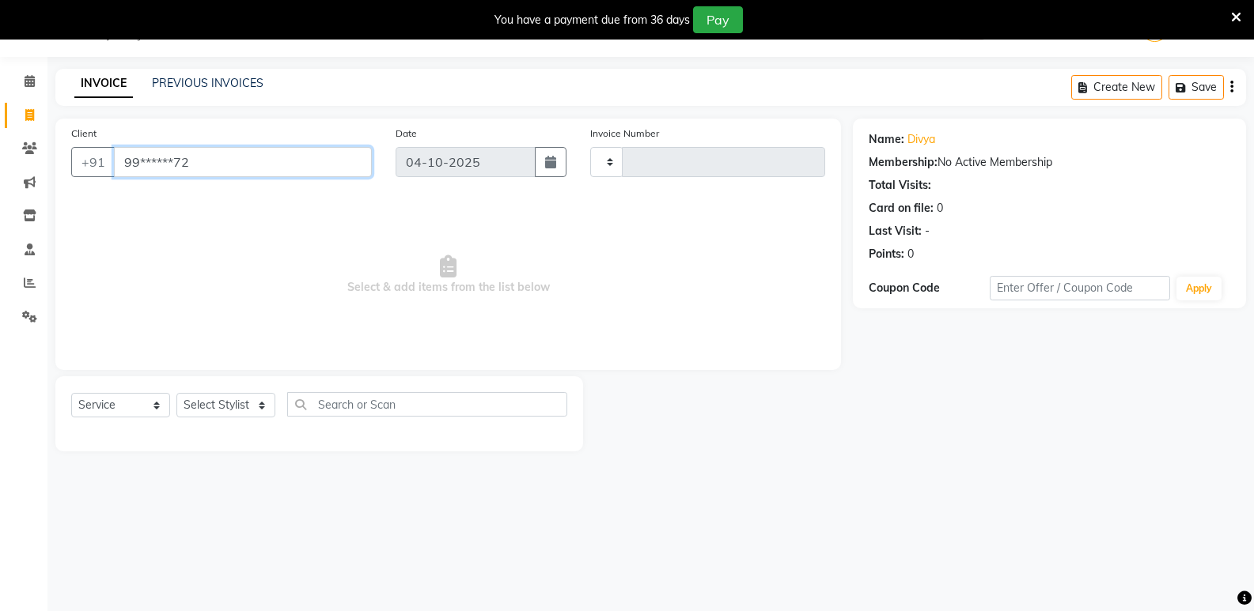
click at [233, 164] on input "99******72" at bounding box center [243, 162] width 258 height 30
click at [1182, 90] on icon "button" at bounding box center [1183, 87] width 16 height 11
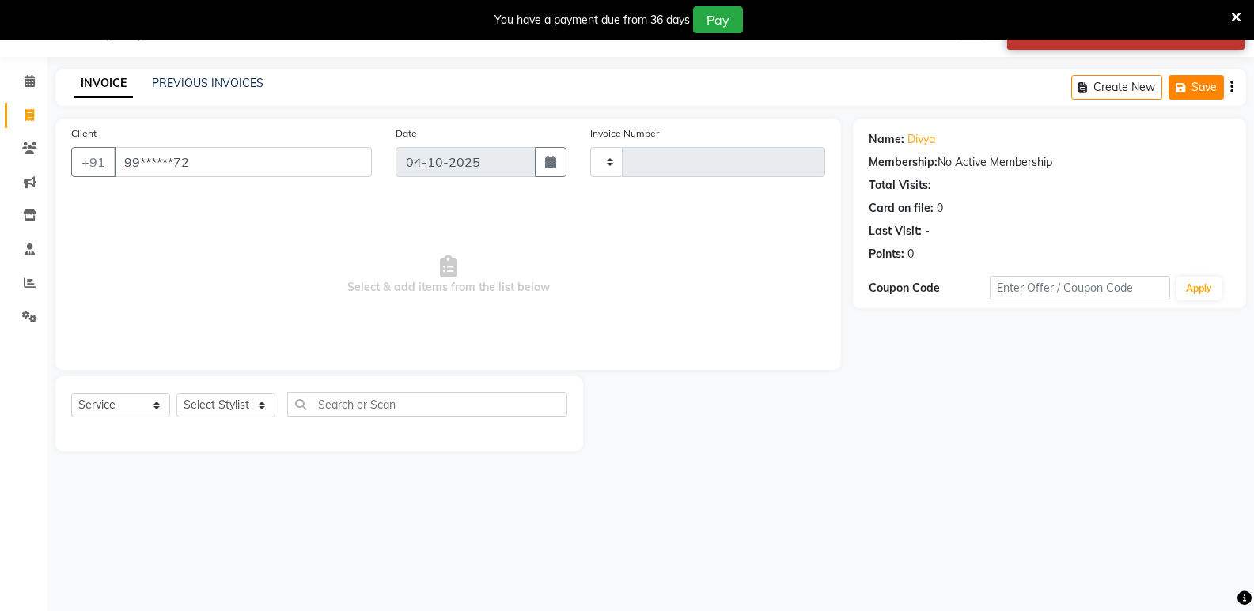
scroll to position [0, 0]
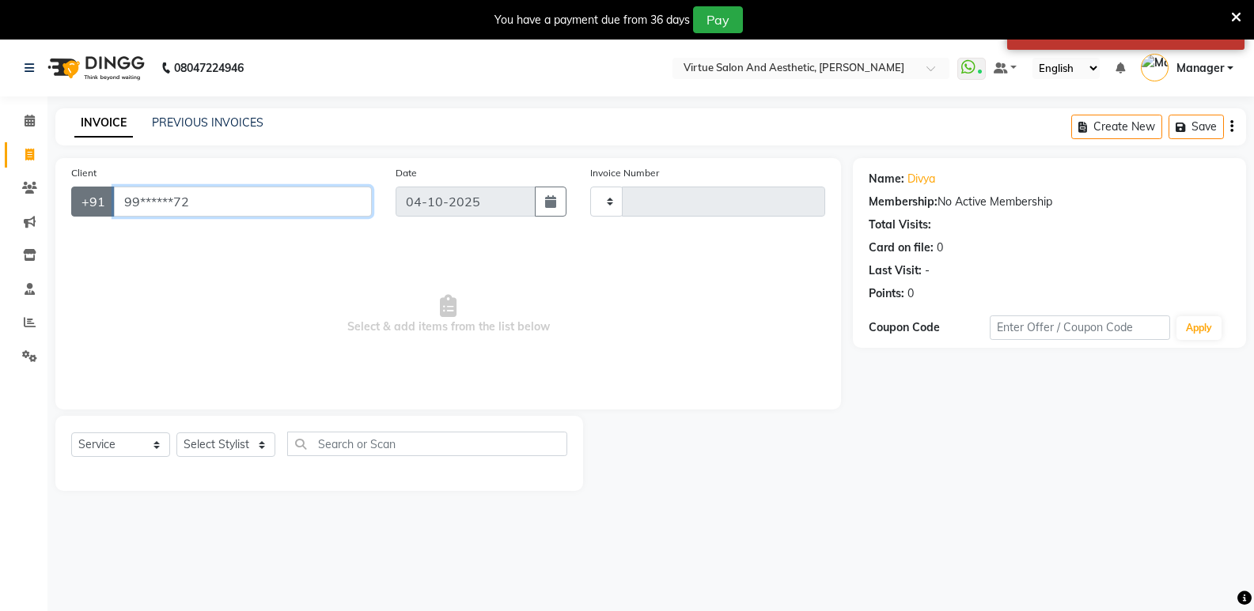
drag, startPoint x: 245, startPoint y: 206, endPoint x: 85, endPoint y: 212, distance: 160.7
click at [85, 212] on div "+91 99******72" at bounding box center [221, 202] width 301 height 30
type input "\"
click at [413, 303] on span "Select & add items from the list below" at bounding box center [448, 315] width 754 height 158
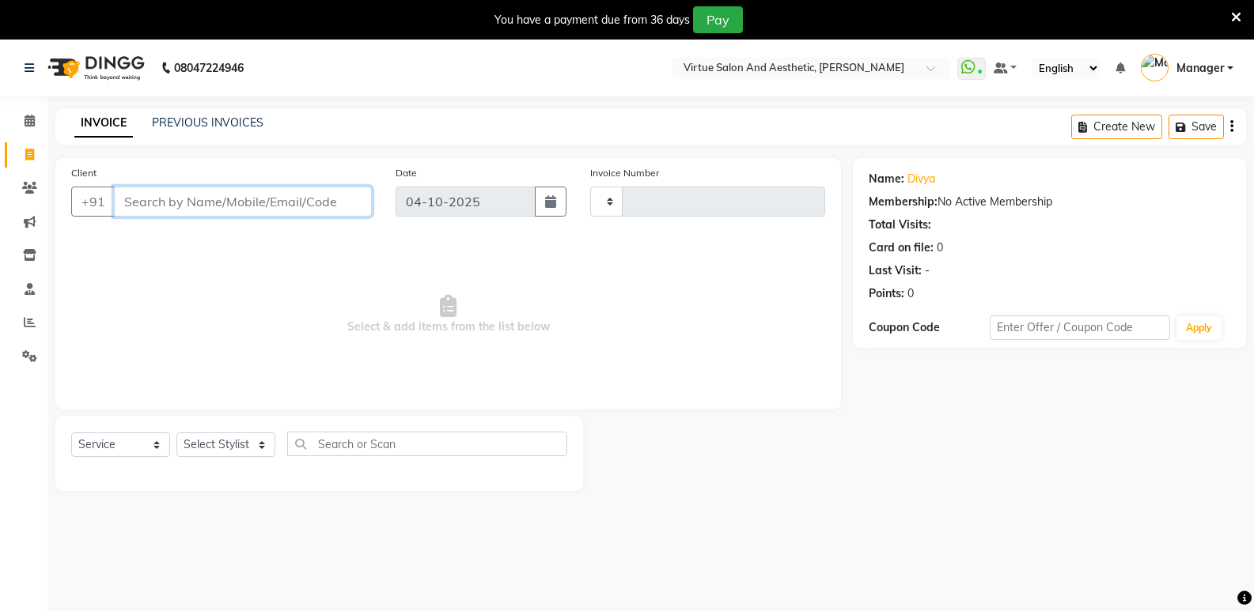
click at [165, 208] on input "Client" at bounding box center [243, 202] width 258 height 30
click at [1197, 124] on button "Save" at bounding box center [1195, 127] width 55 height 25
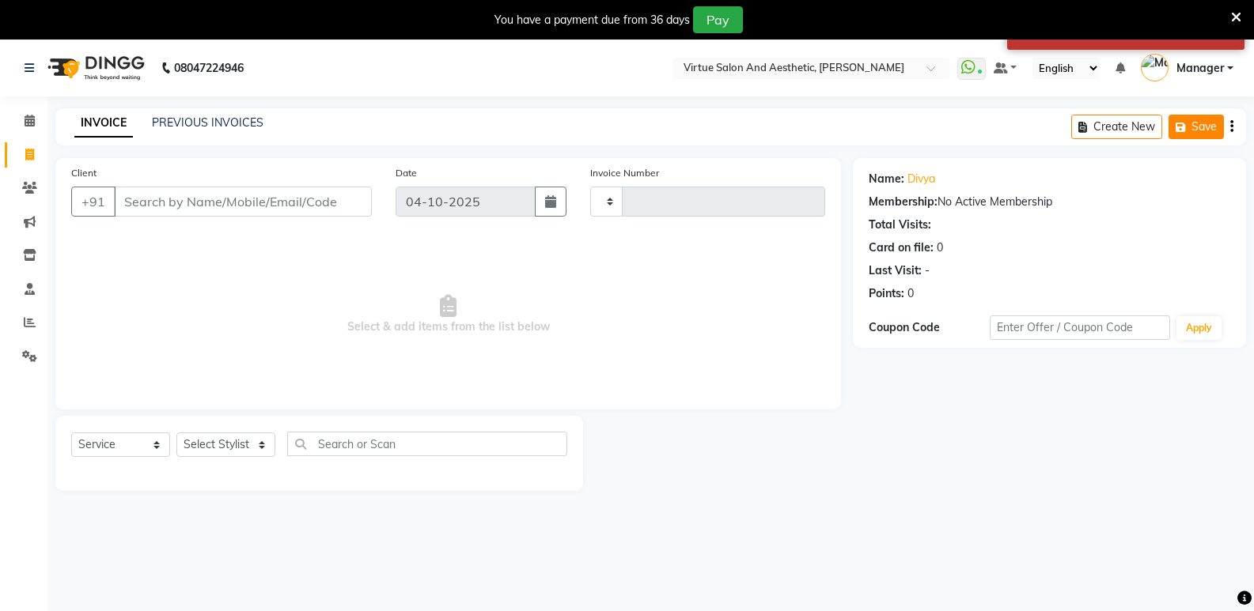
click at [1197, 124] on button "Save" at bounding box center [1195, 127] width 55 height 25
click at [1183, 131] on icon "button" at bounding box center [1183, 127] width 16 height 11
click at [1233, 131] on div "Create New Save" at bounding box center [1158, 126] width 175 height 37
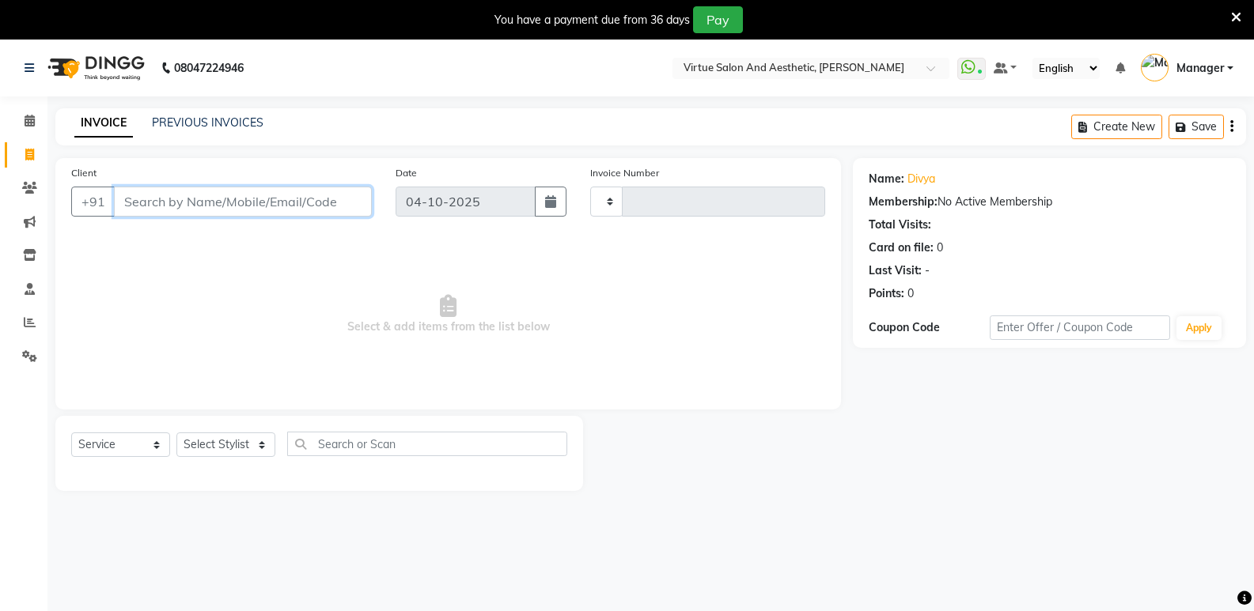
click at [169, 206] on input "Client" at bounding box center [243, 202] width 258 height 30
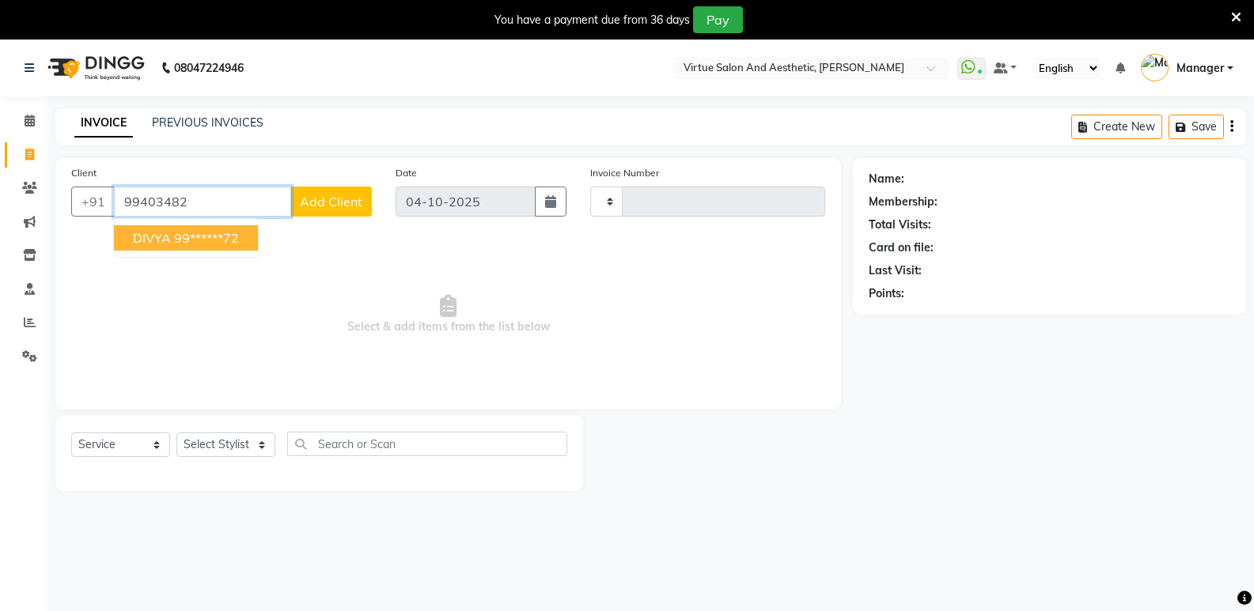
click at [218, 239] on ngb-highlight "99******72" at bounding box center [206, 238] width 65 height 16
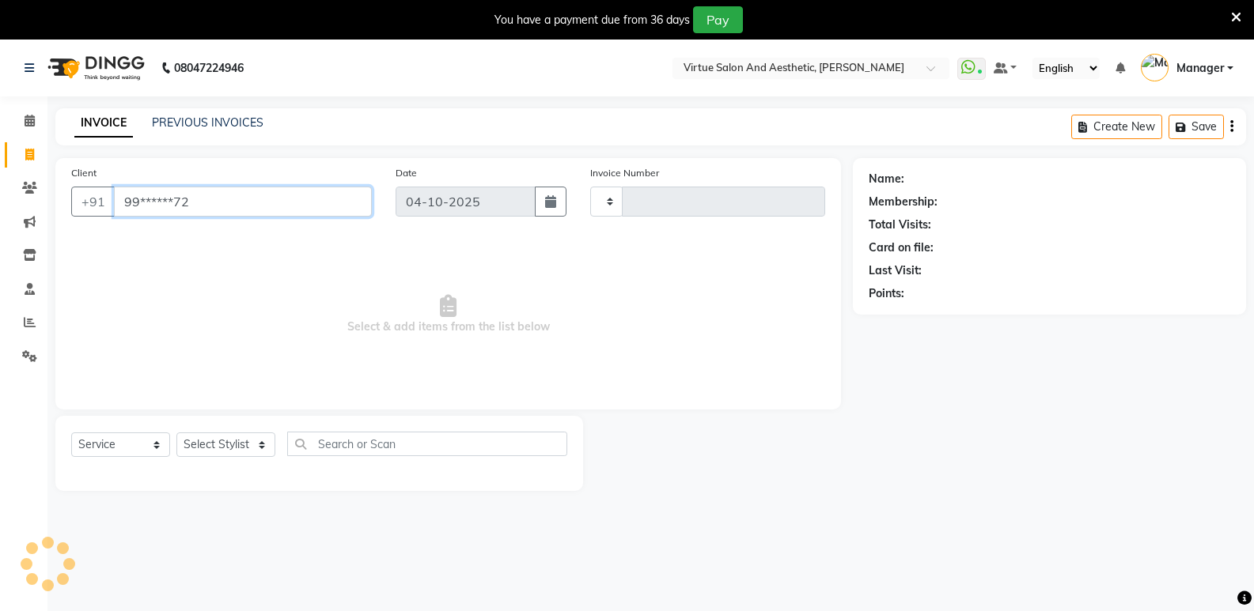
type input "99******72"
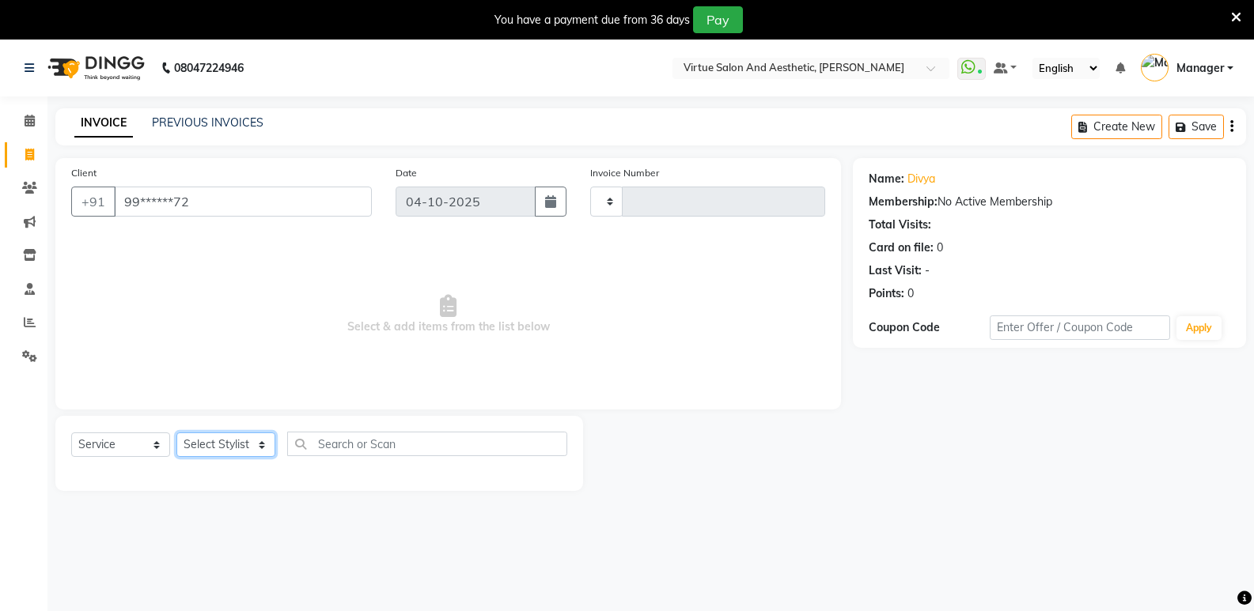
click at [236, 450] on select "Select Stylist" at bounding box center [225, 445] width 99 height 25
click at [233, 449] on select "Select Stylist" at bounding box center [225, 445] width 99 height 25
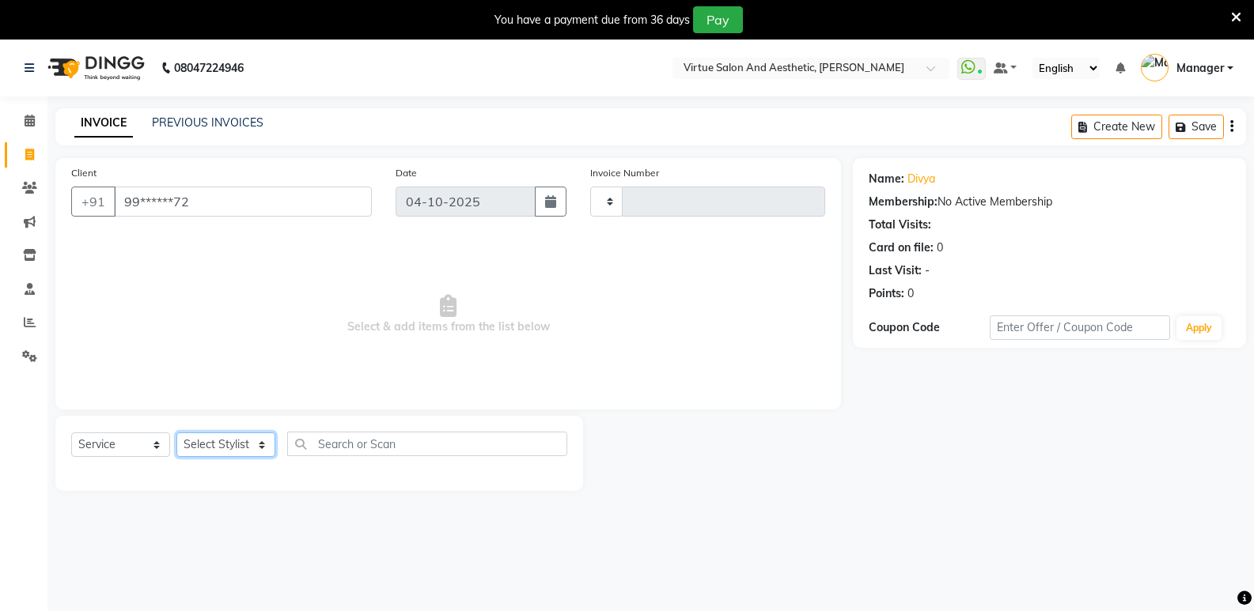
click at [233, 449] on select "Select Stylist" at bounding box center [225, 445] width 99 height 25
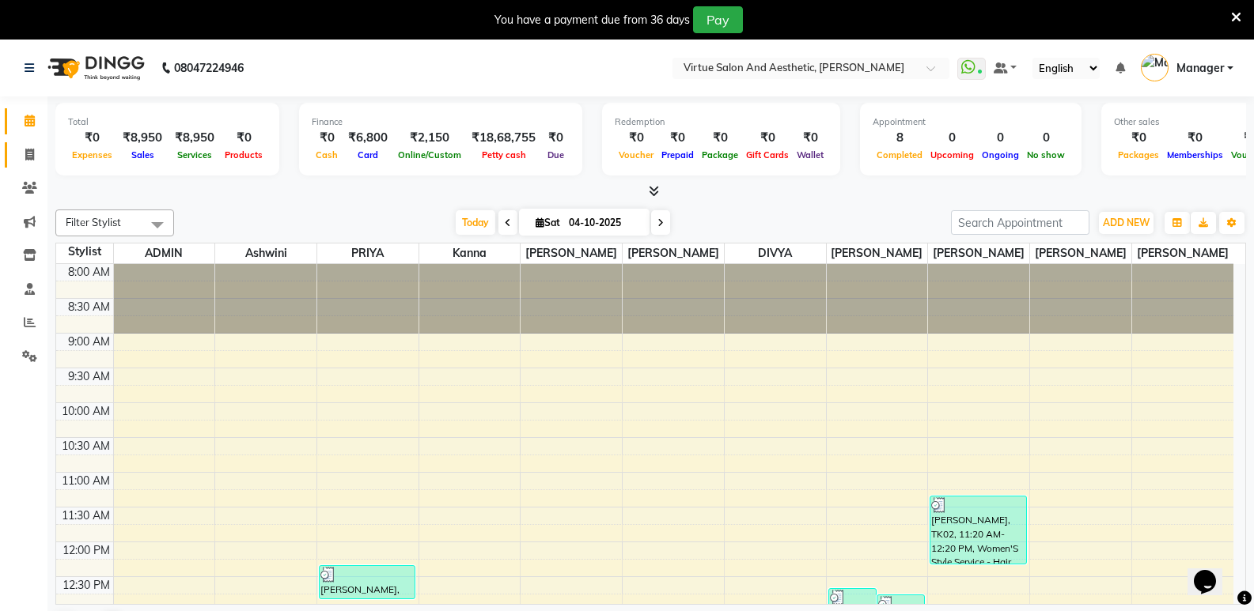
click at [26, 162] on span at bounding box center [30, 155] width 28 height 18
select select "service"
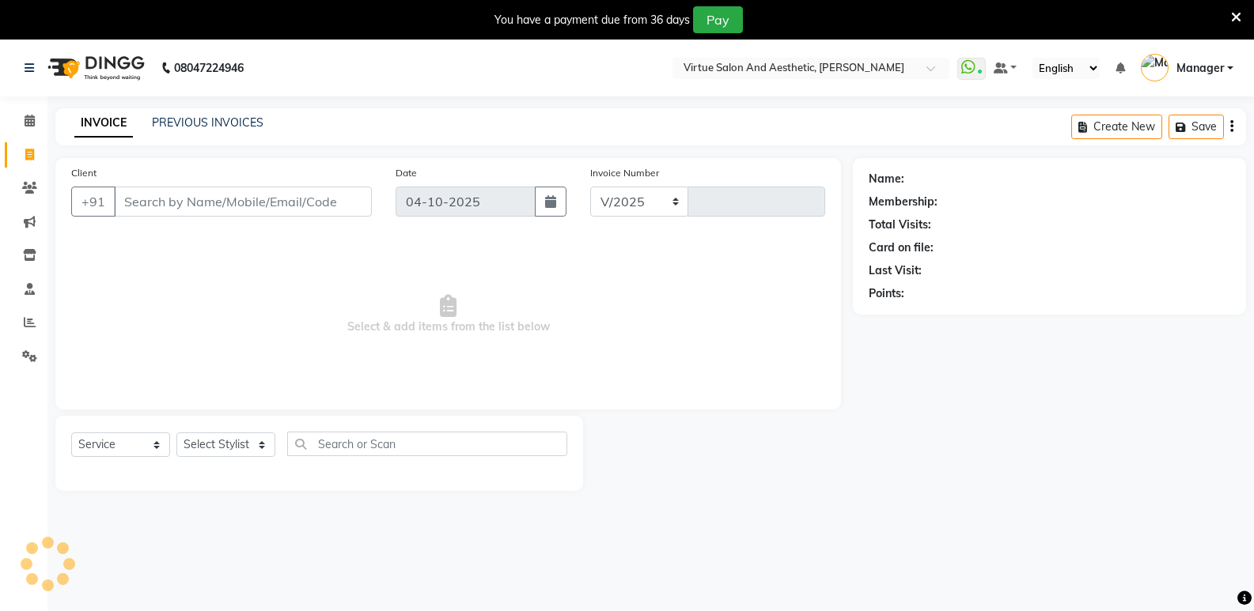
select select "4611"
type input "1317"
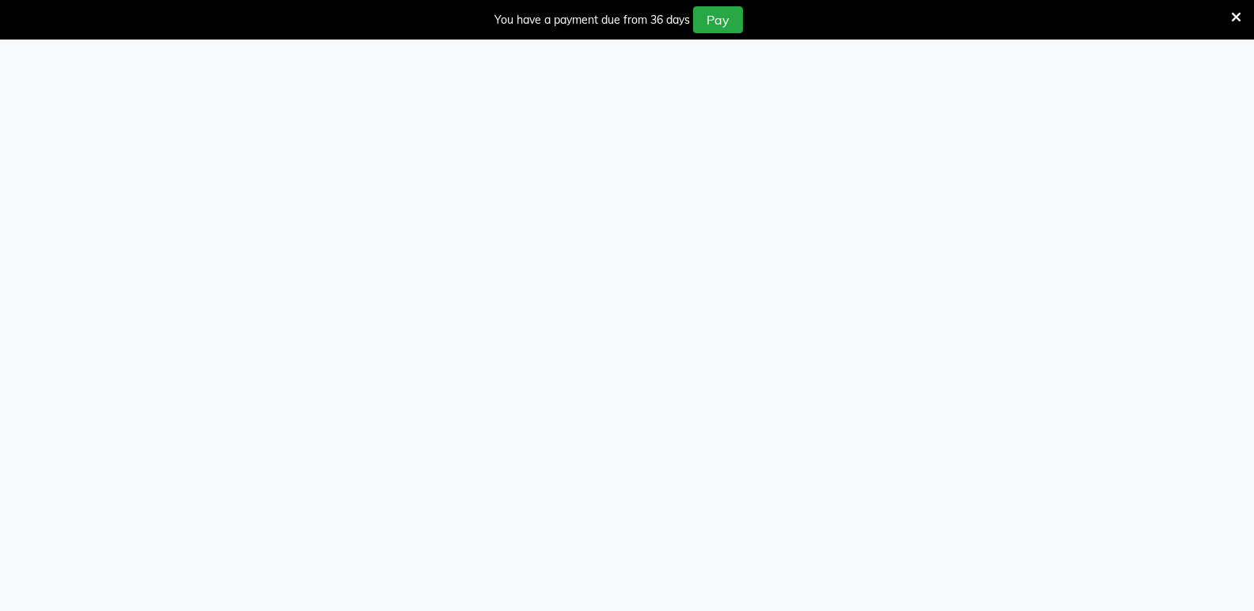
select select "service"
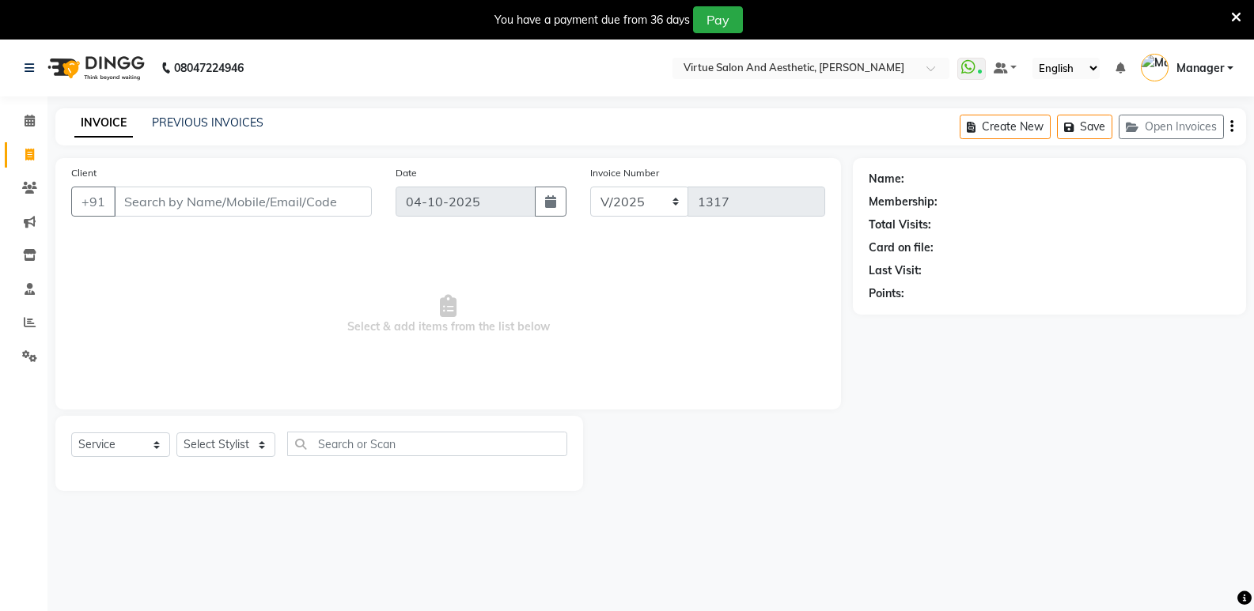
click at [216, 195] on input "Client" at bounding box center [243, 202] width 258 height 30
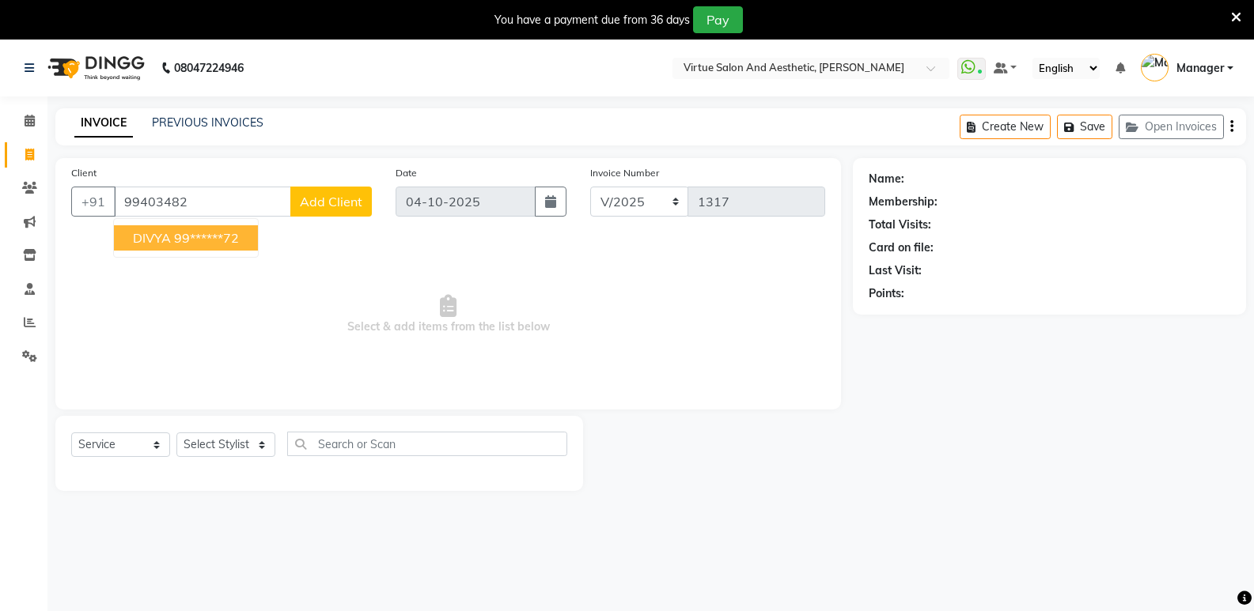
click at [216, 234] on ngb-highlight "99******72" at bounding box center [206, 238] width 65 height 16
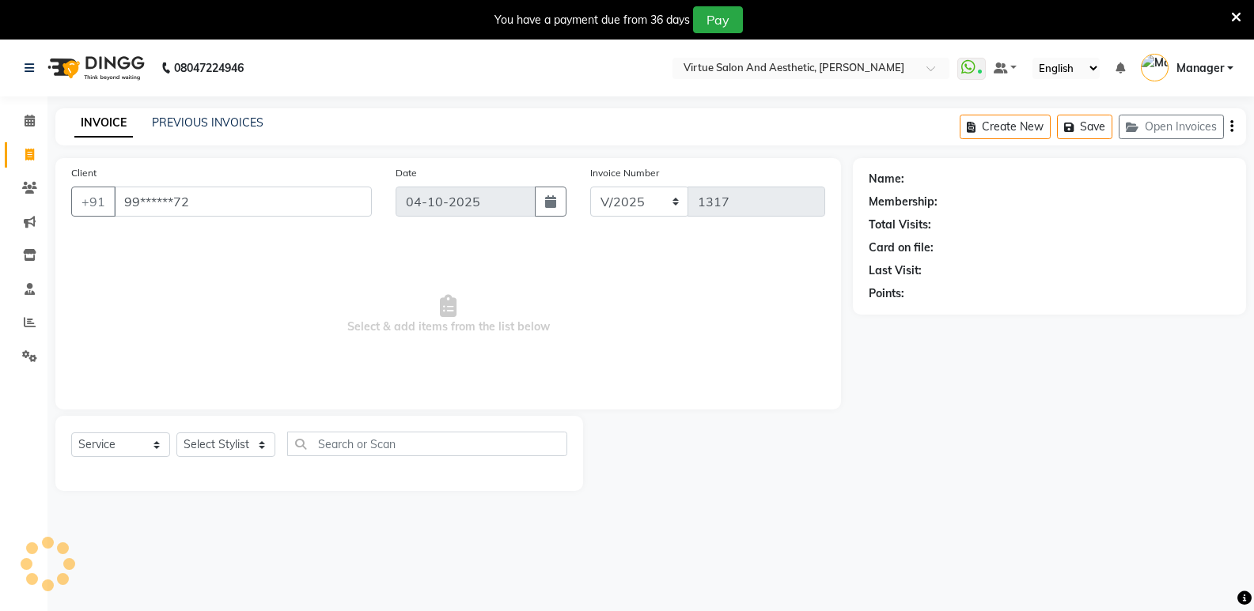
type input "99******72"
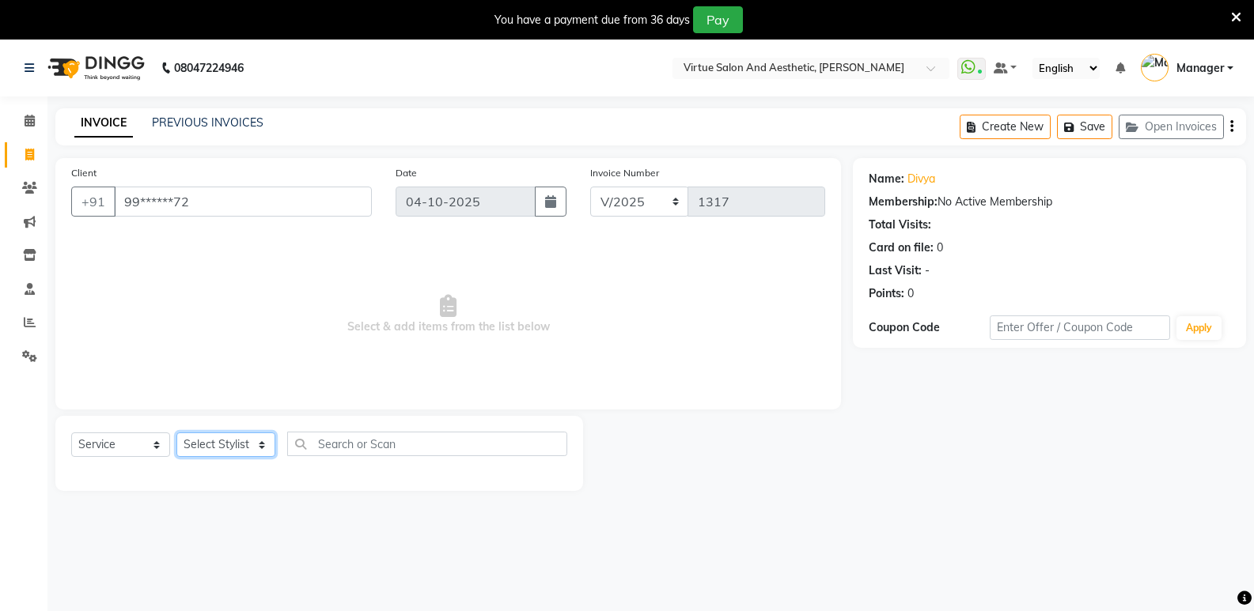
click at [221, 447] on select "Select Stylist [PERSON_NAME] [PERSON_NAME] Manager [PERSON_NAME] [PERSON_NAME] …" at bounding box center [225, 445] width 99 height 25
select select "92936"
click at [176, 433] on select "Select Stylist [PERSON_NAME] [PERSON_NAME] Manager [PERSON_NAME] [PERSON_NAME] …" at bounding box center [225, 445] width 99 height 25
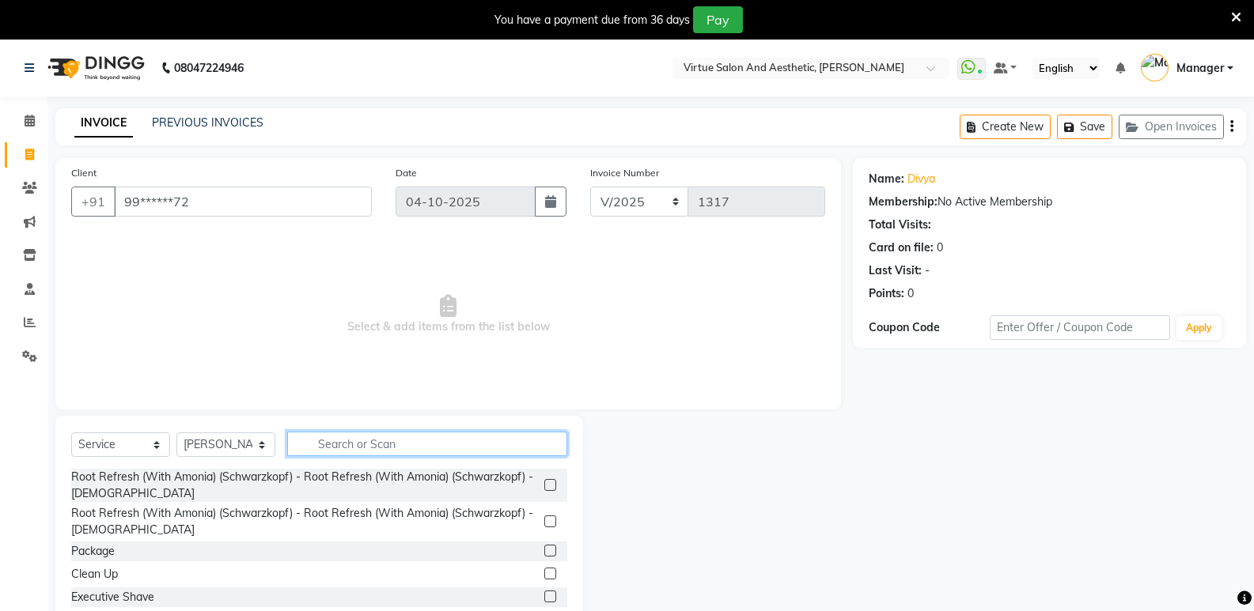
click at [372, 440] on input "text" at bounding box center [427, 444] width 280 height 25
click at [359, 440] on input "text" at bounding box center [427, 444] width 280 height 25
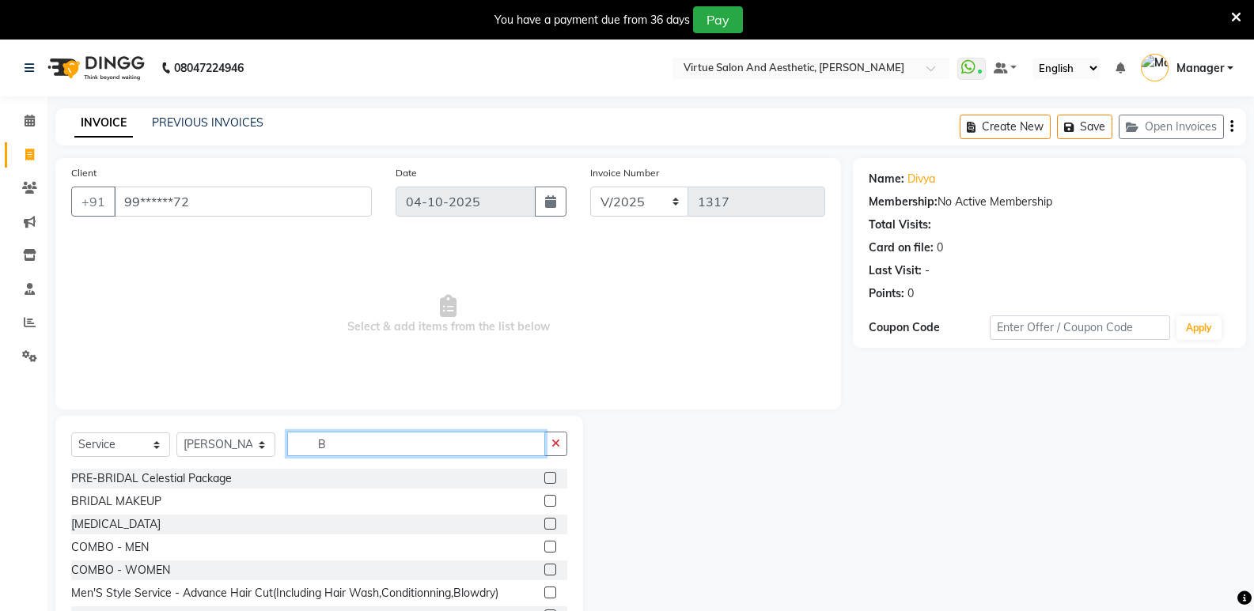
type input "B"
click at [544, 522] on label at bounding box center [550, 524] width 12 height 12
click at [544, 522] on input "checkbox" at bounding box center [549, 525] width 10 height 10
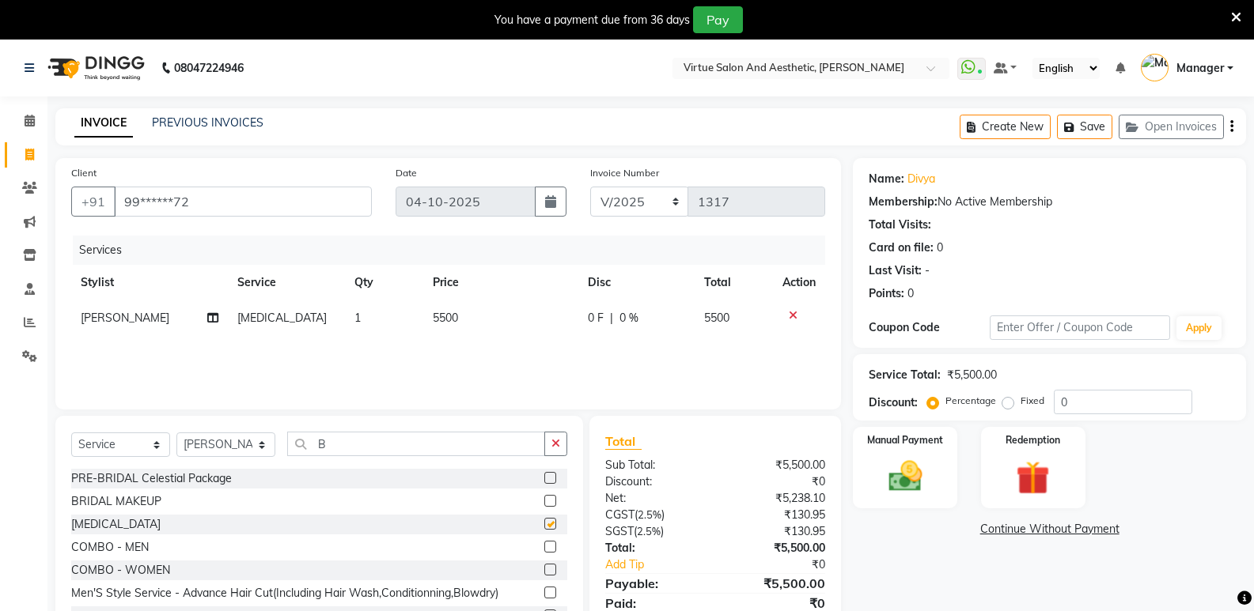
checkbox input "false"
click at [516, 342] on div "Services Stylist Service Qty Price Disc Total Action sasi BOTOX 1 5500 0 F | 0 …" at bounding box center [448, 315] width 754 height 158
click at [493, 316] on td "5500" at bounding box center [500, 319] width 155 height 36
select select "92936"
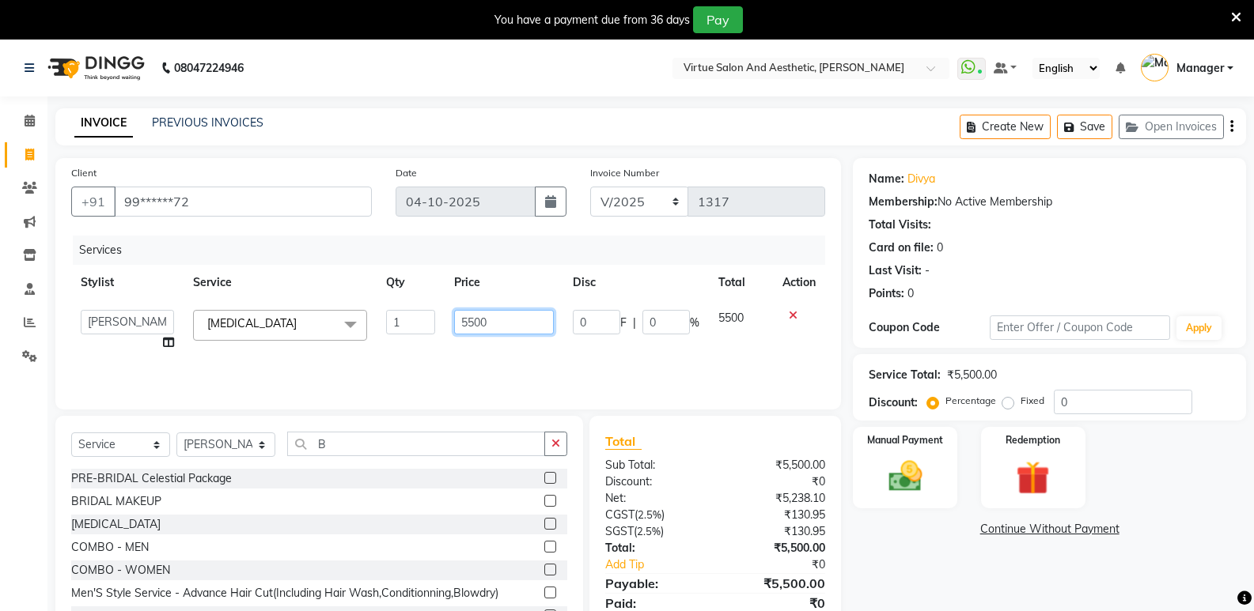
click at [490, 316] on input "5500" at bounding box center [503, 322] width 99 height 25
type input "5"
type input "8400"
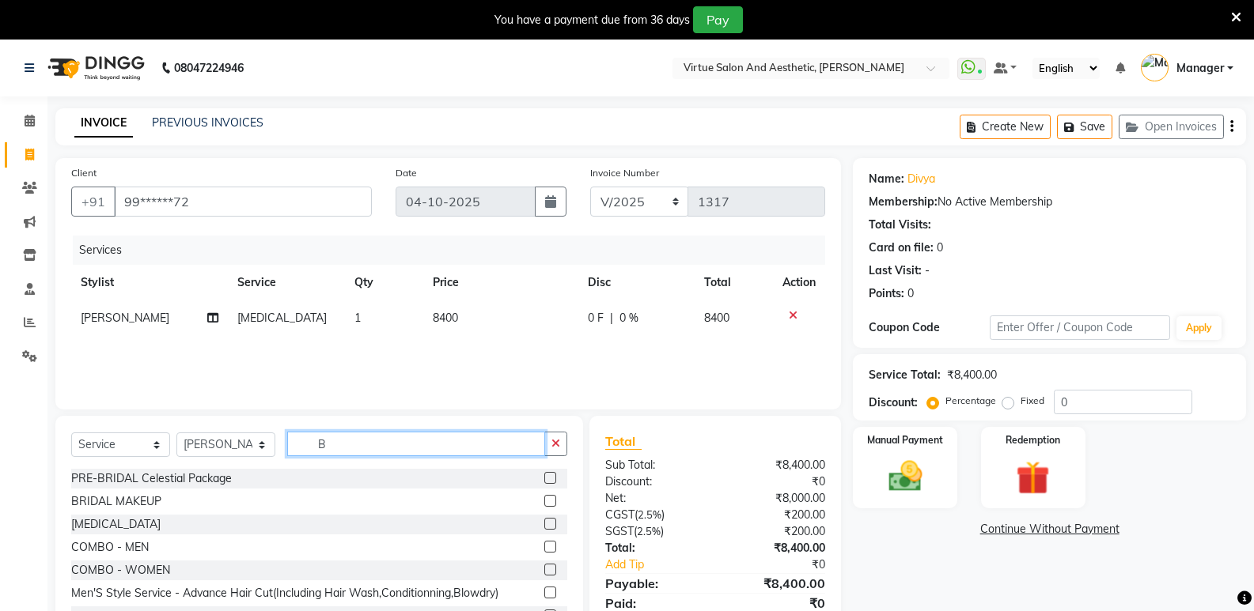
click at [380, 449] on input "B" at bounding box center [416, 444] width 258 height 25
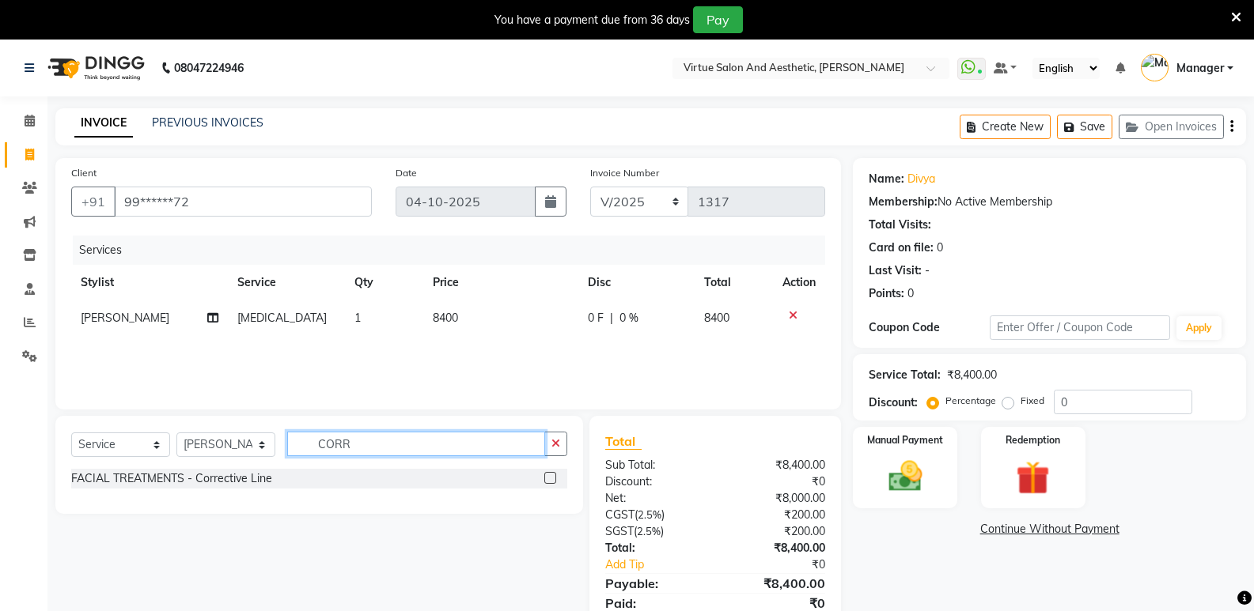
type input "CORR"
click at [551, 480] on label at bounding box center [550, 478] width 12 height 12
click at [551, 480] on input "checkbox" at bounding box center [549, 479] width 10 height 10
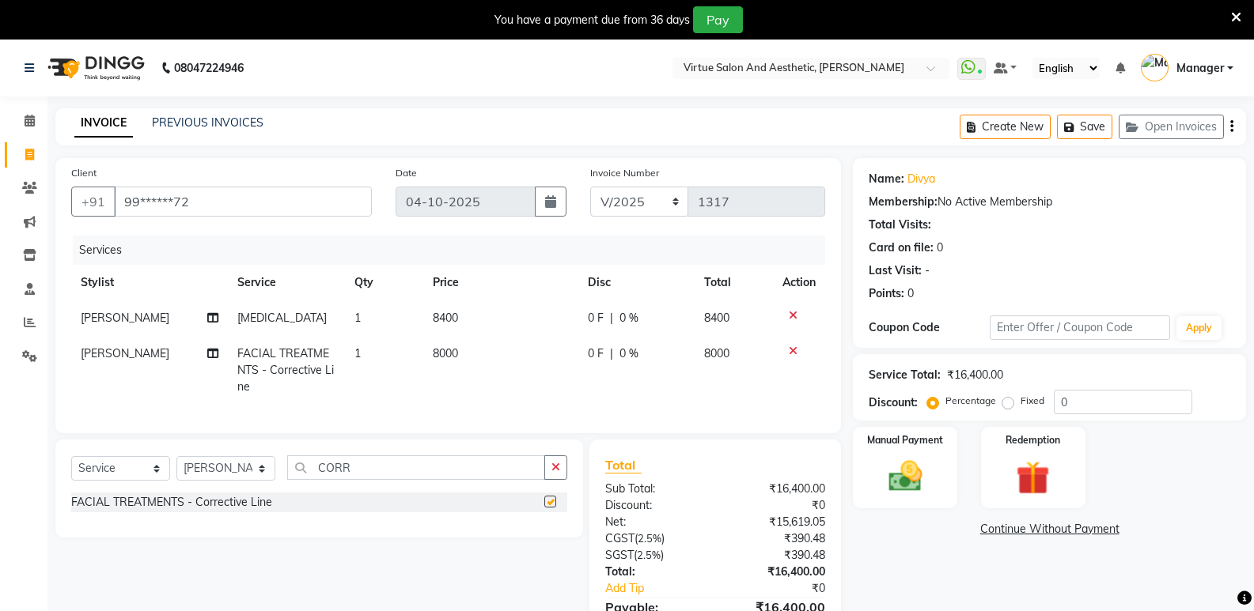
checkbox input "false"
click at [467, 358] on td "8000" at bounding box center [500, 370] width 155 height 69
select select "92936"
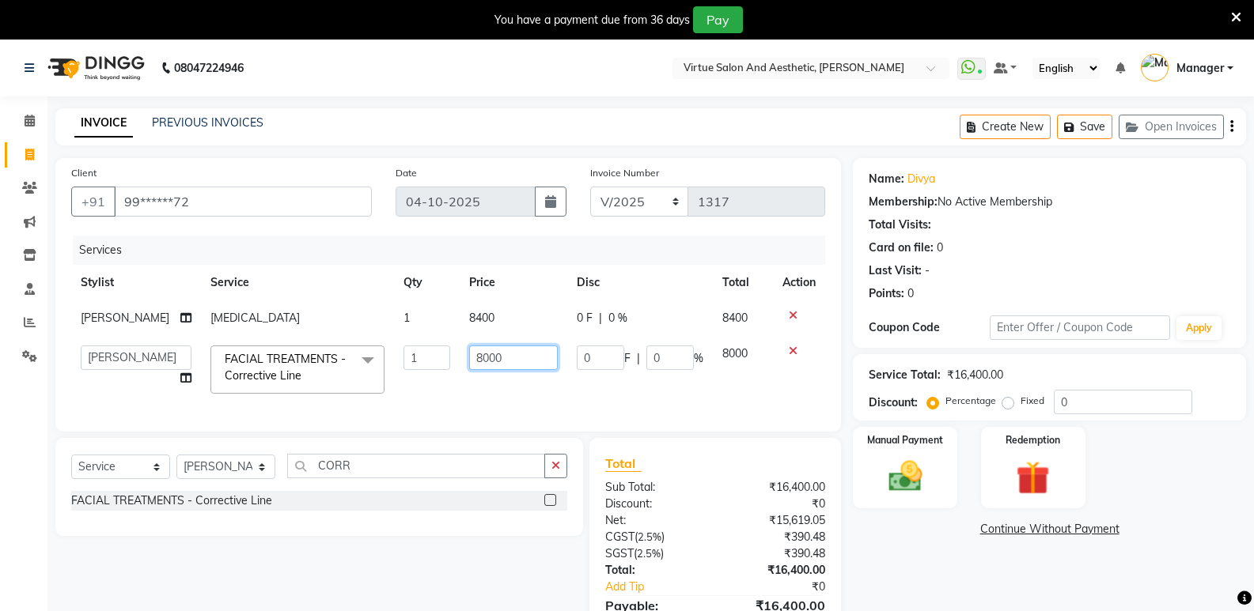
click at [498, 354] on input "8000" at bounding box center [513, 358] width 89 height 25
type input "8400"
click at [403, 479] on input "CORR" at bounding box center [416, 466] width 258 height 25
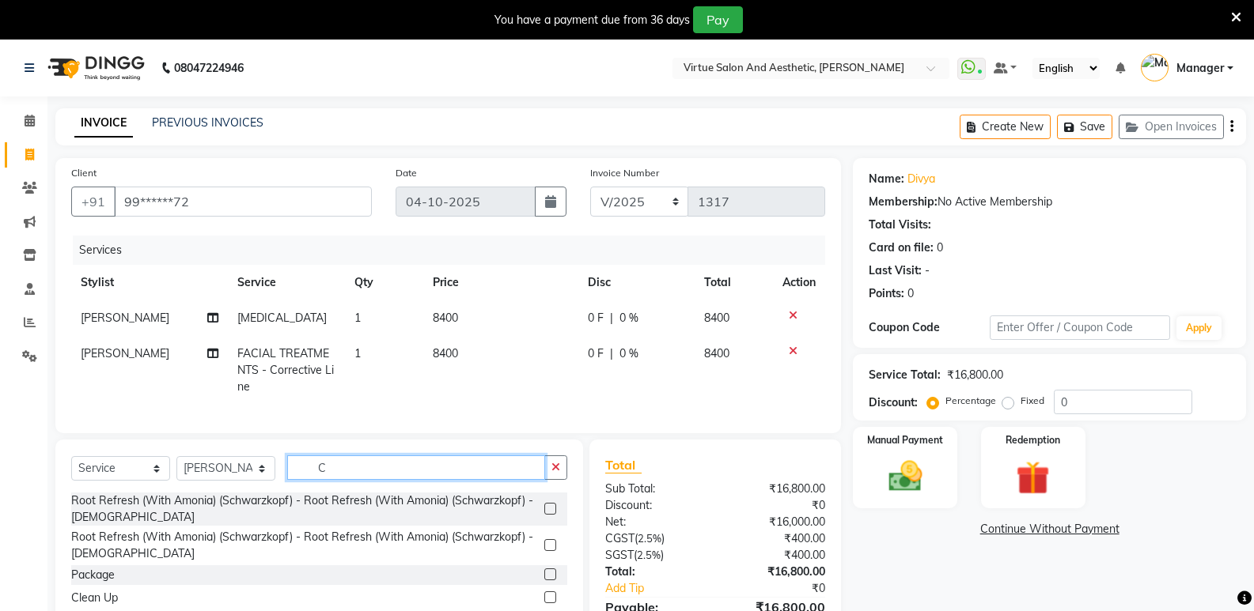
type input "C"
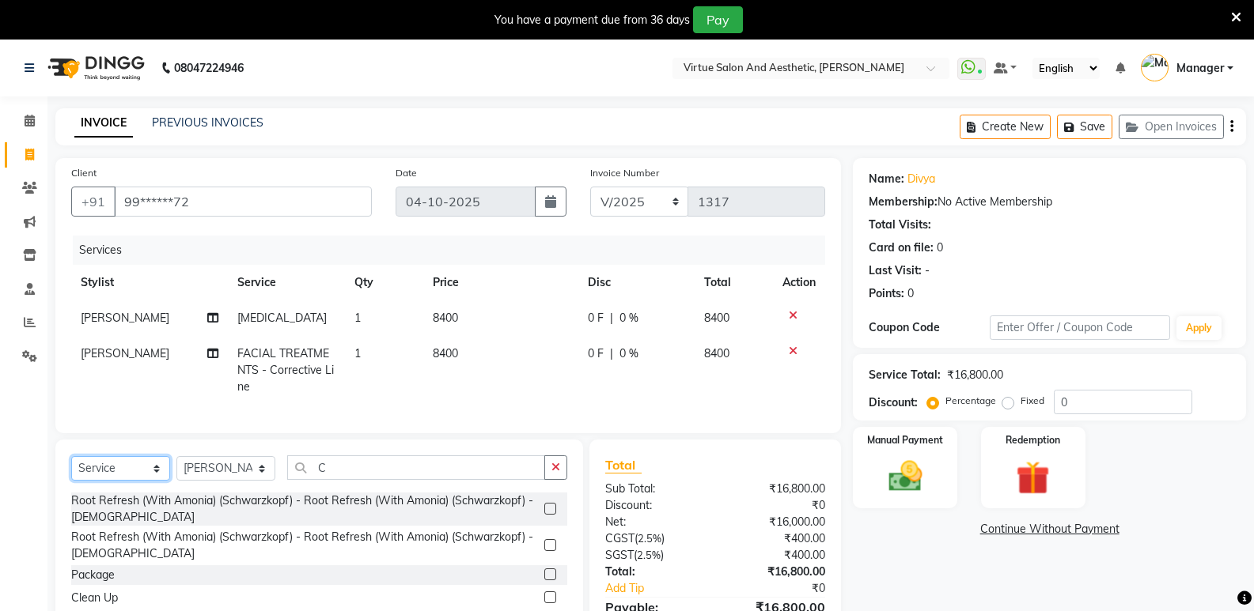
click at [111, 481] on select "Select Service Product Membership Package Voucher Prepaid Gift Card" at bounding box center [120, 468] width 99 height 25
select select "product"
click at [71, 468] on select "Select Service Product Membership Package Voucher Prepaid Gift Card" at bounding box center [120, 468] width 99 height 25
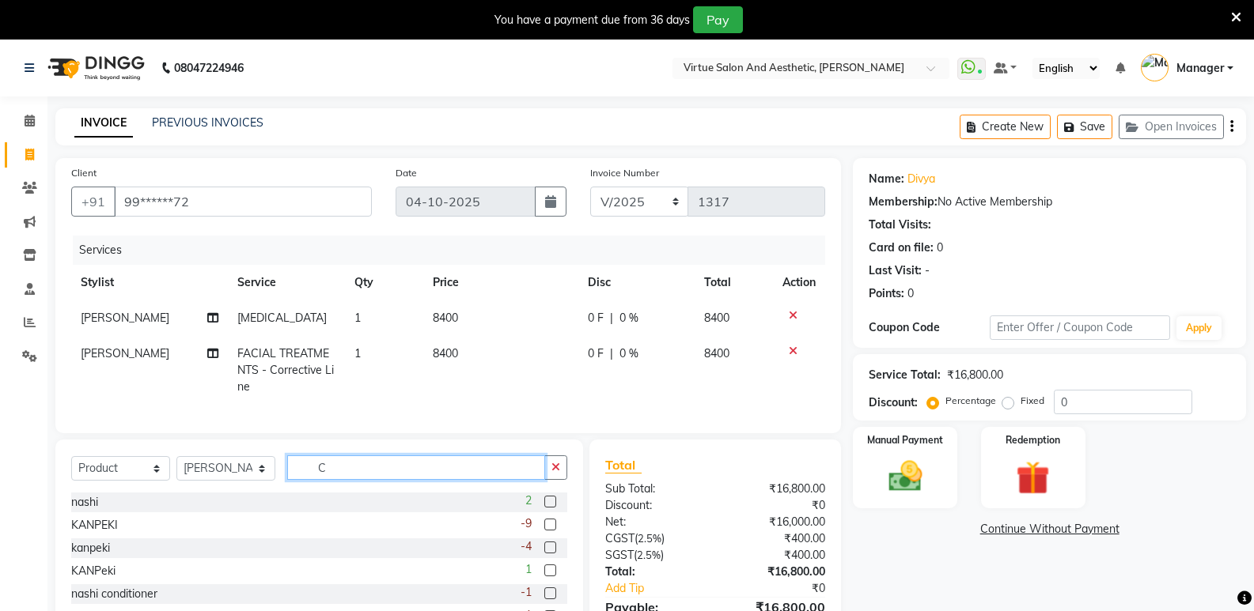
click at [377, 480] on input "C" at bounding box center [416, 468] width 258 height 25
type input "BA"
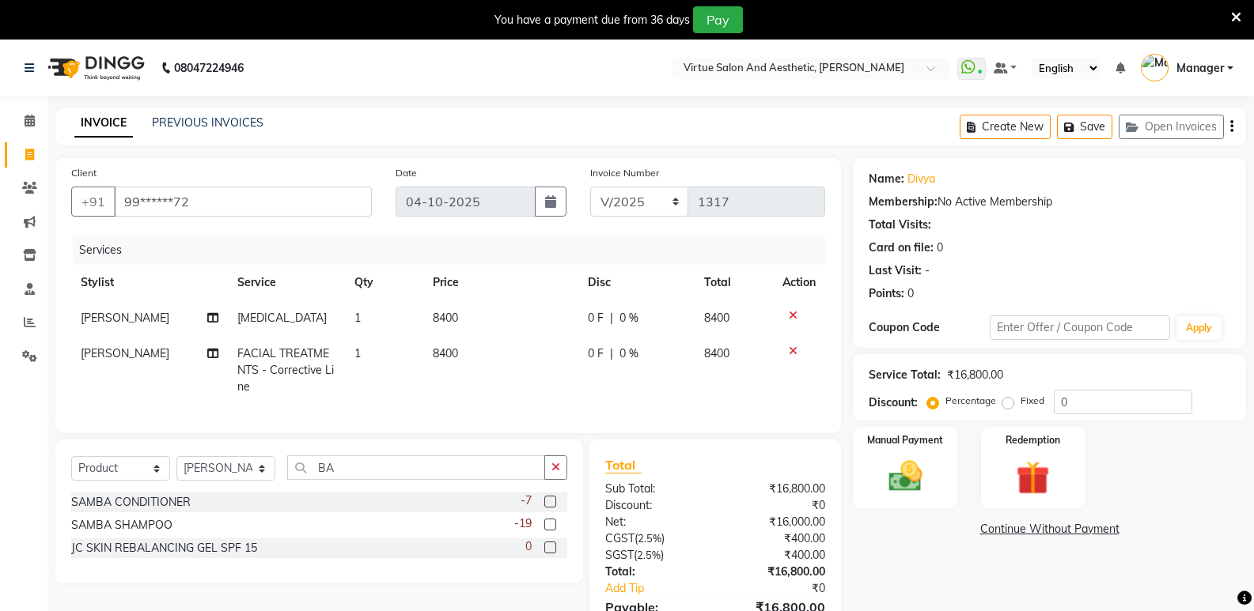
click at [556, 531] on label at bounding box center [550, 525] width 12 height 12
click at [555, 531] on input "checkbox" at bounding box center [549, 526] width 10 height 10
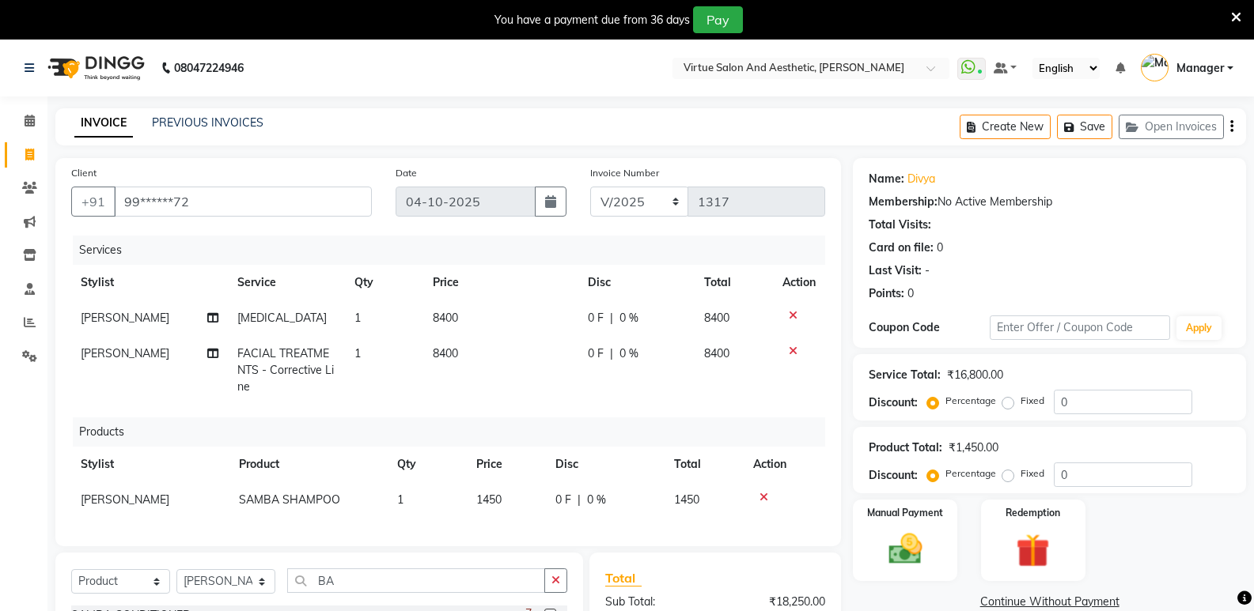
checkbox input "false"
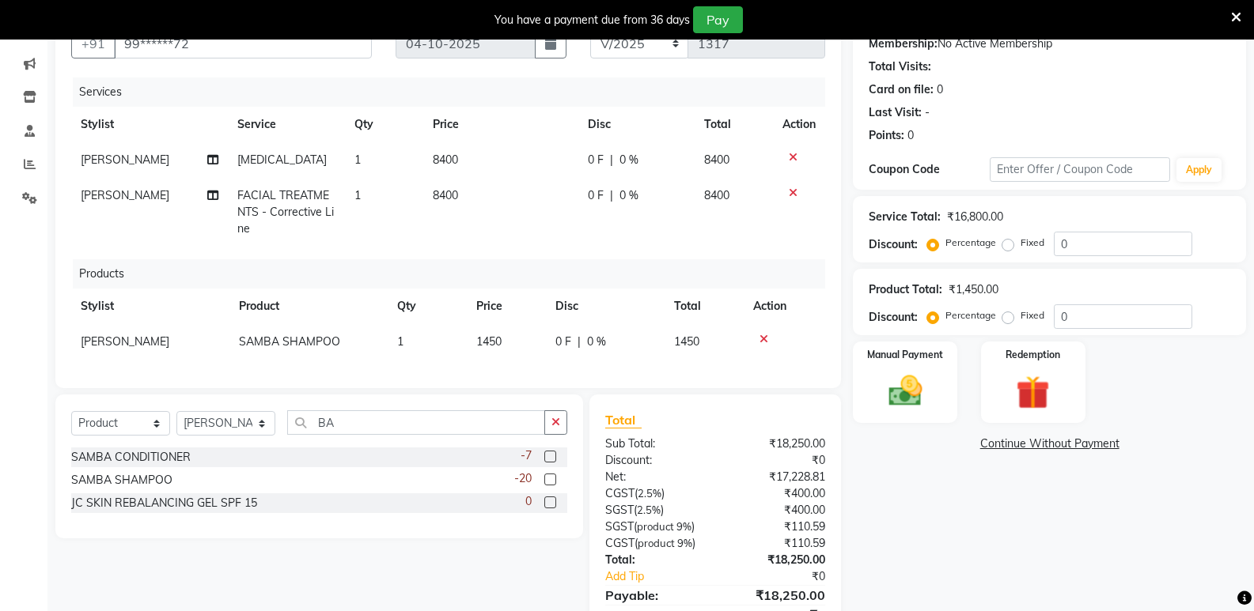
click at [550, 463] on label at bounding box center [550, 457] width 12 height 12
click at [550, 463] on input "checkbox" at bounding box center [549, 457] width 10 height 10
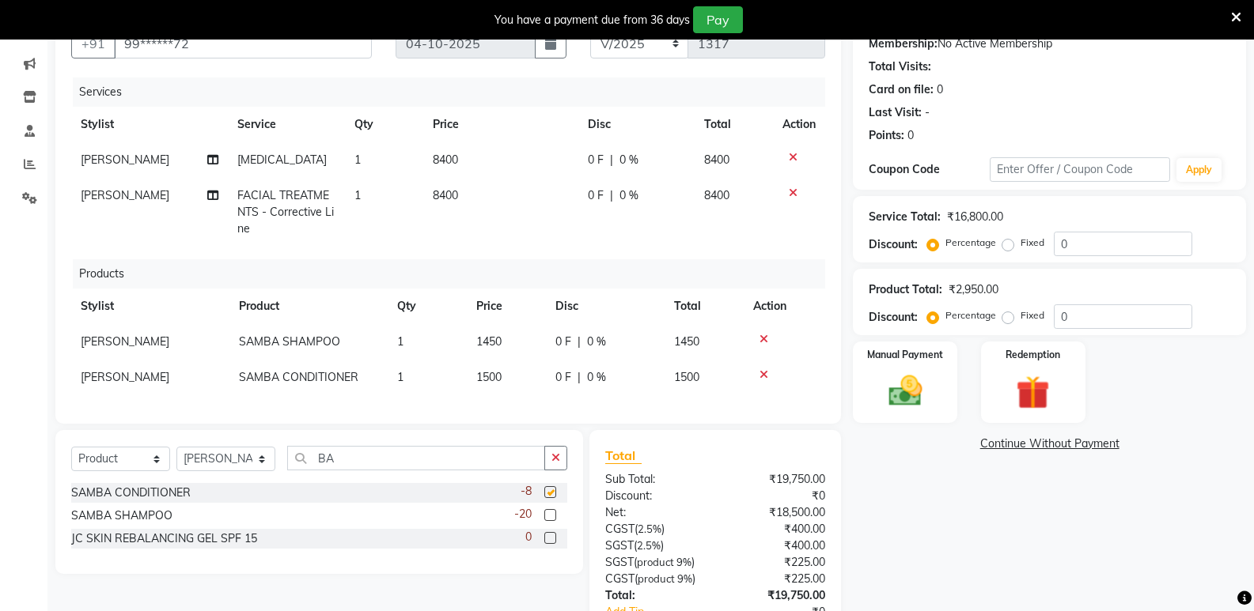
checkbox input "false"
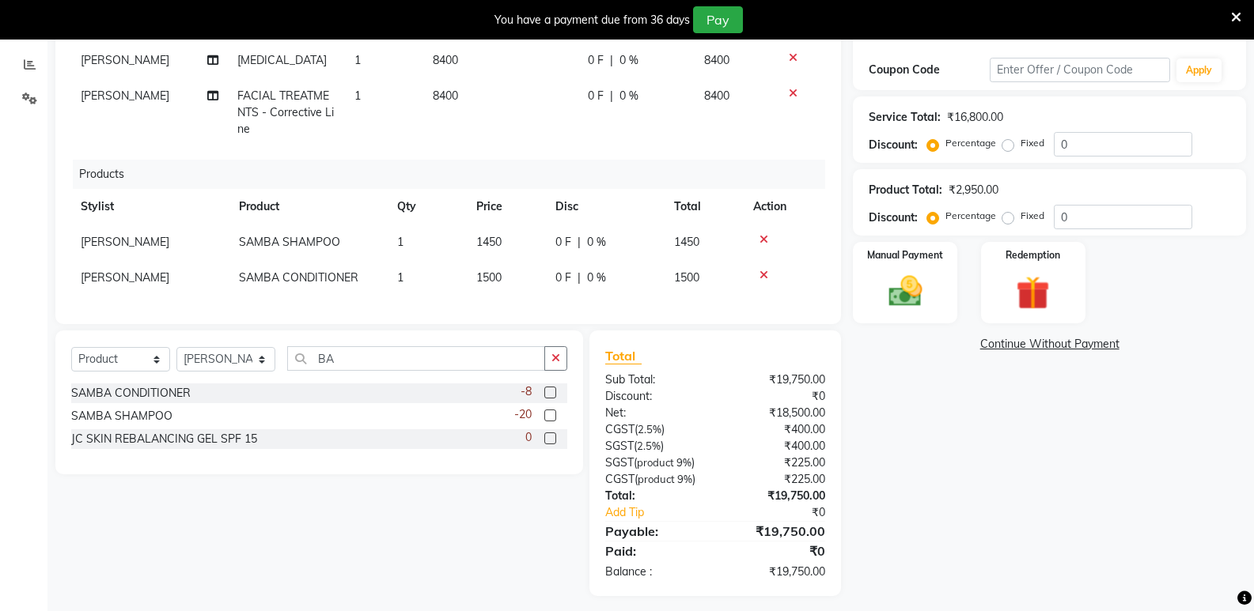
scroll to position [278, 0]
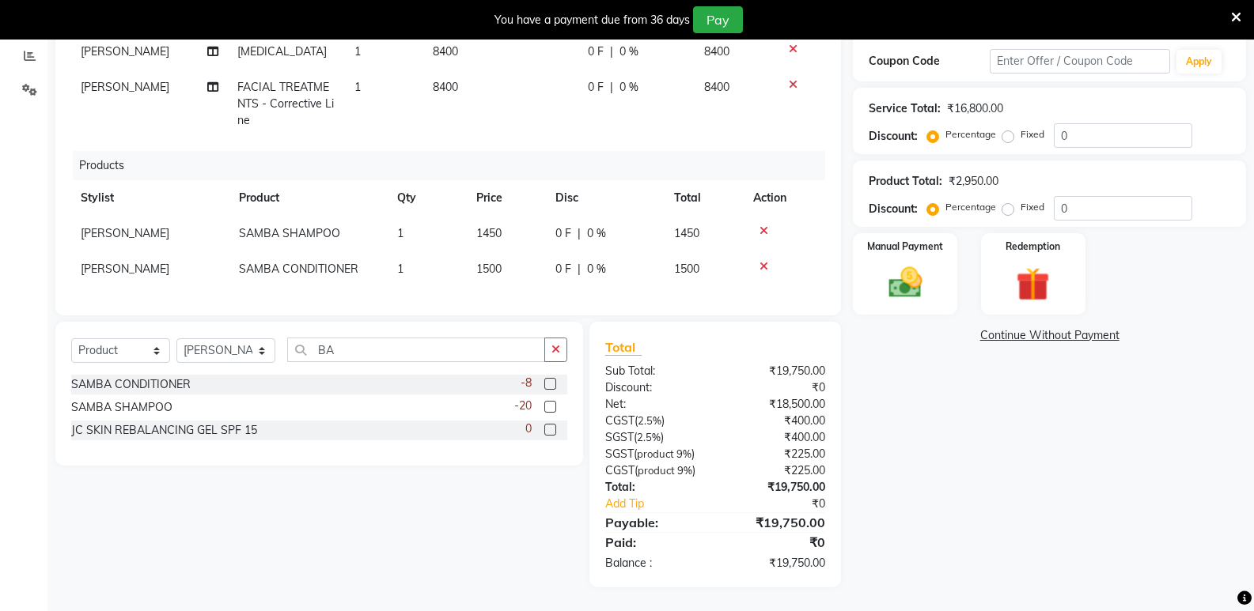
click at [510, 252] on td "1500" at bounding box center [506, 270] width 79 height 36
select select "92936"
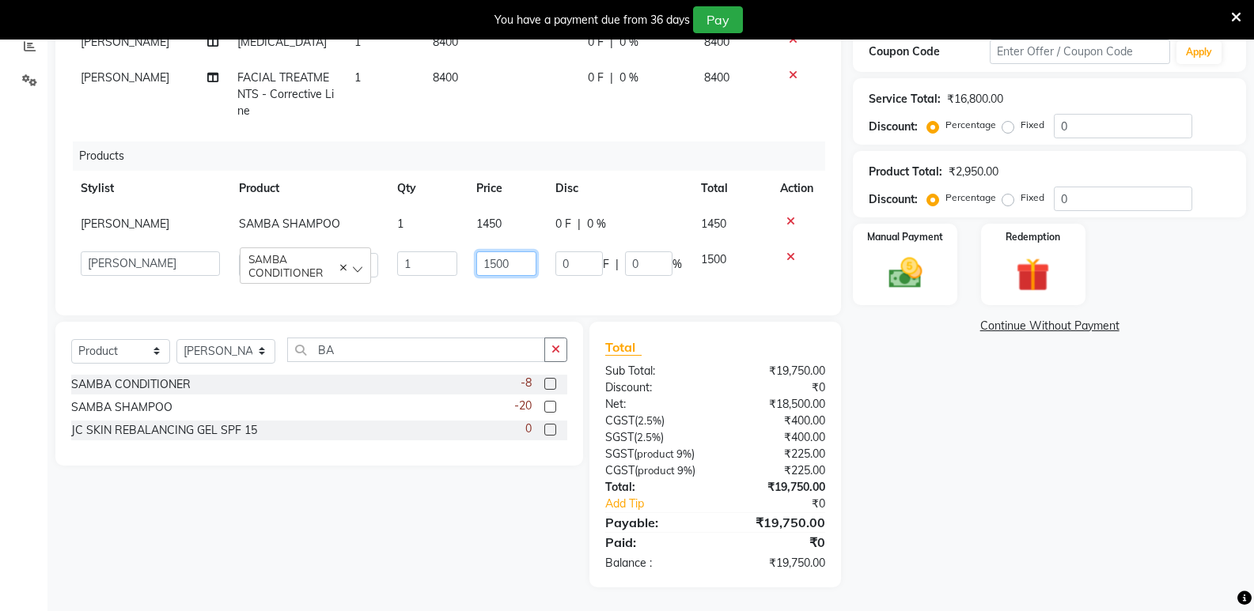
click at [517, 263] on input "1500" at bounding box center [506, 264] width 60 height 25
type input "1450"
click at [725, 393] on div "₹0" at bounding box center [776, 388] width 122 height 17
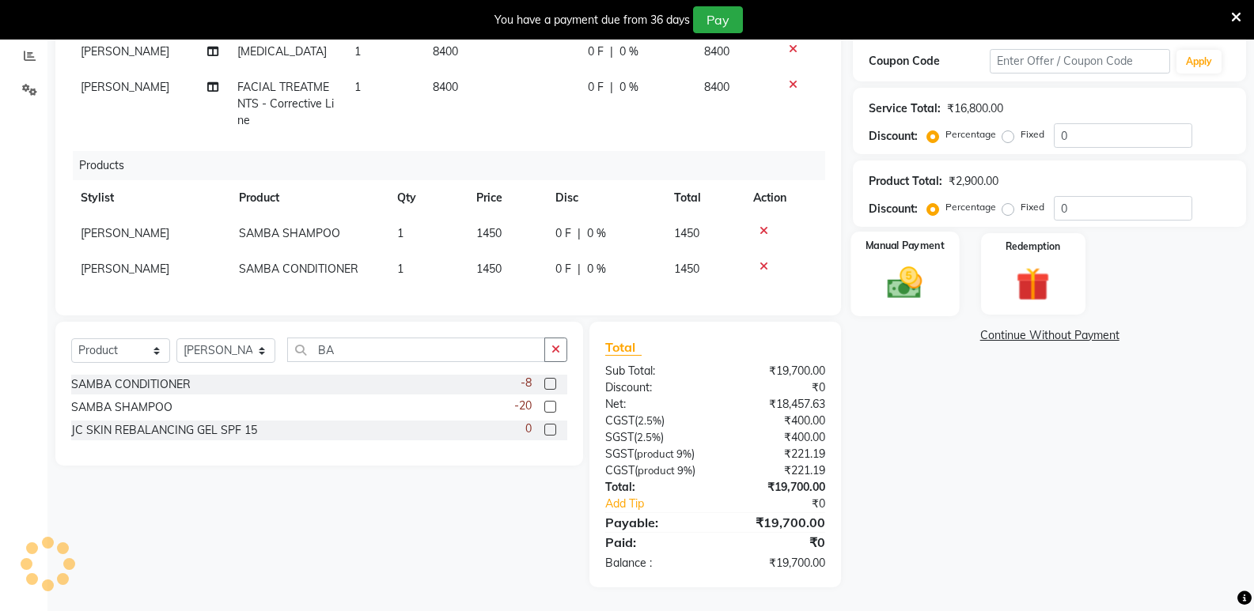
click at [909, 280] on img at bounding box center [904, 283] width 56 height 40
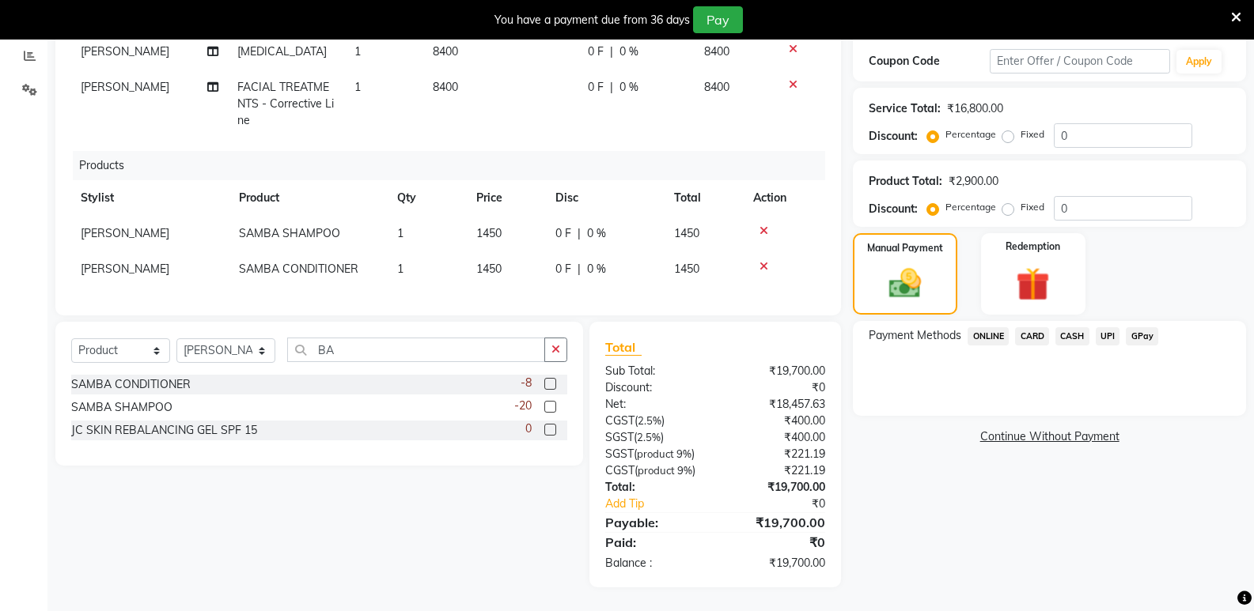
click at [996, 327] on span "ONLINE" at bounding box center [987, 336] width 41 height 18
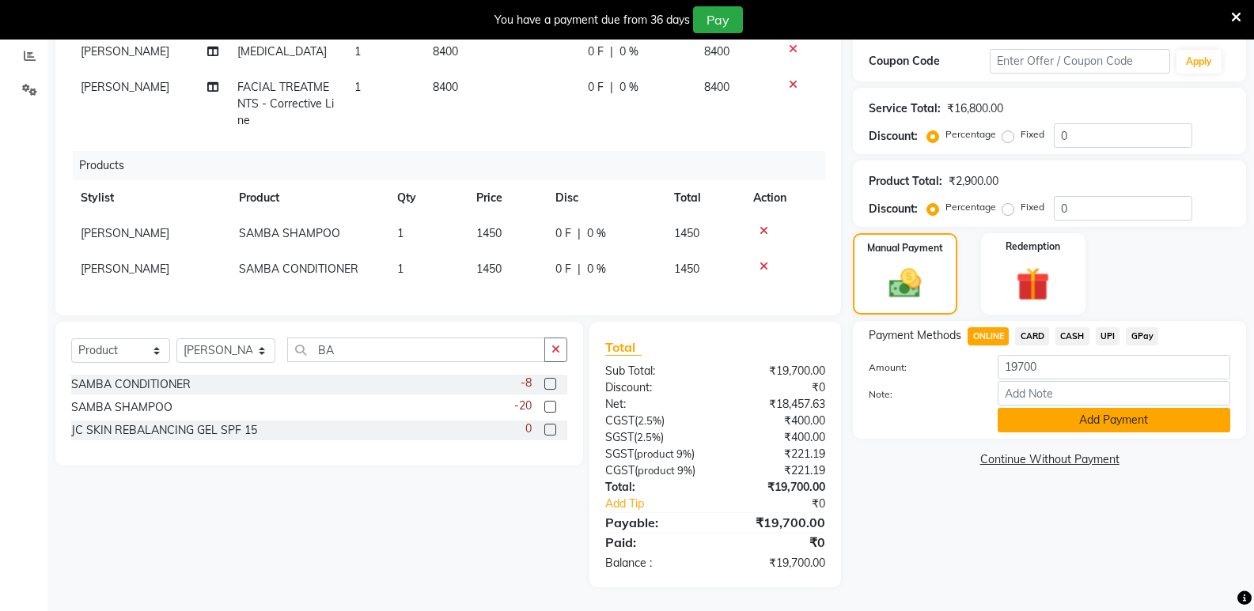
click at [1030, 411] on button "Add Payment" at bounding box center [1114, 420] width 233 height 25
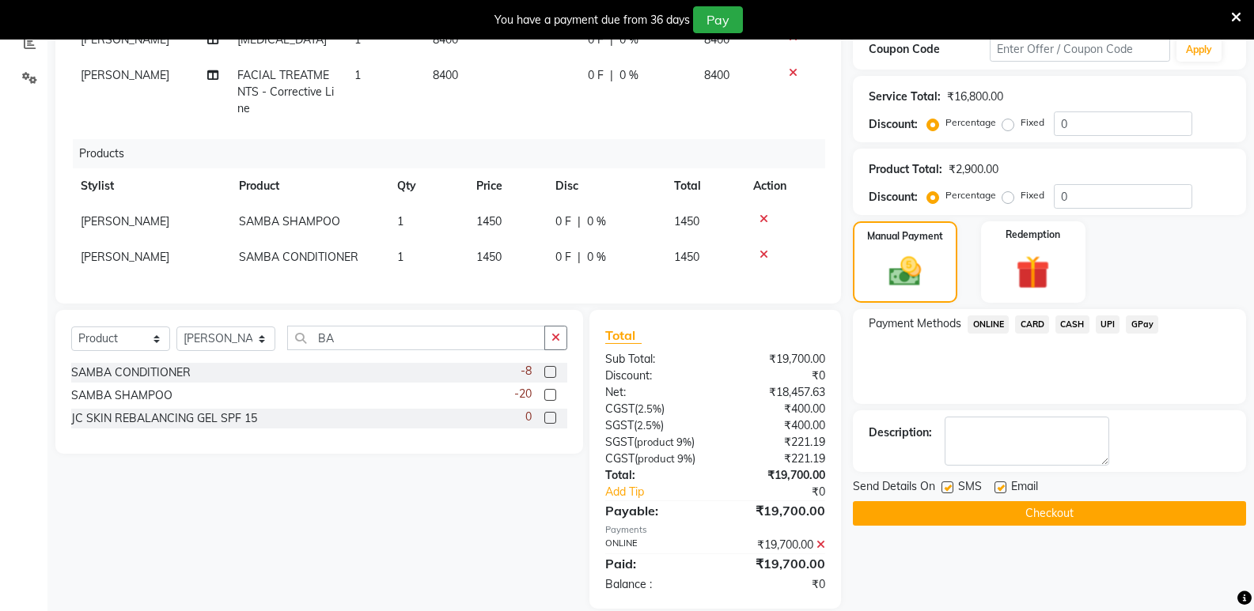
click at [893, 507] on button "Checkout" at bounding box center [1049, 514] width 393 height 25
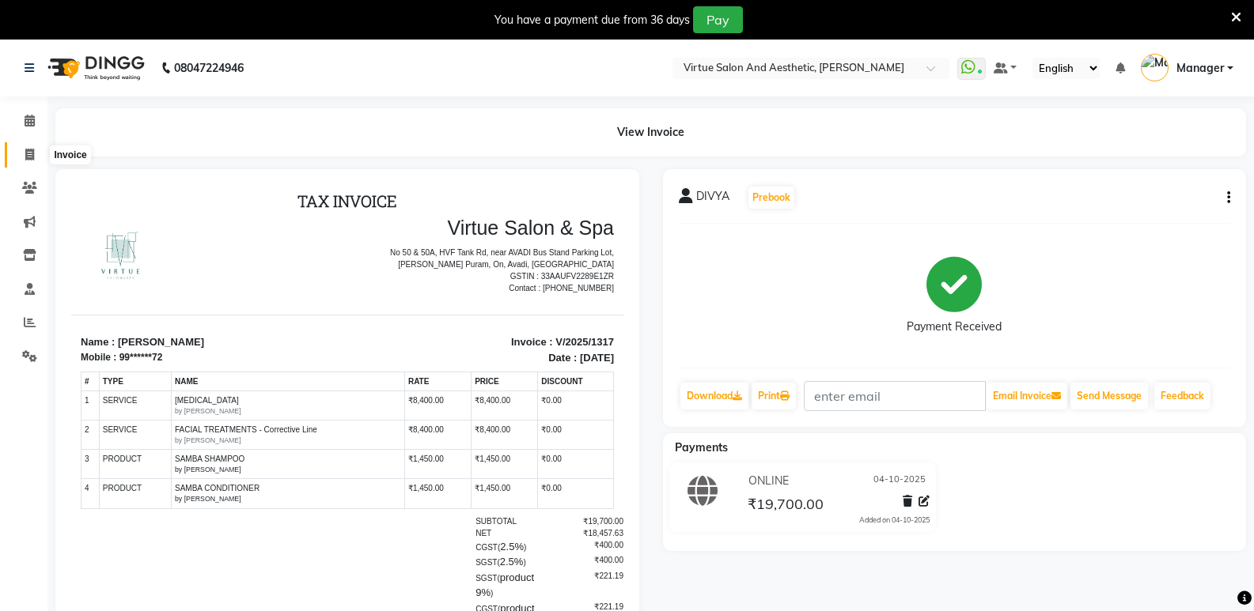
click at [30, 158] on icon at bounding box center [29, 155] width 9 height 12
select select "service"
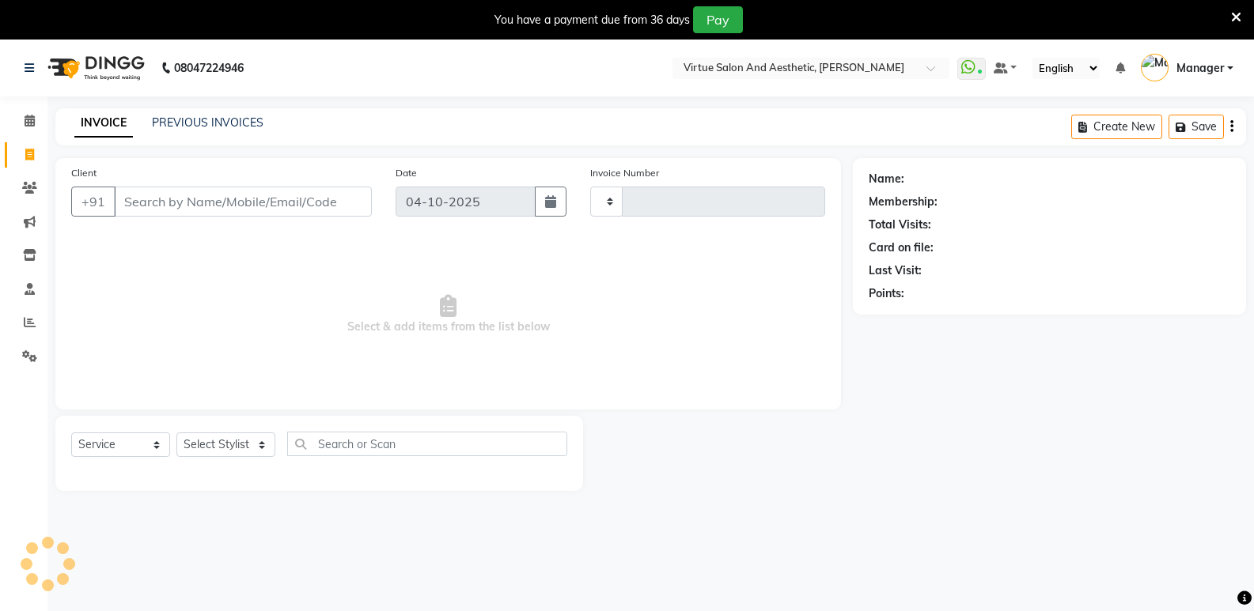
scroll to position [40, 0]
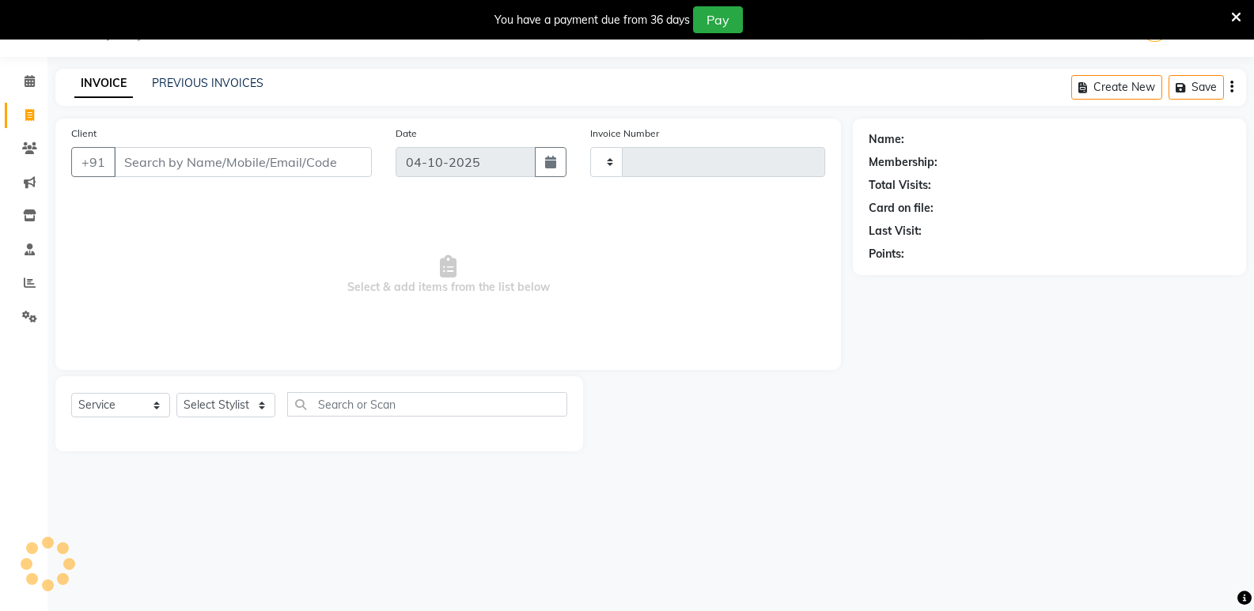
type input "1318"
select select "4611"
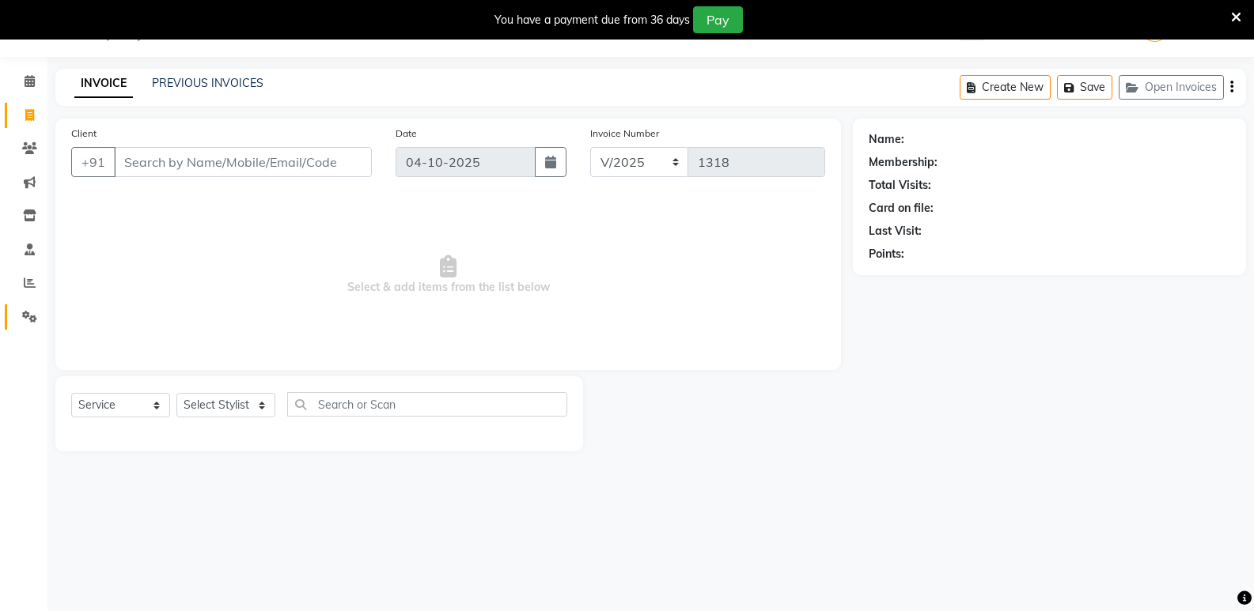
click at [32, 327] on link "Settings" at bounding box center [24, 318] width 38 height 26
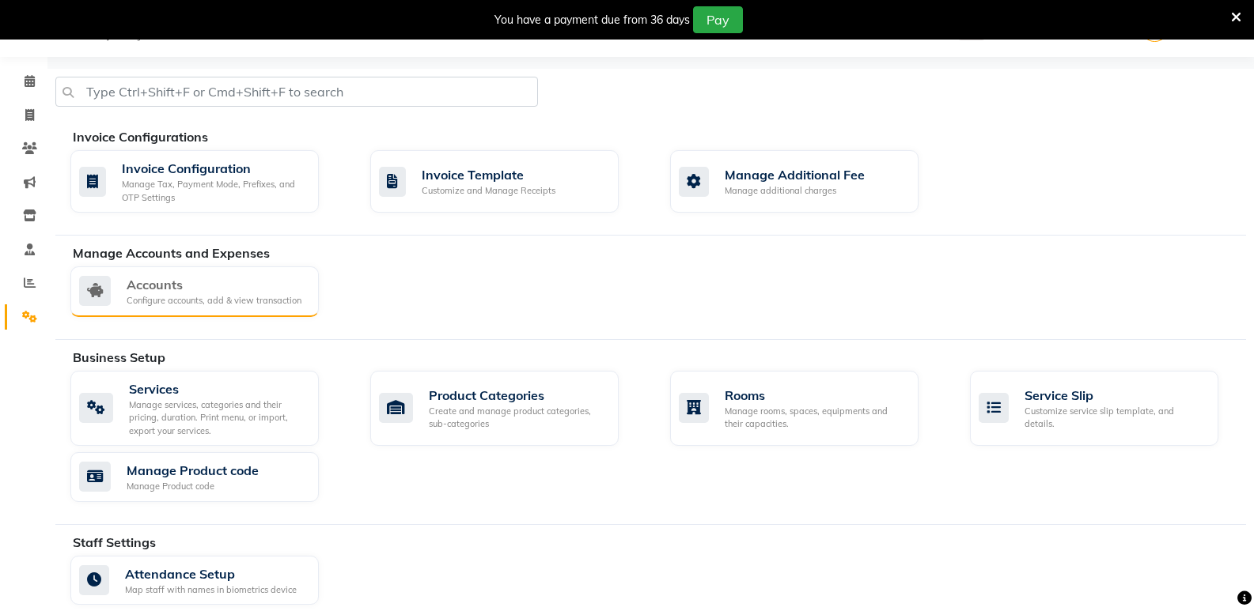
click at [179, 286] on div "Accounts" at bounding box center [214, 284] width 175 height 19
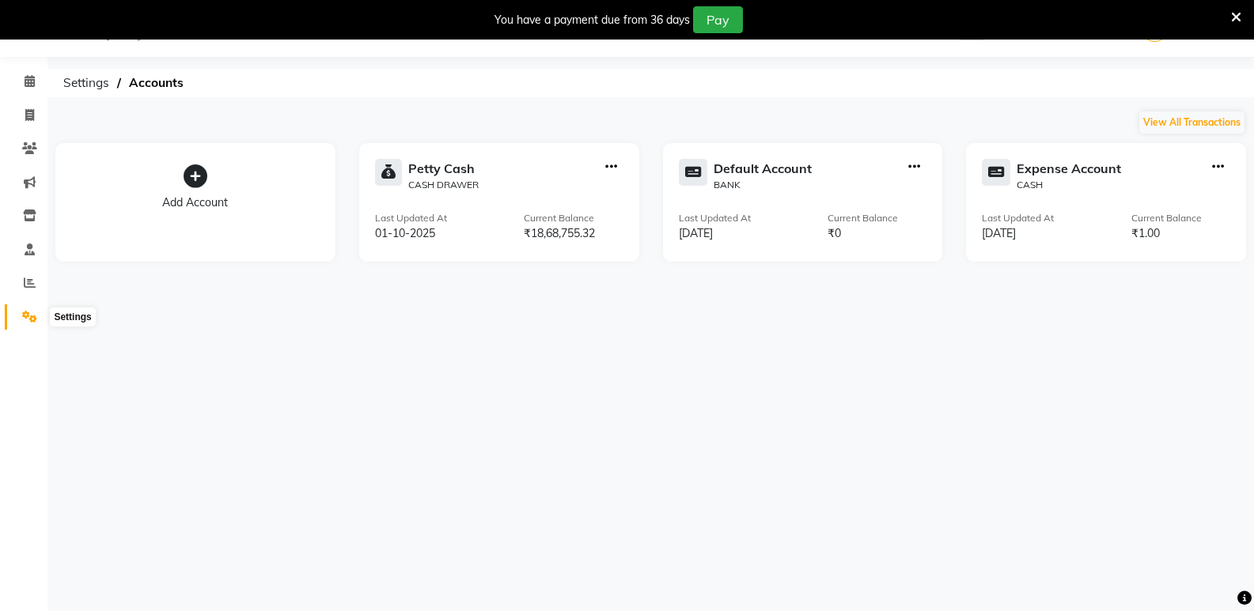
click at [28, 312] on icon at bounding box center [29, 317] width 15 height 12
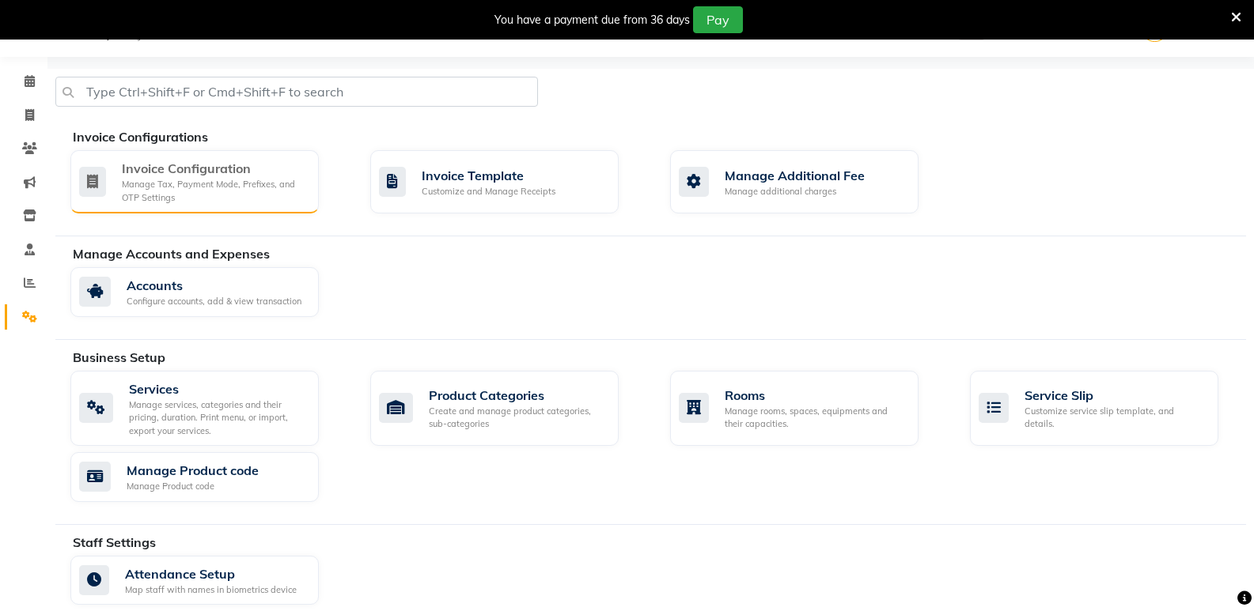
click at [104, 178] on icon at bounding box center [92, 182] width 27 height 30
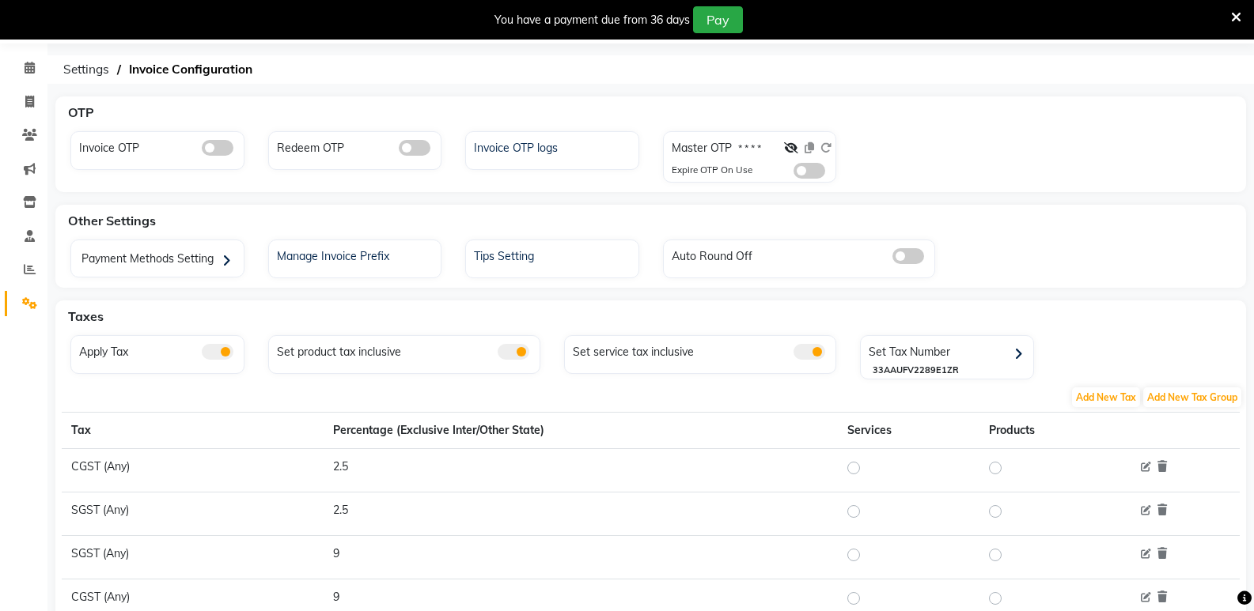
scroll to position [40, 0]
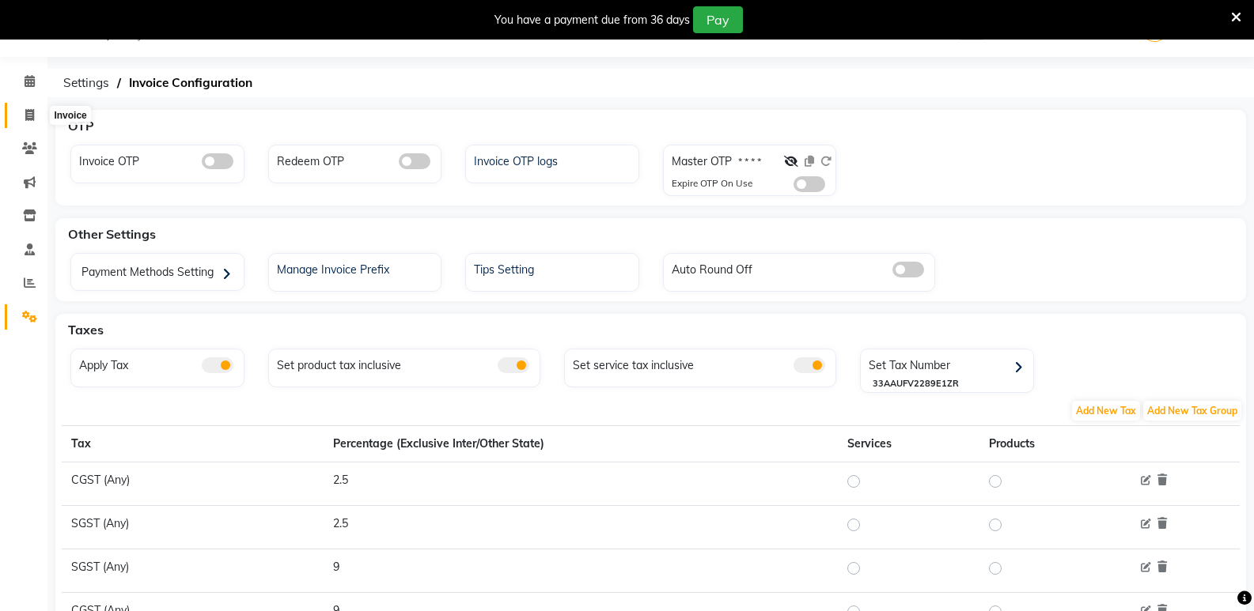
click at [33, 115] on icon at bounding box center [29, 115] width 9 height 12
select select "service"
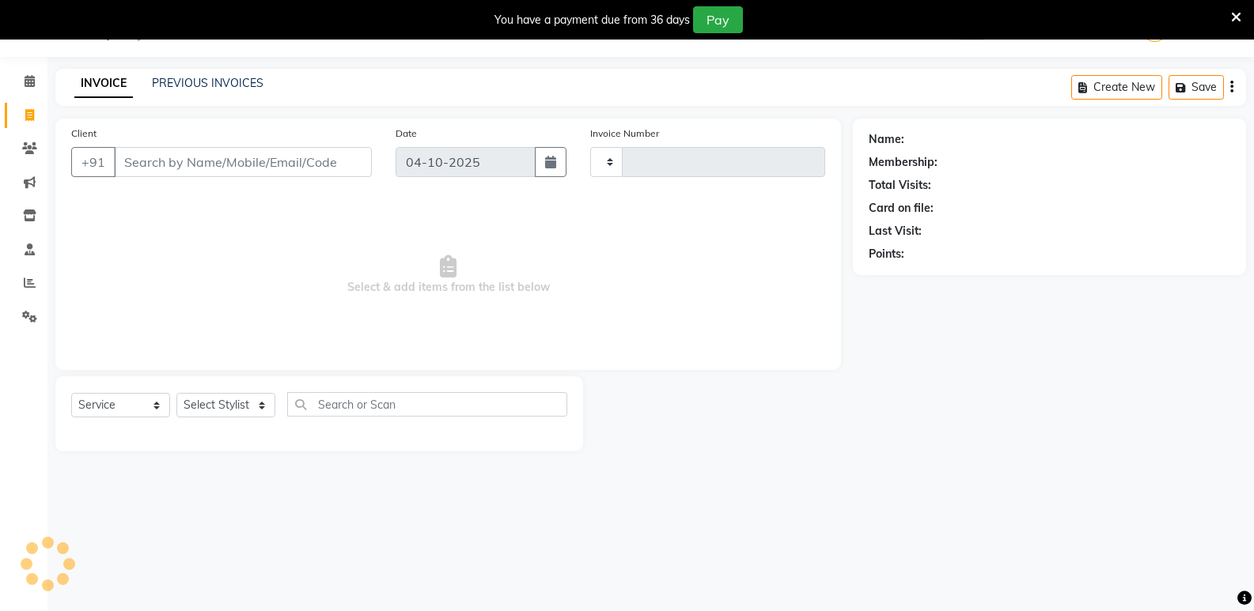
type input "1318"
select select "4611"
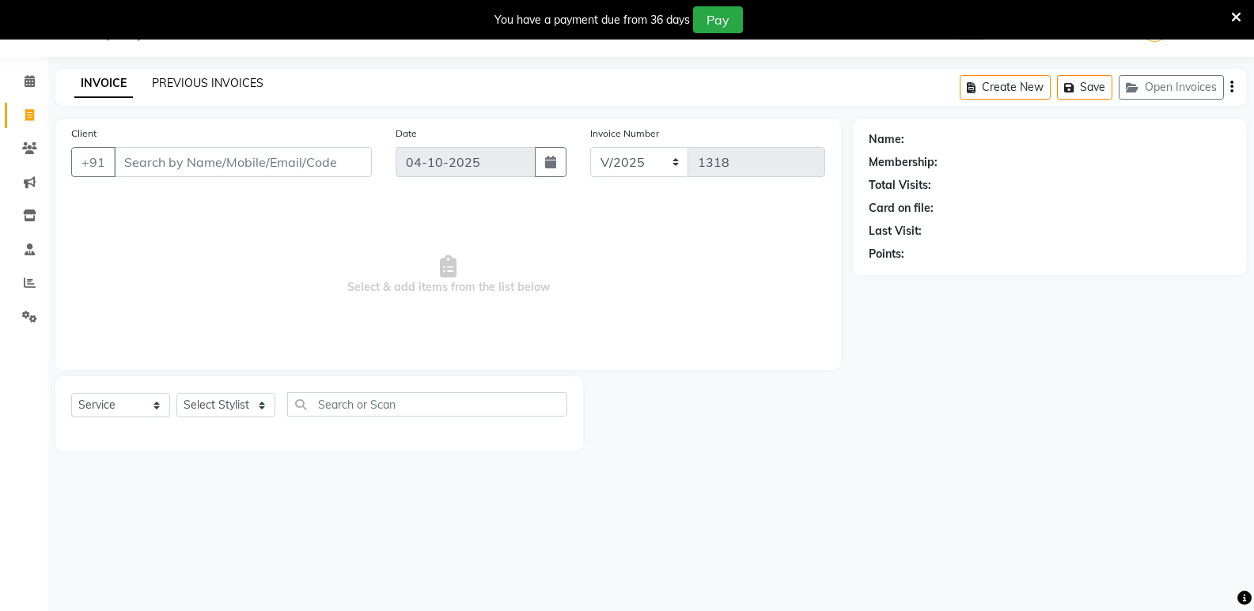
click at [185, 81] on link "PREVIOUS INVOICES" at bounding box center [208, 83] width 112 height 14
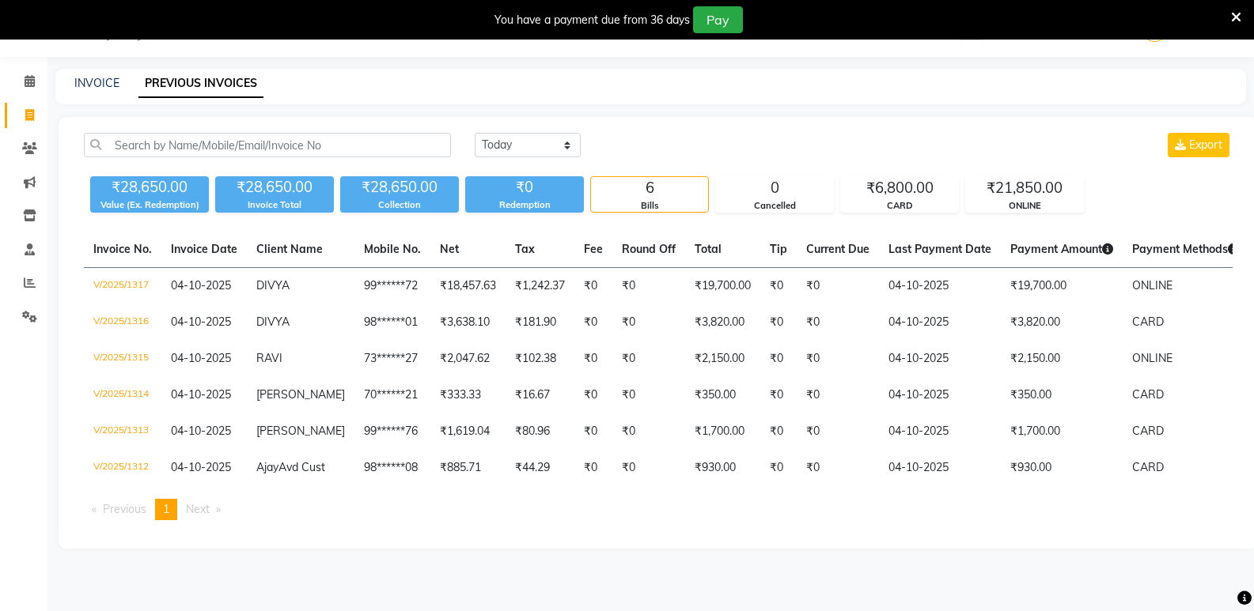
click at [30, 297] on li "Reports" at bounding box center [23, 284] width 47 height 34
click at [36, 283] on span at bounding box center [30, 283] width 28 height 18
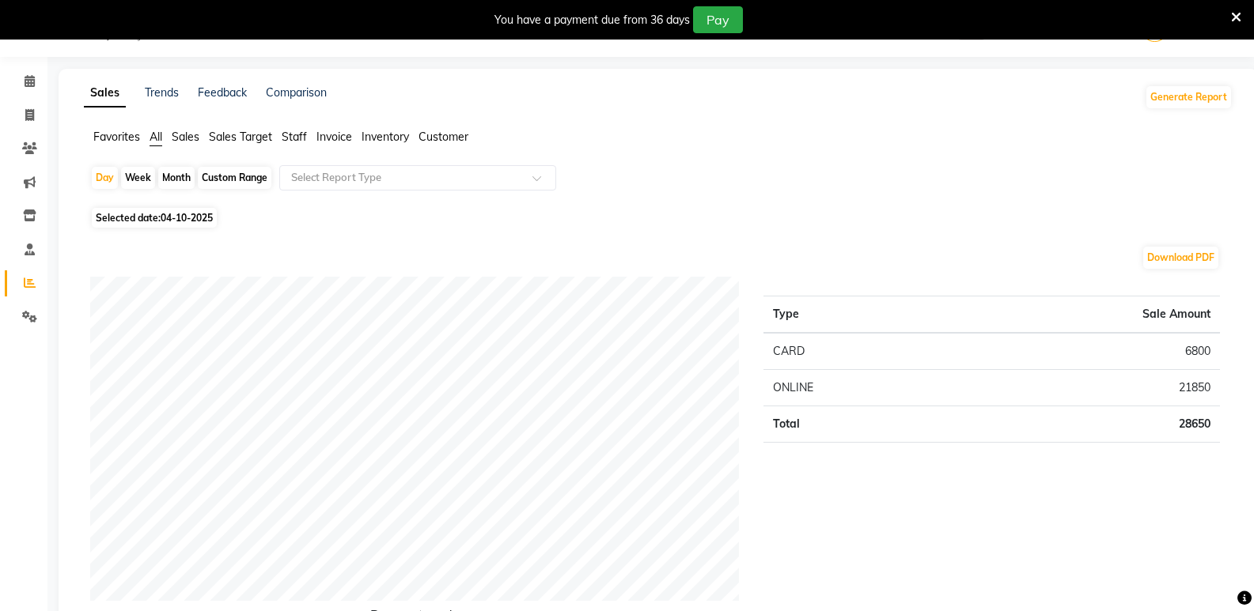
click at [183, 138] on span "Sales" at bounding box center [186, 137] width 28 height 14
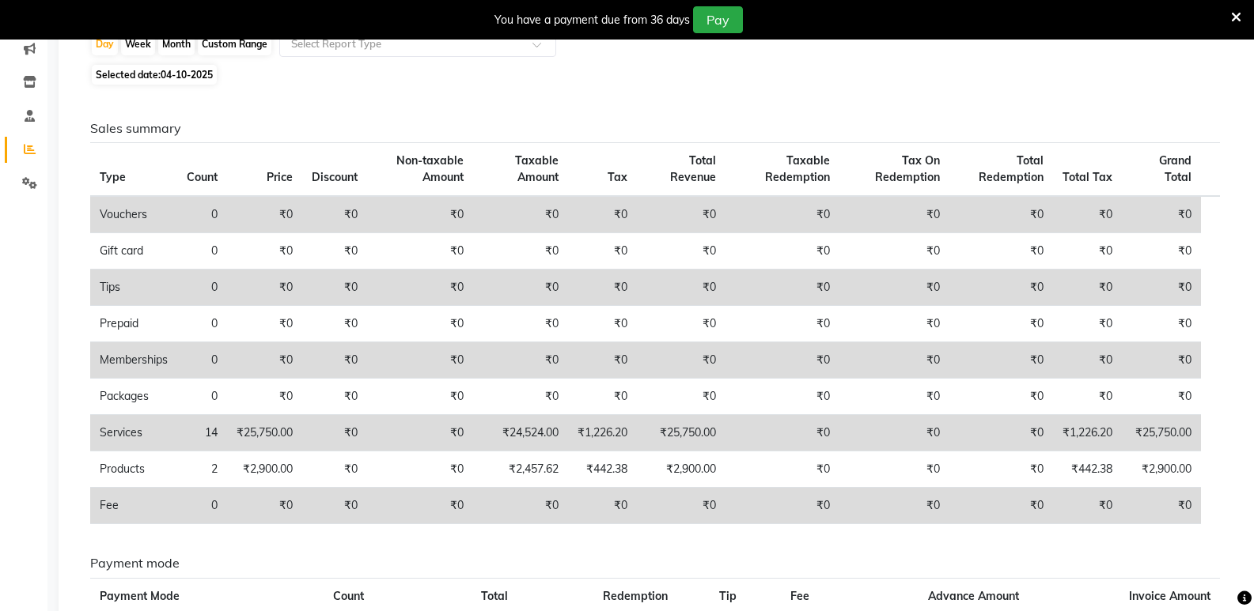
scroll to position [198, 0]
